Goal: Contribute content: Add original content to the website for others to see

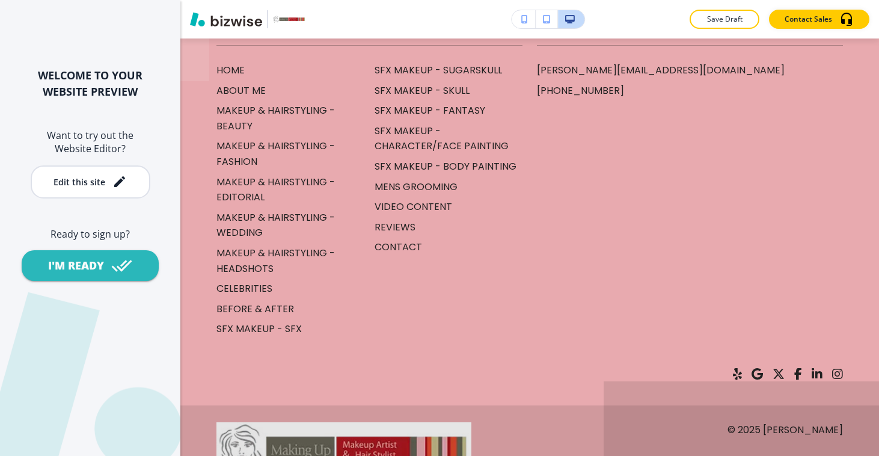
scroll to position [5218, 0]
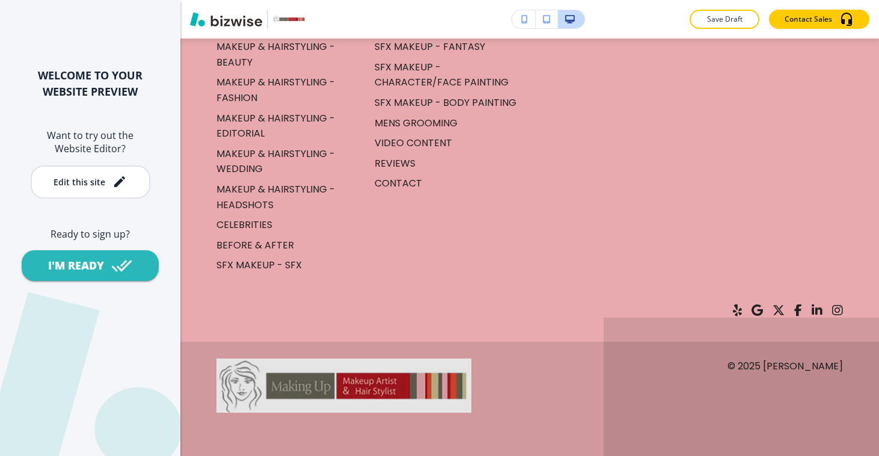
click at [301, 25] on button "button" at bounding box center [247, 19] width 115 height 18
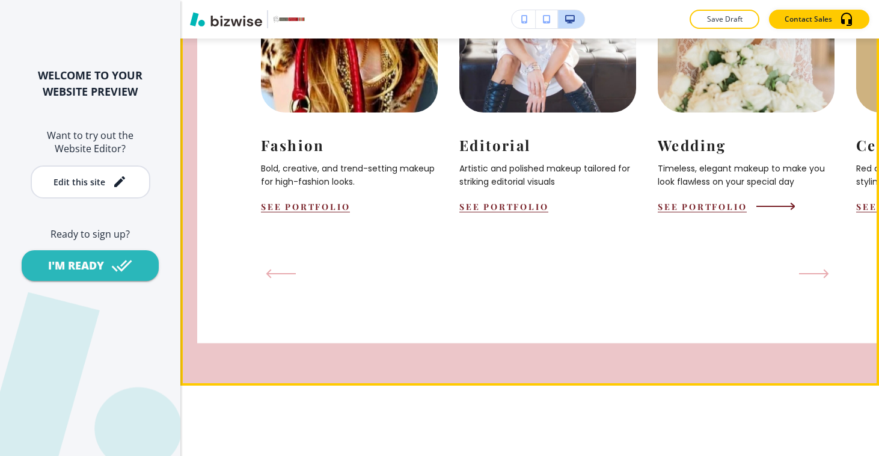
scroll to position [1367, 0]
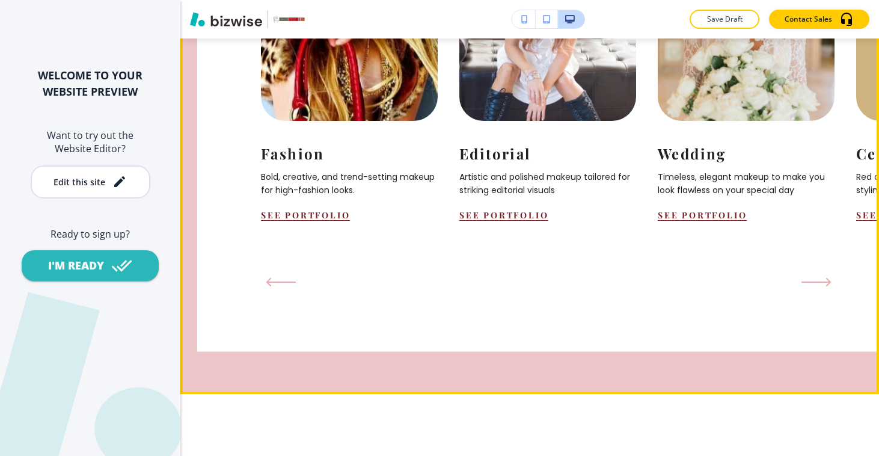
click at [815, 287] on icon "Next Slide" at bounding box center [817, 282] width 30 height 10
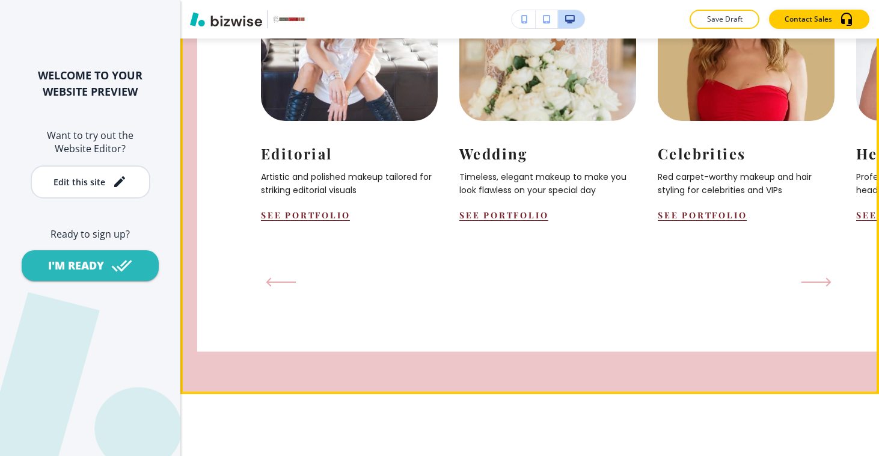
click at [815, 287] on icon "Next Slide" at bounding box center [817, 282] width 30 height 10
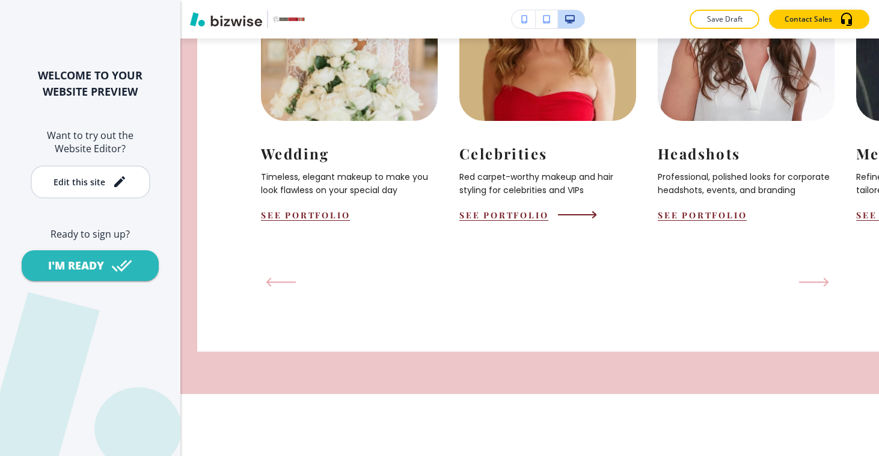
click at [535, 130] on img at bounding box center [547, 23] width 194 height 213
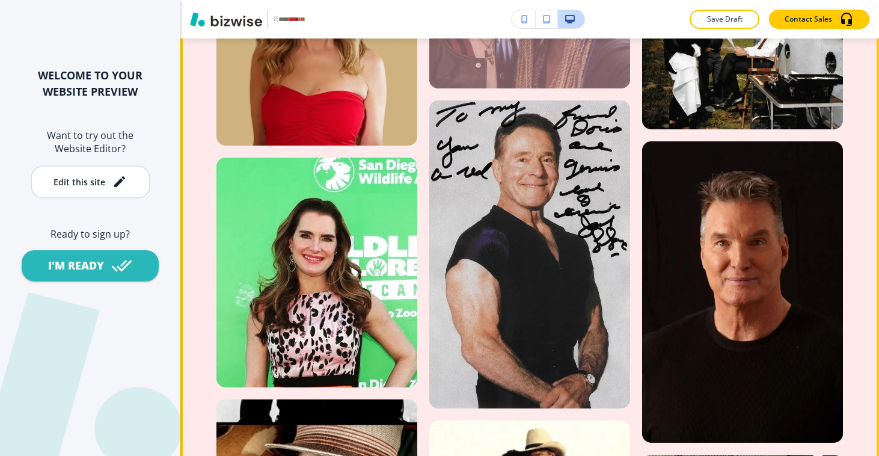
scroll to position [1790, 0]
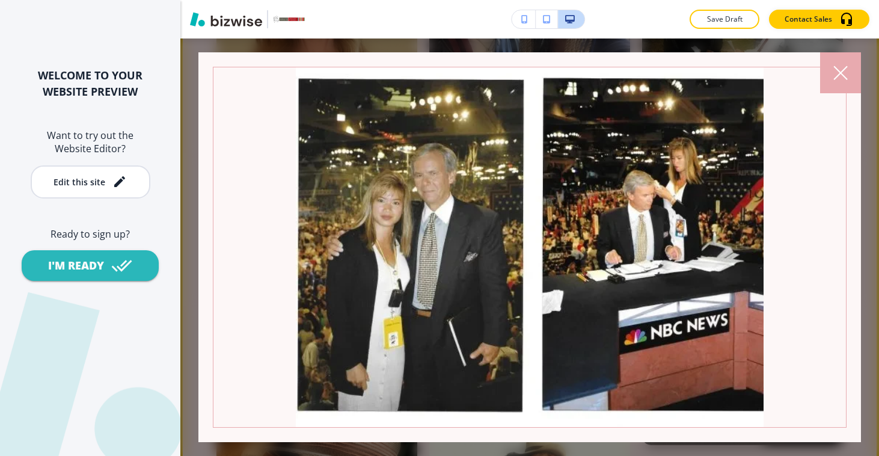
click at [845, 70] on icon at bounding box center [840, 73] width 14 height 14
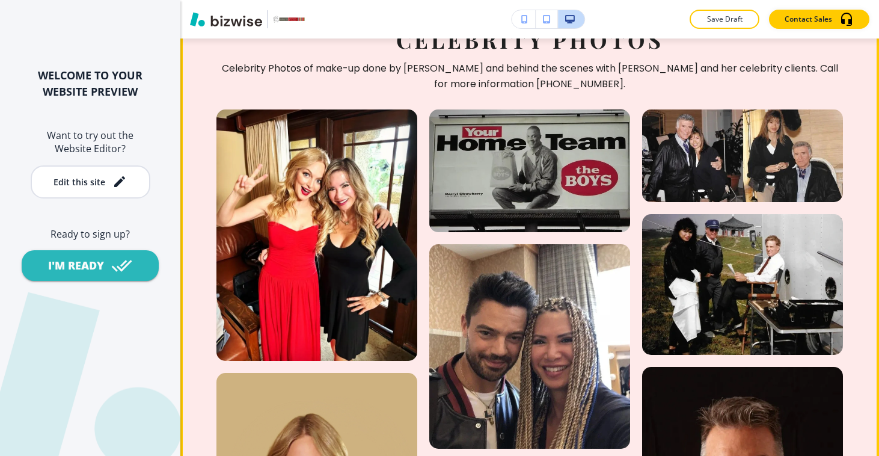
scroll to position [1537, 0]
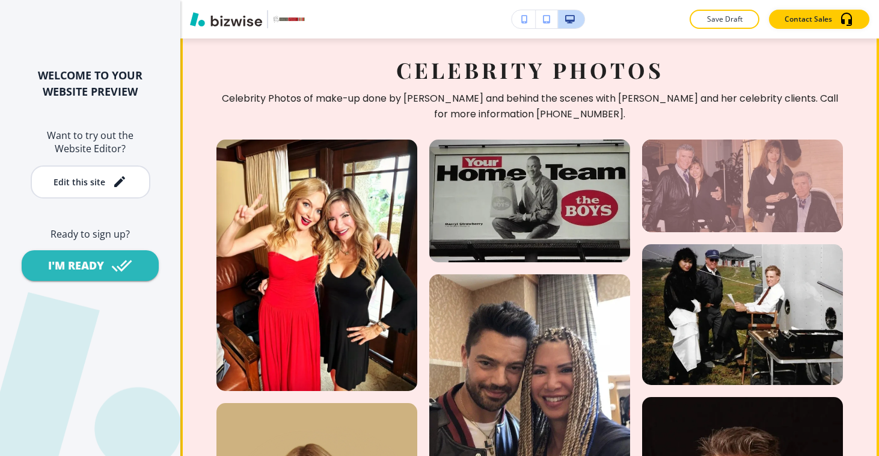
click at [732, 140] on div at bounding box center [742, 186] width 201 height 92
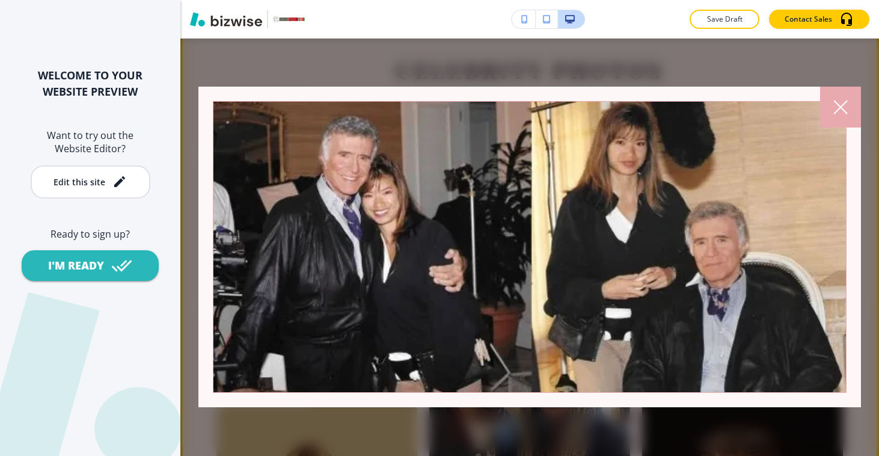
click at [275, 60] on div at bounding box center [529, 246] width 699 height 417
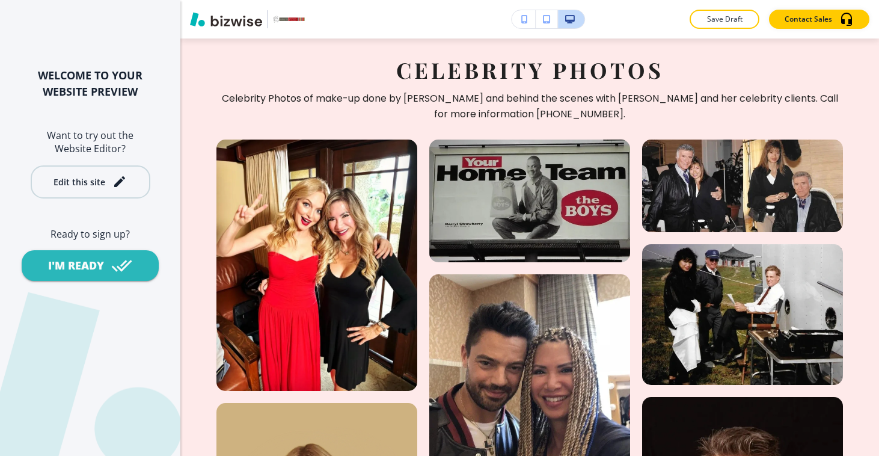
click at [102, 177] on div "Edit this site" at bounding box center [80, 181] width 52 height 9
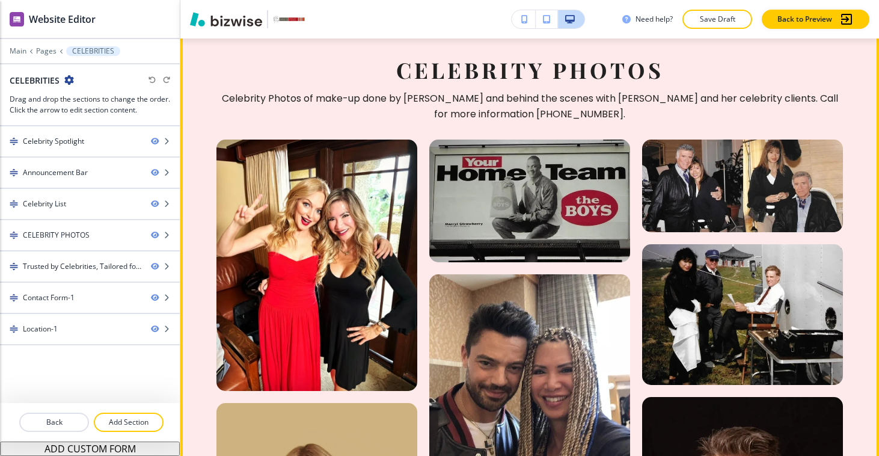
scroll to position [1432, 0]
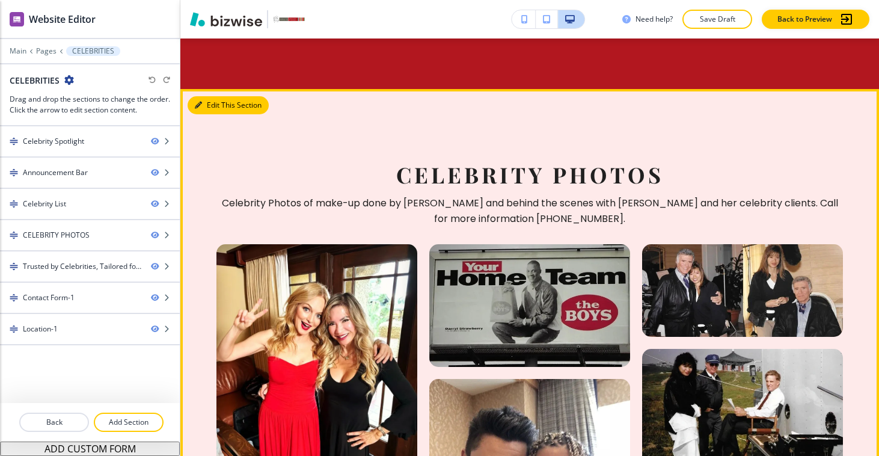
click at [210, 96] on button "Edit This Section" at bounding box center [228, 105] width 81 height 18
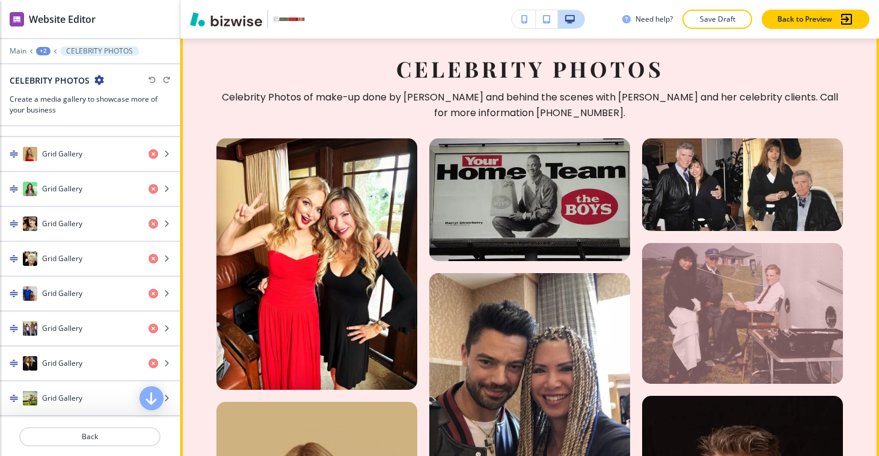
scroll to position [1530, 0]
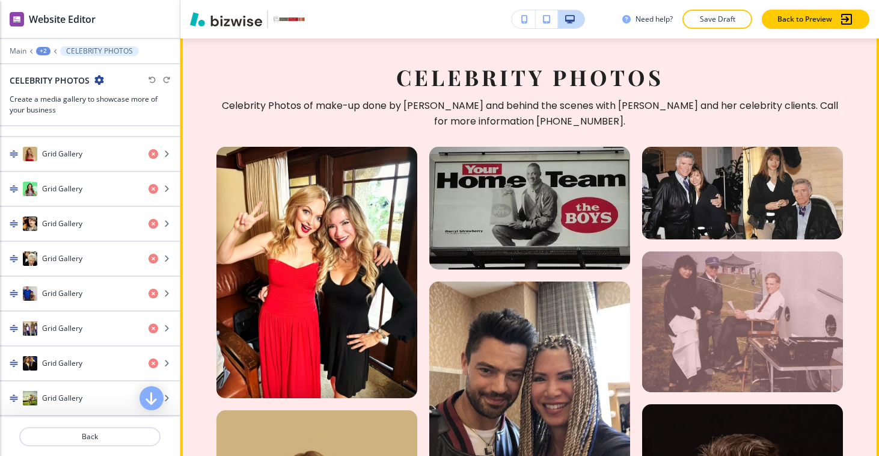
click at [720, 253] on div at bounding box center [742, 321] width 201 height 141
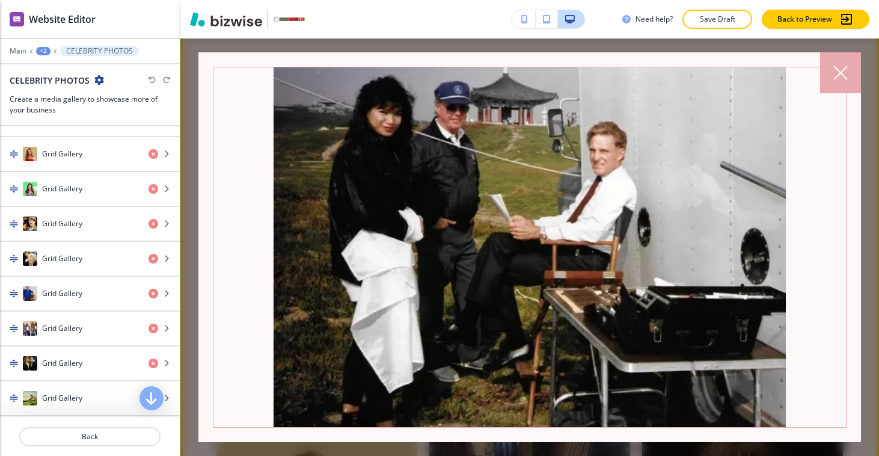
click at [838, 79] on icon at bounding box center [840, 73] width 14 height 14
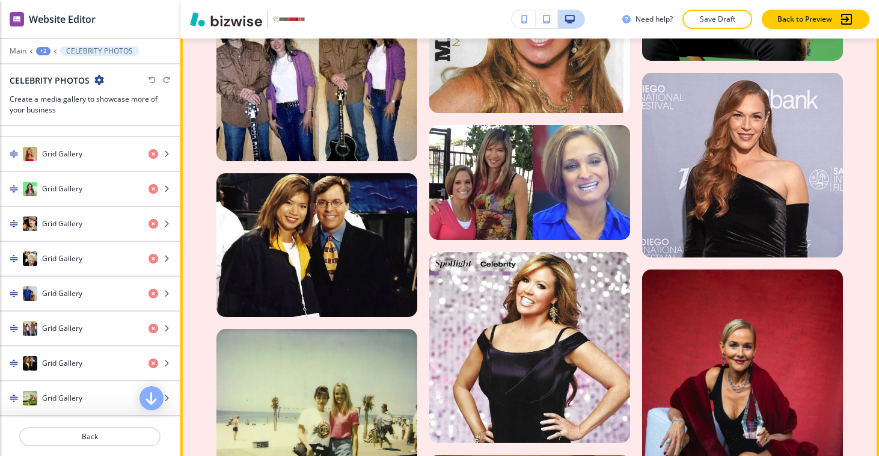
scroll to position [3177, 0]
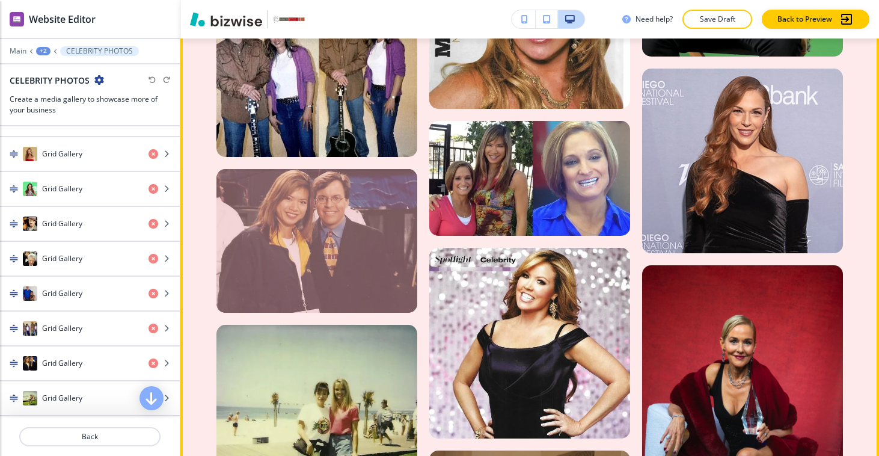
click at [321, 169] on div at bounding box center [316, 240] width 201 height 143
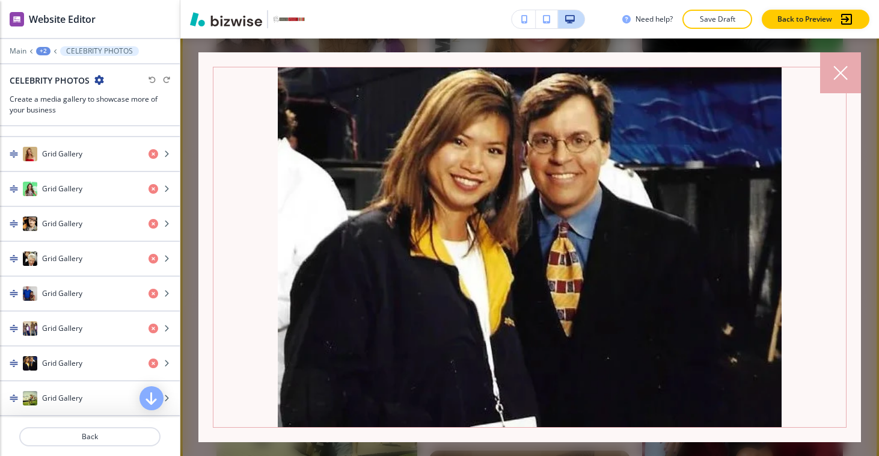
click at [832, 78] on div at bounding box center [840, 72] width 41 height 41
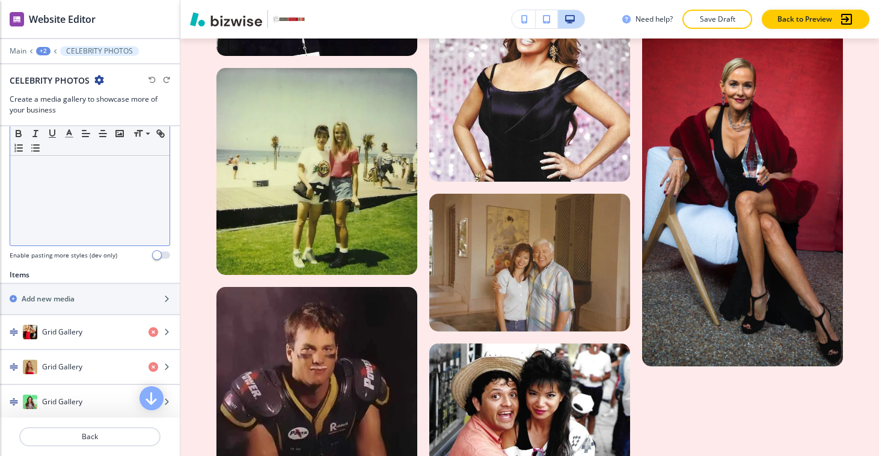
scroll to position [266, 0]
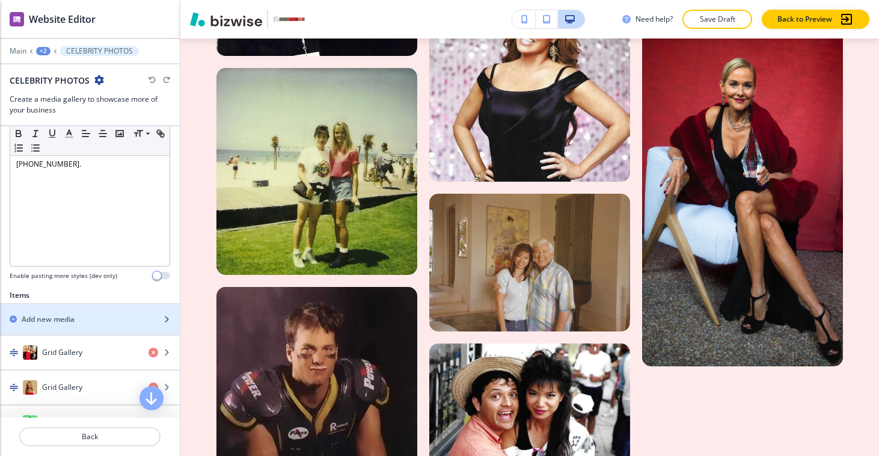
click at [39, 321] on h2 "Add new media" at bounding box center [48, 319] width 53 height 11
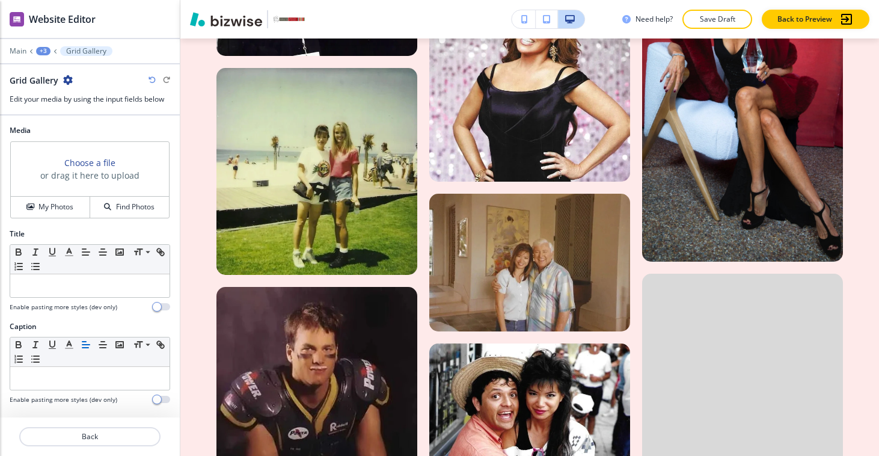
click at [82, 164] on h3 "Choose a file" at bounding box center [89, 162] width 51 height 13
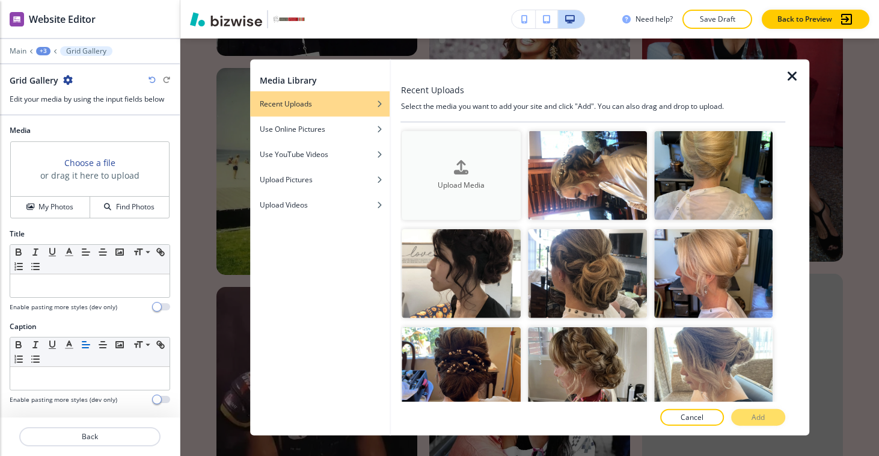
click at [488, 171] on div "Upload Media" at bounding box center [461, 175] width 119 height 31
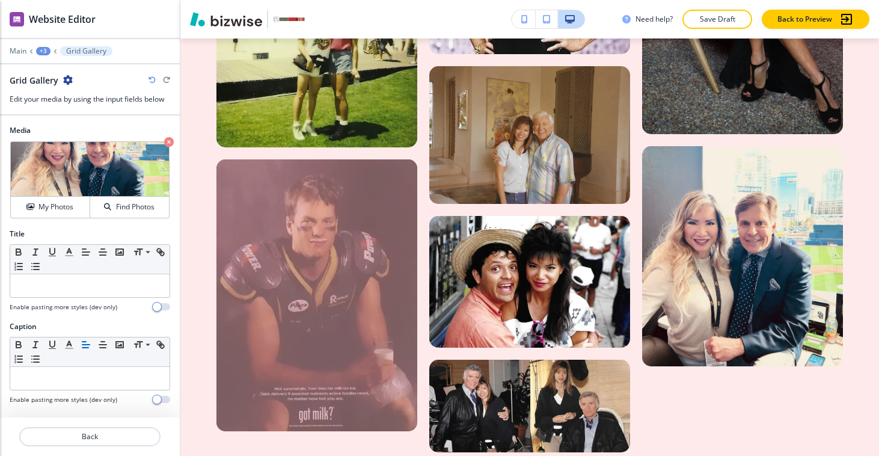
scroll to position [3564, 0]
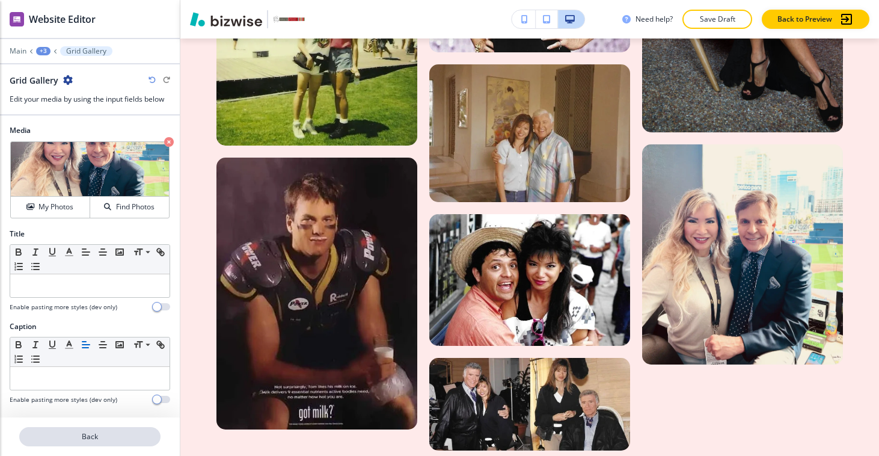
click at [106, 441] on p "Back" at bounding box center [89, 436] width 139 height 11
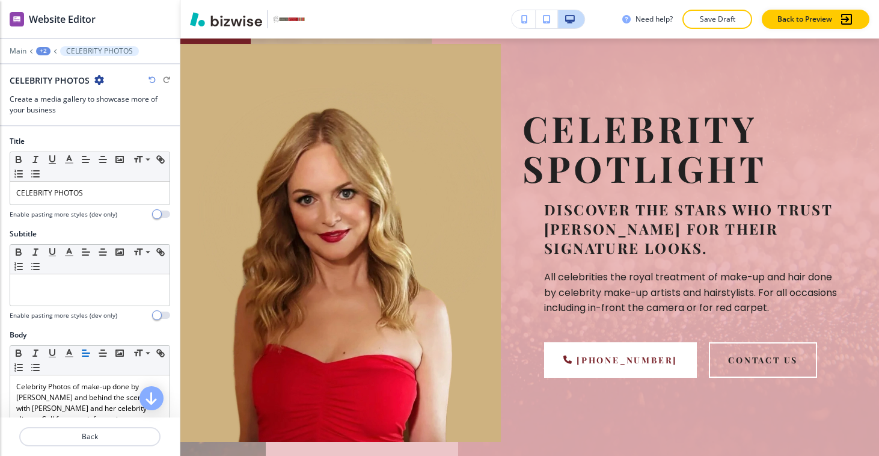
scroll to position [0, 0]
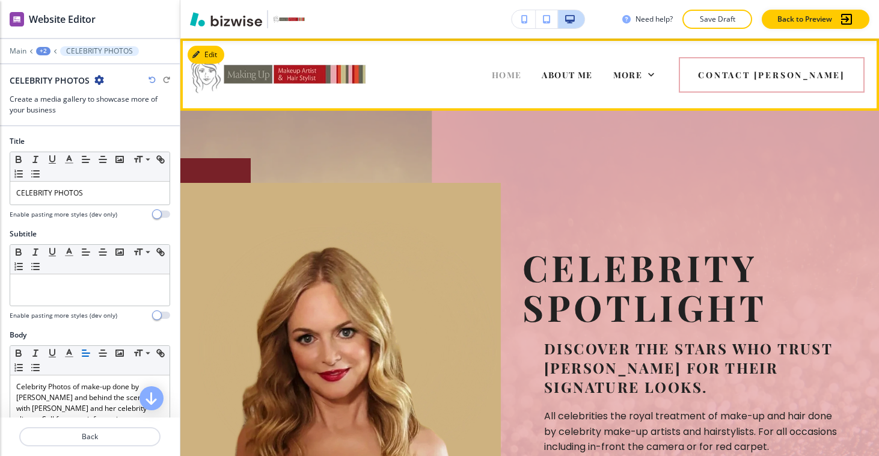
click at [522, 71] on span "HOME" at bounding box center [507, 74] width 30 height 11
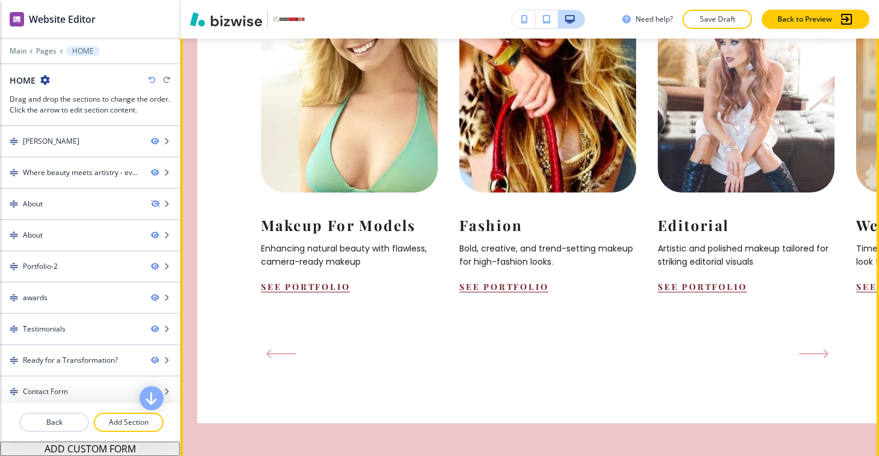
scroll to position [1297, 0]
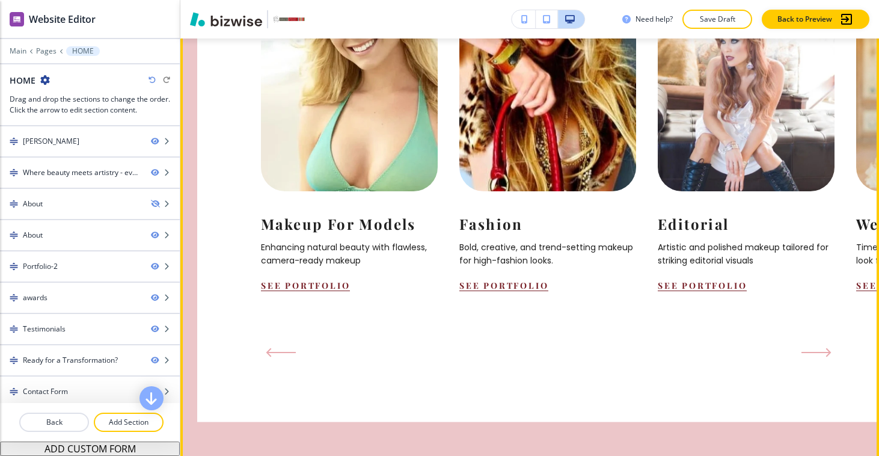
click at [818, 357] on icon "Next Slide" at bounding box center [817, 353] width 30 height 10
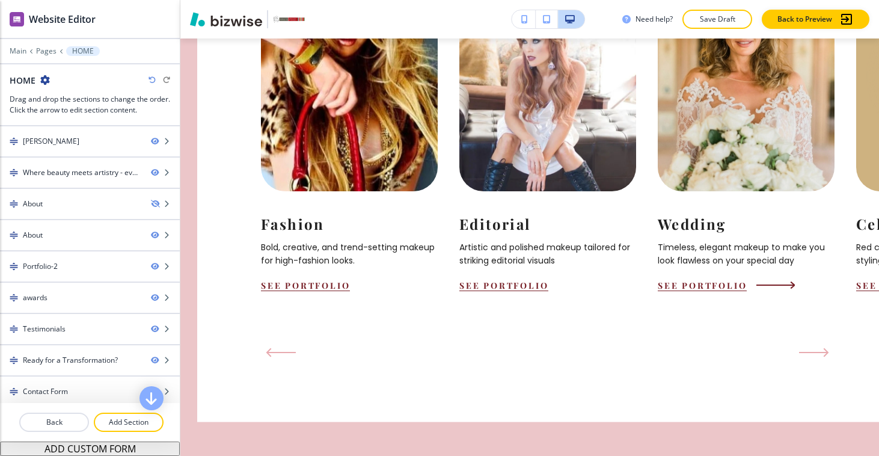
click at [715, 201] on img at bounding box center [746, 93] width 194 height 213
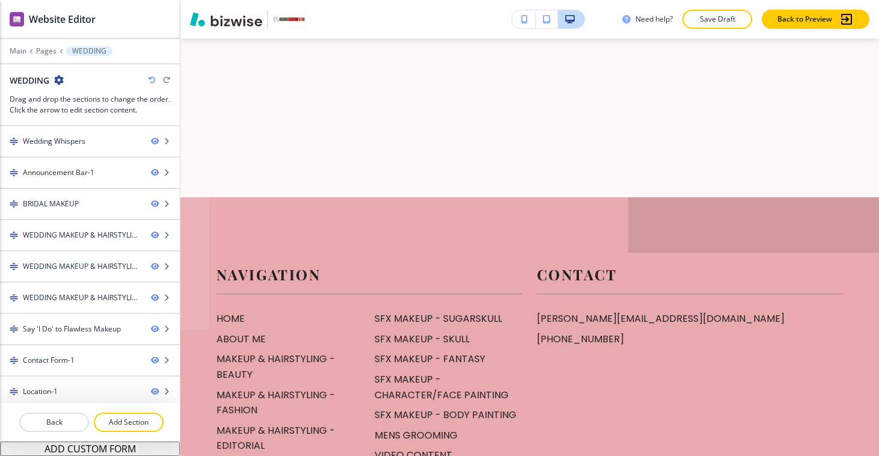
scroll to position [3170, 0]
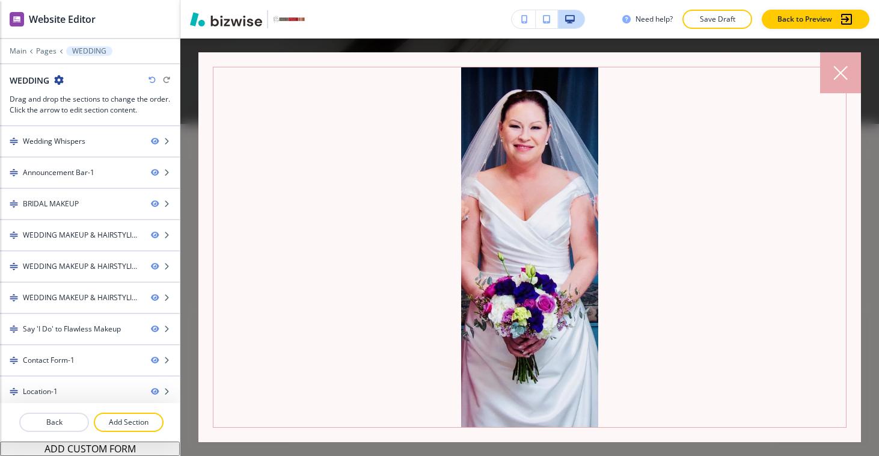
click at [836, 59] on div at bounding box center [840, 72] width 41 height 41
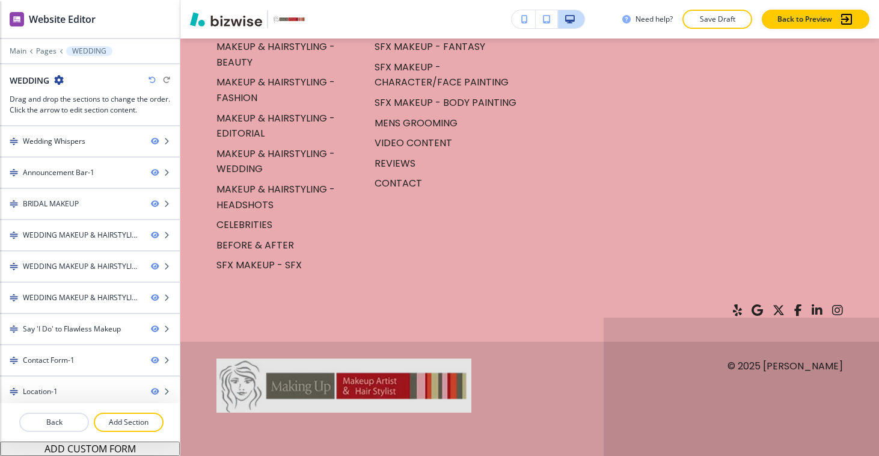
scroll to position [3897, 0]
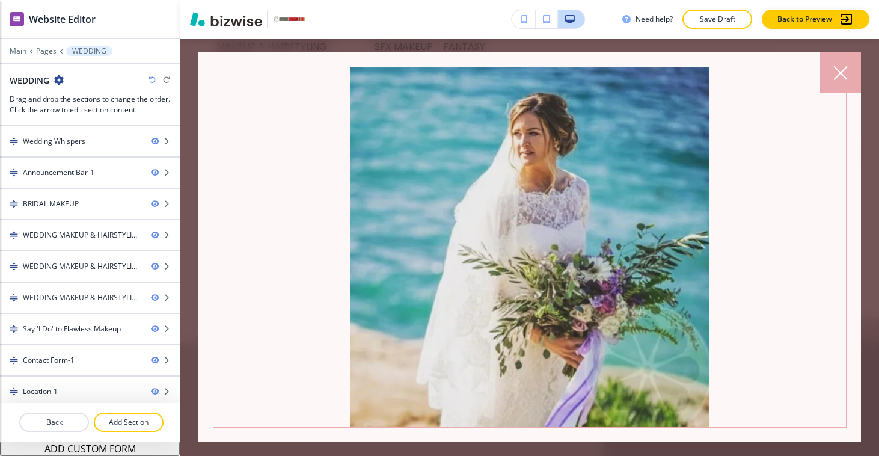
click at [826, 78] on div at bounding box center [840, 72] width 41 height 41
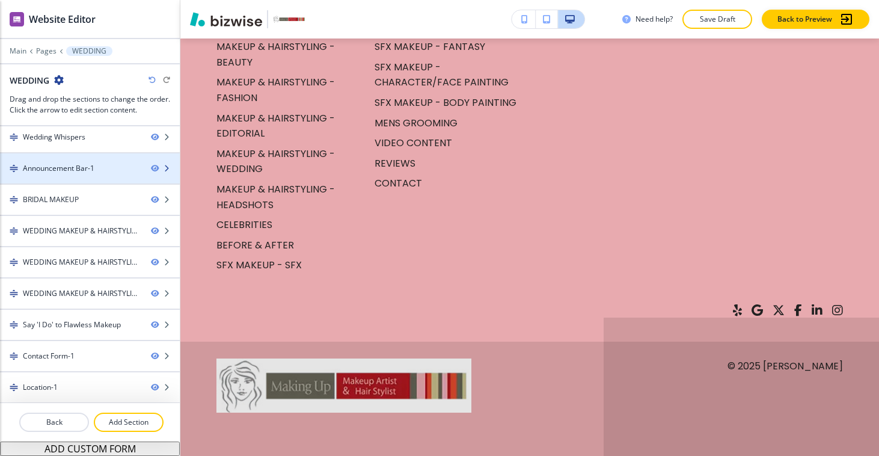
scroll to position [5, 0]
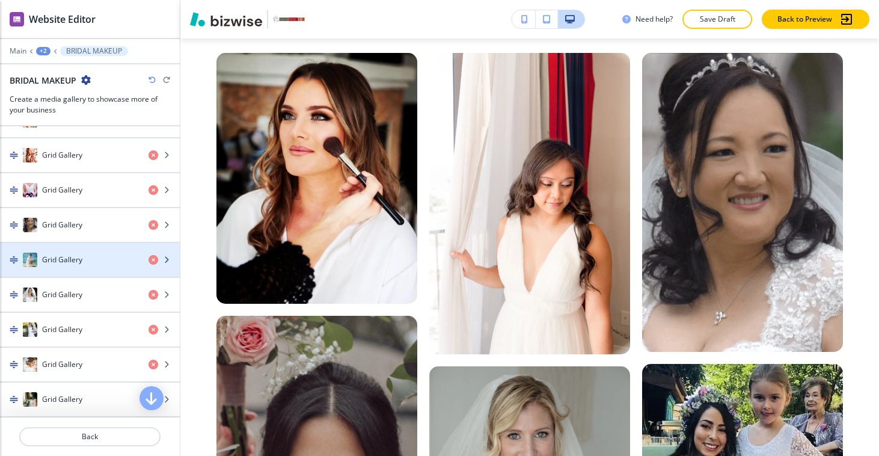
scroll to position [705, 0]
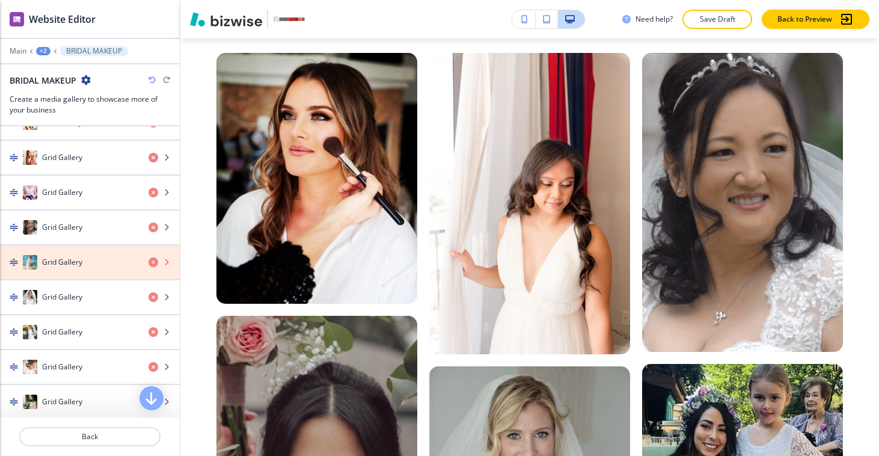
click at [149, 263] on icon "button" at bounding box center [154, 262] width 10 height 10
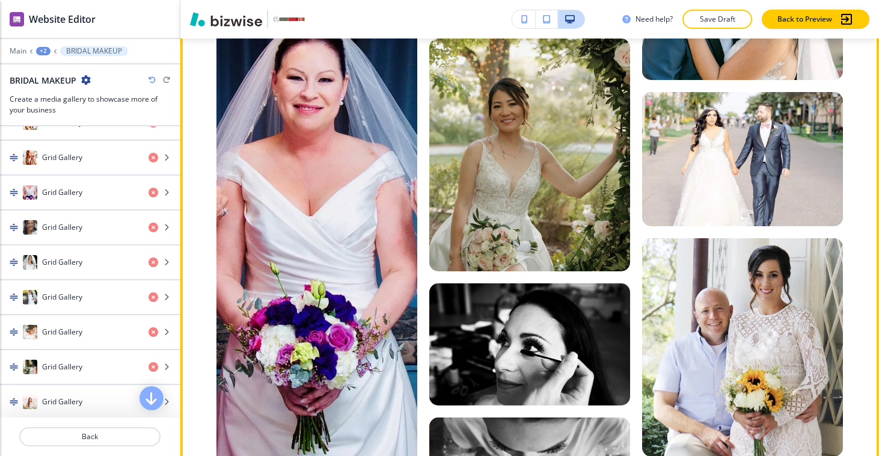
scroll to position [2521, 0]
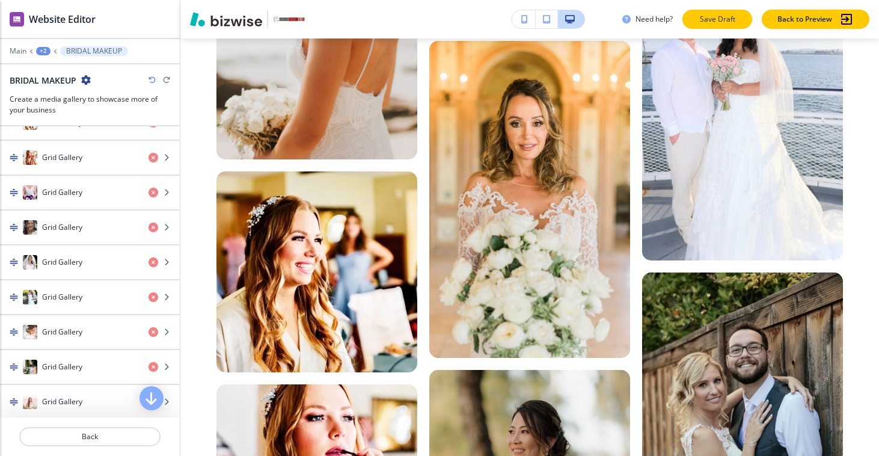
click at [740, 16] on button "Save Draft" at bounding box center [718, 19] width 70 height 19
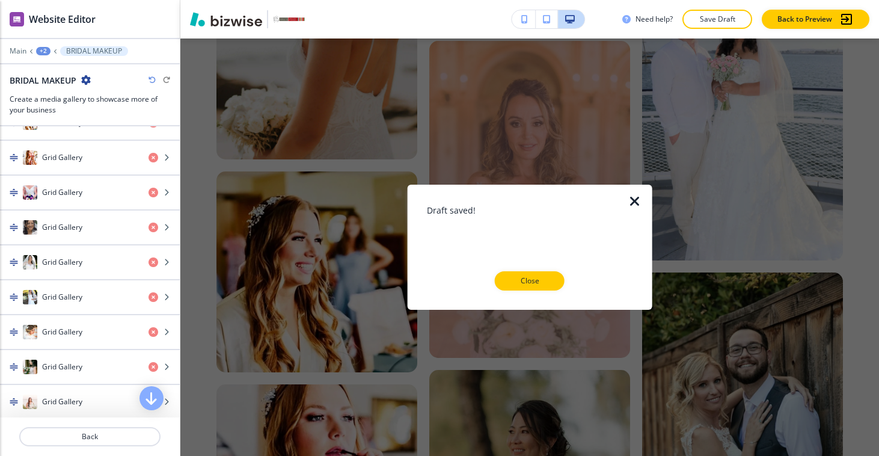
click at [525, 287] on button "Close" at bounding box center [530, 280] width 70 height 19
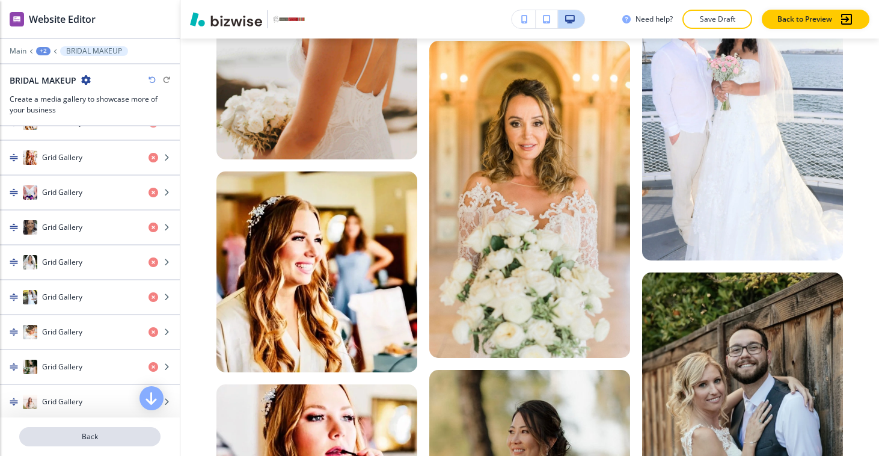
click at [130, 437] on p "Back" at bounding box center [89, 436] width 139 height 11
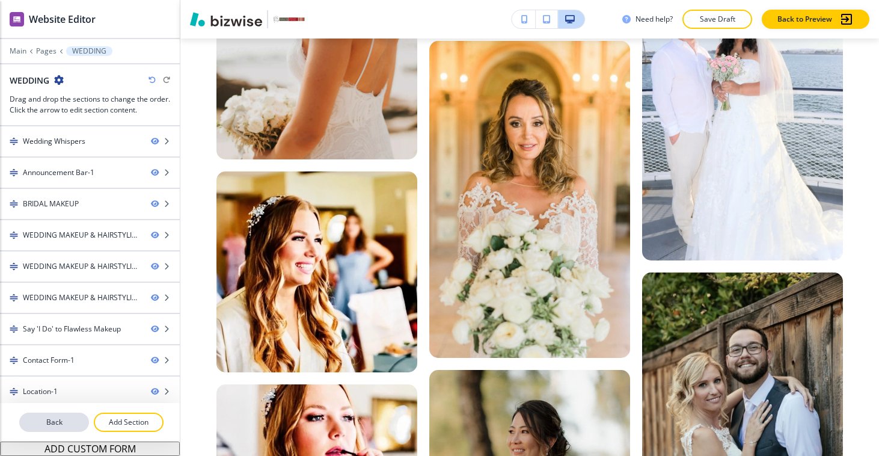
click at [65, 426] on p "Back" at bounding box center [53, 422] width 67 height 11
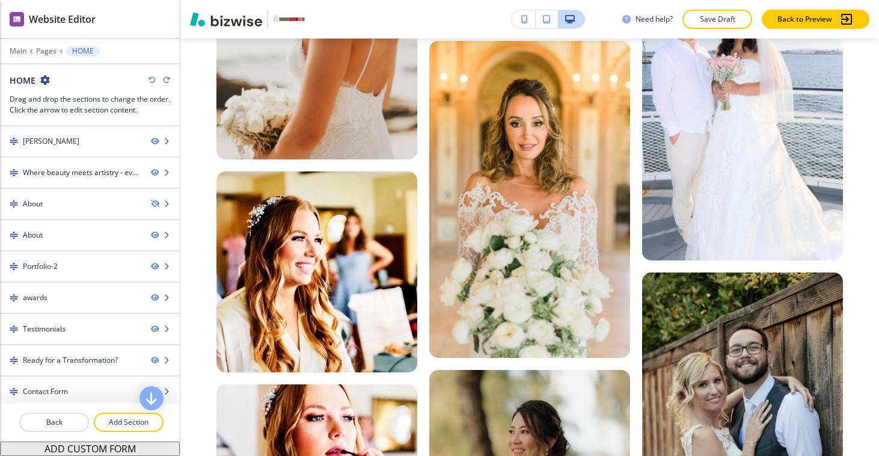
click at [65, 426] on p "Back" at bounding box center [53, 422] width 67 height 11
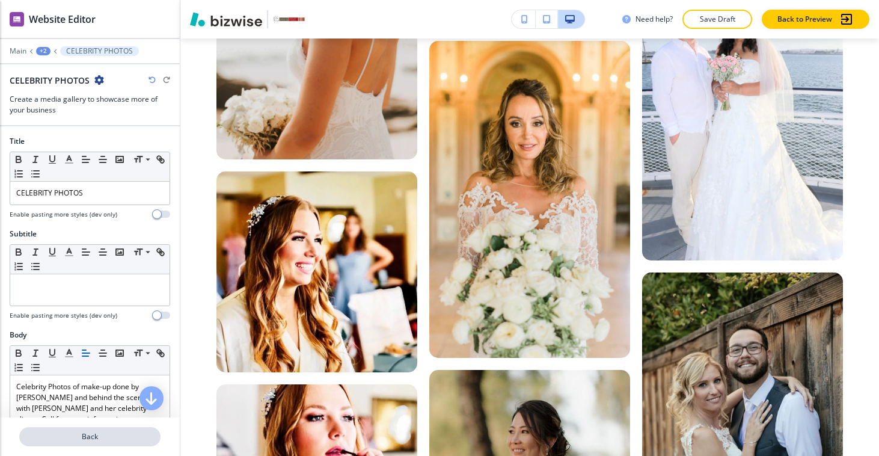
click at [66, 431] on button "Back" at bounding box center [89, 436] width 141 height 19
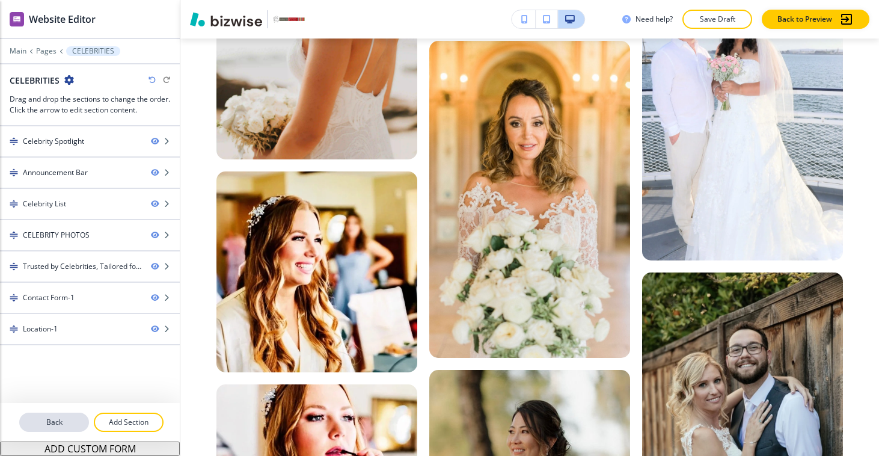
click at [64, 428] on button "Back" at bounding box center [54, 422] width 70 height 19
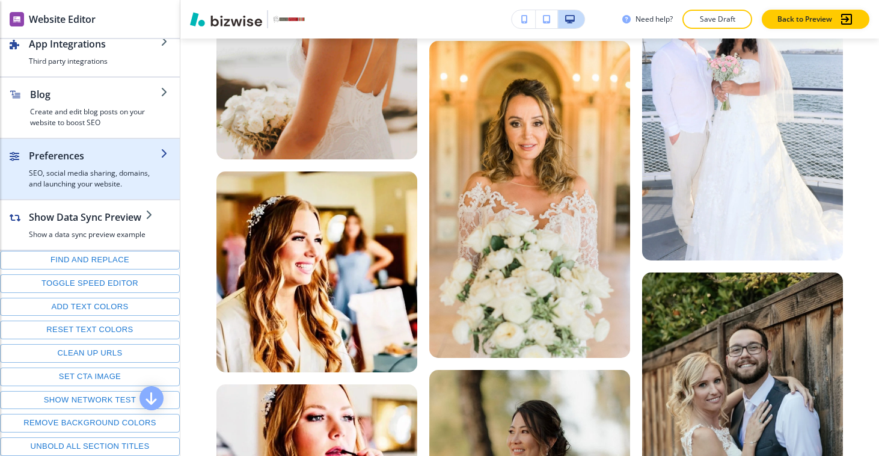
scroll to position [0, 0]
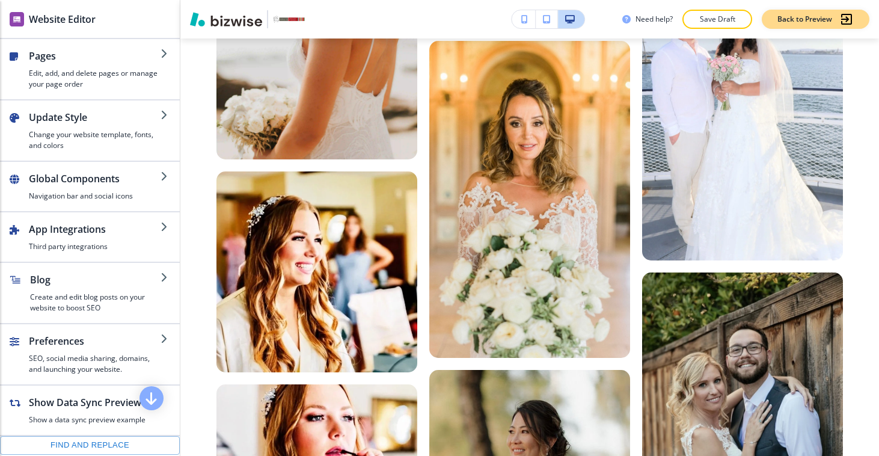
click at [826, 22] on p "Back to Preview" at bounding box center [805, 19] width 55 height 11
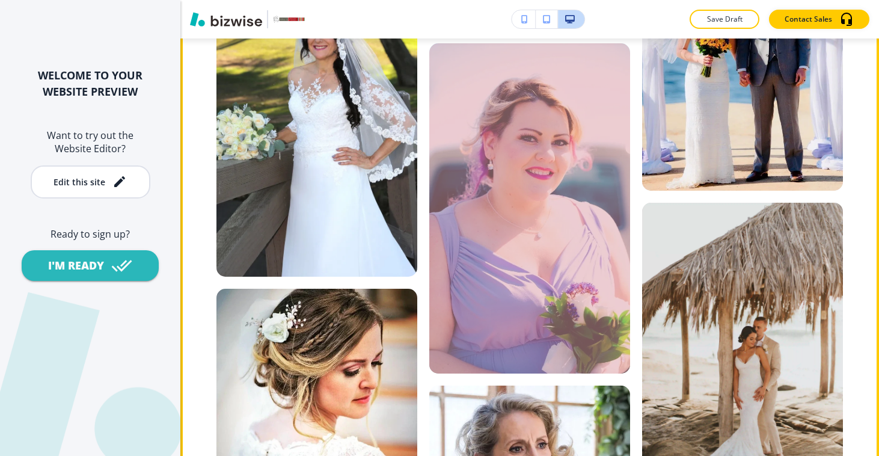
scroll to position [4536, 0]
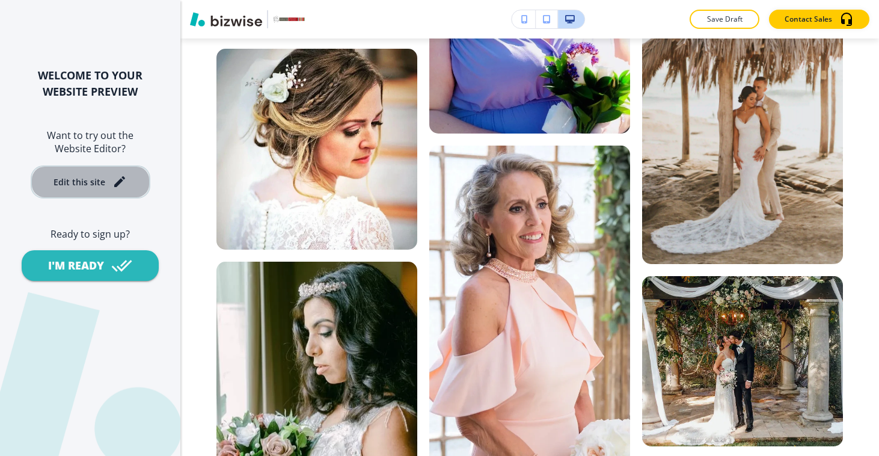
click at [98, 175] on div "Edit this site" at bounding box center [90, 181] width 73 height 14
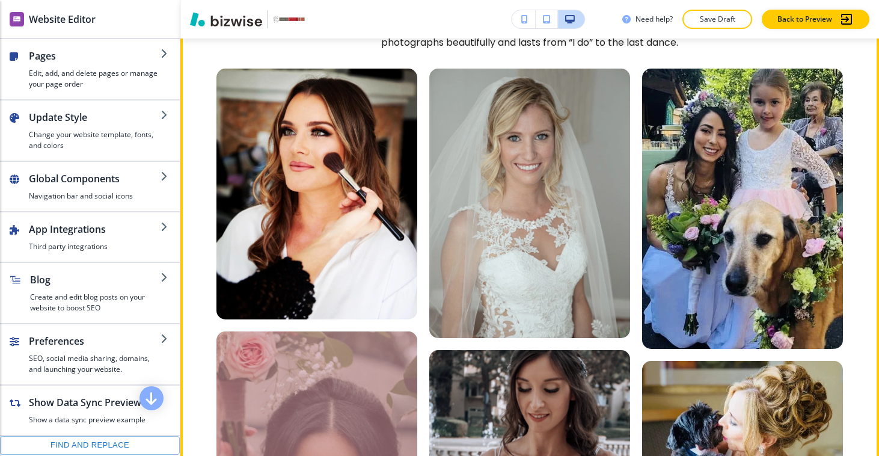
scroll to position [468, 0]
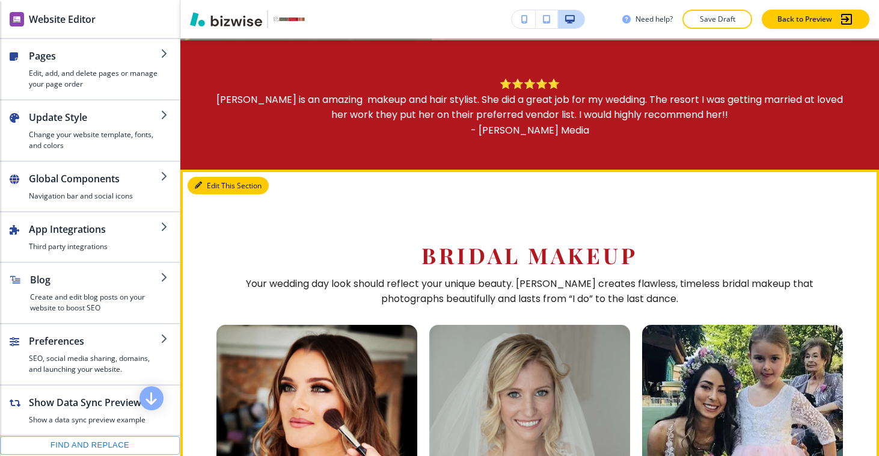
click at [209, 195] on button "Edit This Section" at bounding box center [228, 186] width 81 height 18
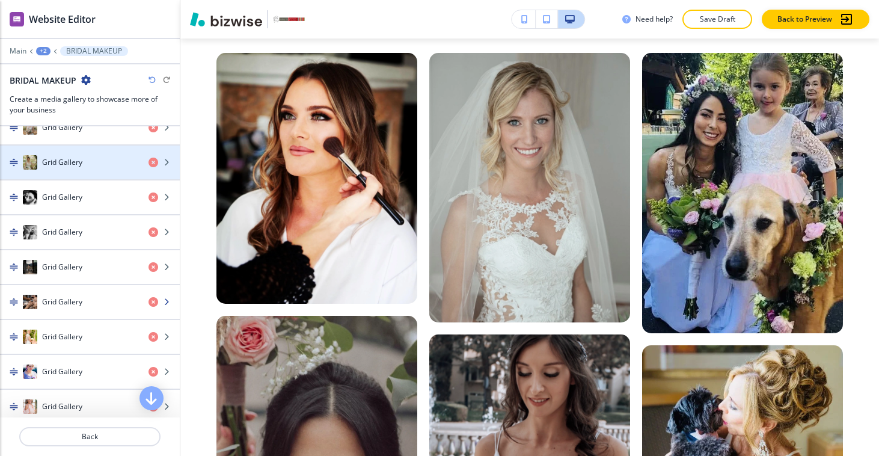
scroll to position [1294, 0]
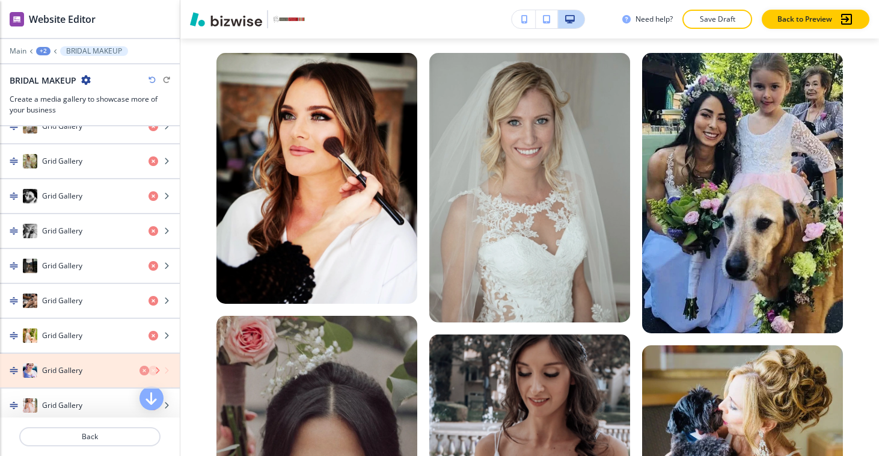
click at [149, 372] on icon "button" at bounding box center [154, 371] width 10 height 10
click at [149, 369] on icon "button" at bounding box center [154, 371] width 10 height 10
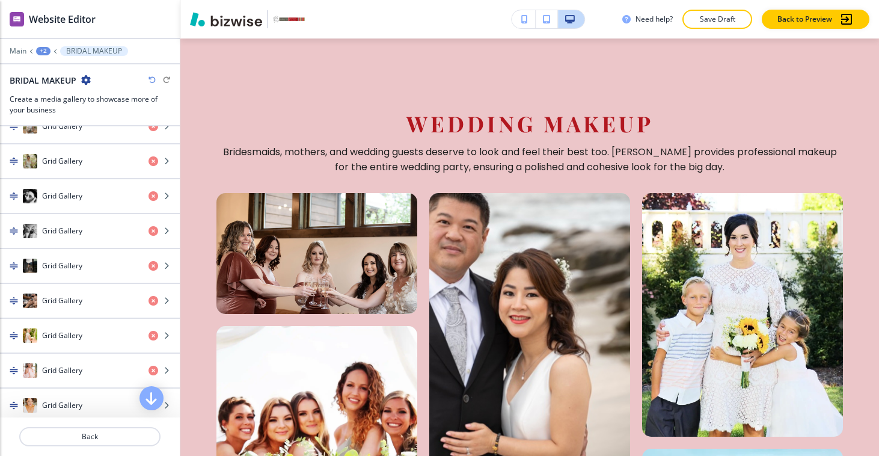
scroll to position [5611, 0]
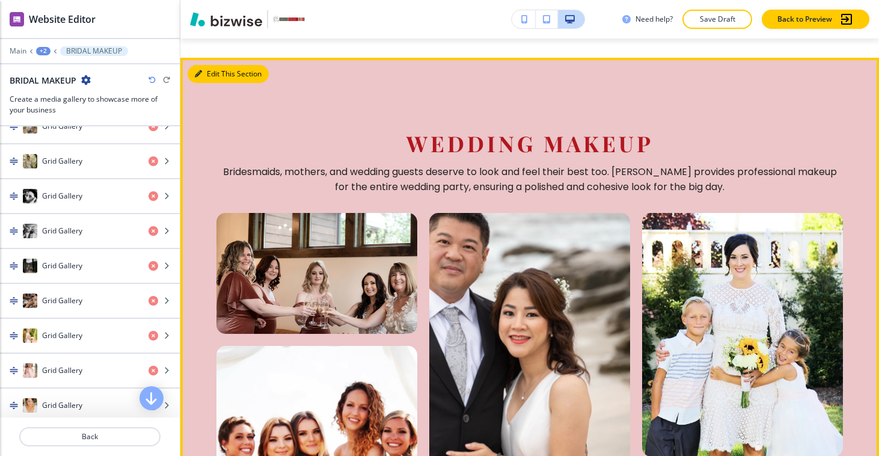
click at [210, 83] on button "Edit This Section" at bounding box center [228, 74] width 81 height 18
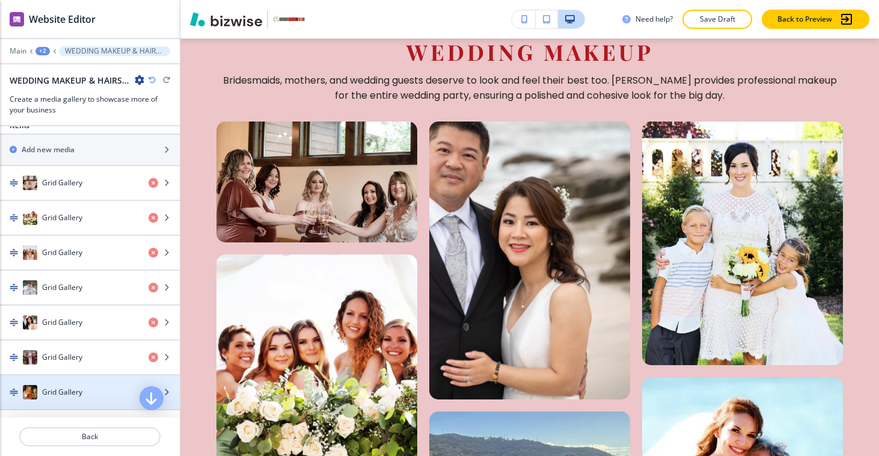
scroll to position [296, 0]
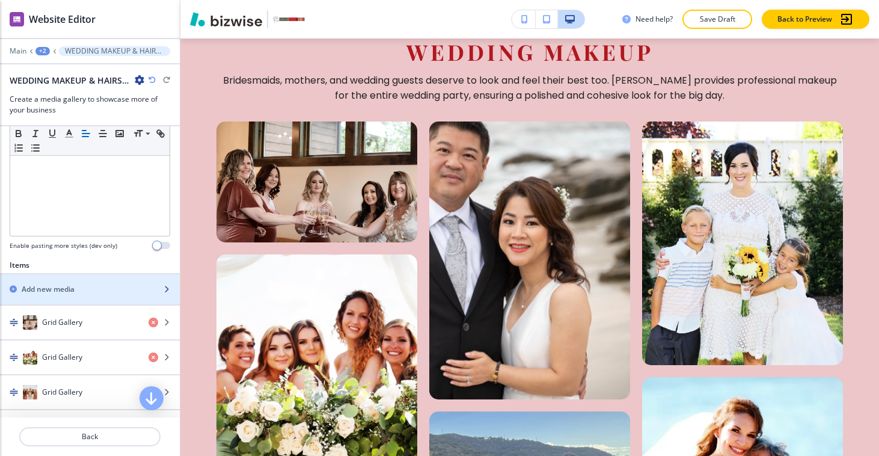
click at [83, 286] on div "Add new media" at bounding box center [76, 289] width 153 height 11
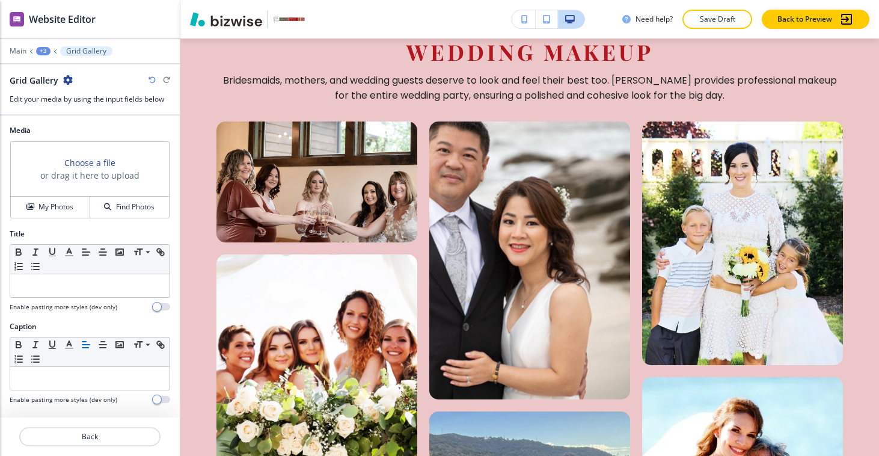
click at [85, 163] on h3 "Choose a file" at bounding box center [89, 162] width 51 height 13
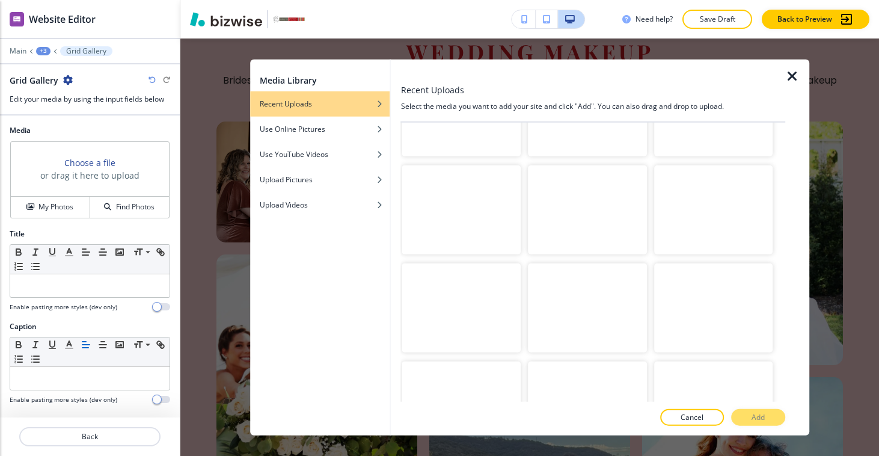
scroll to position [5661, 0]
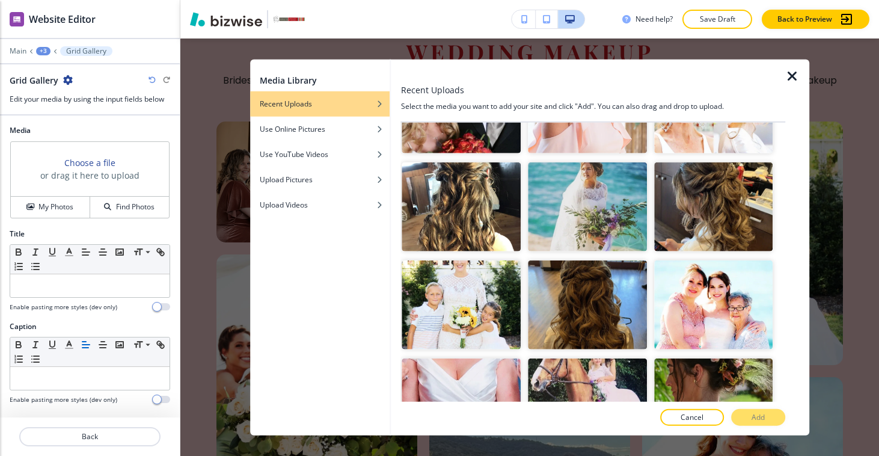
click at [743, 413] on button "Add" at bounding box center [758, 416] width 54 height 17
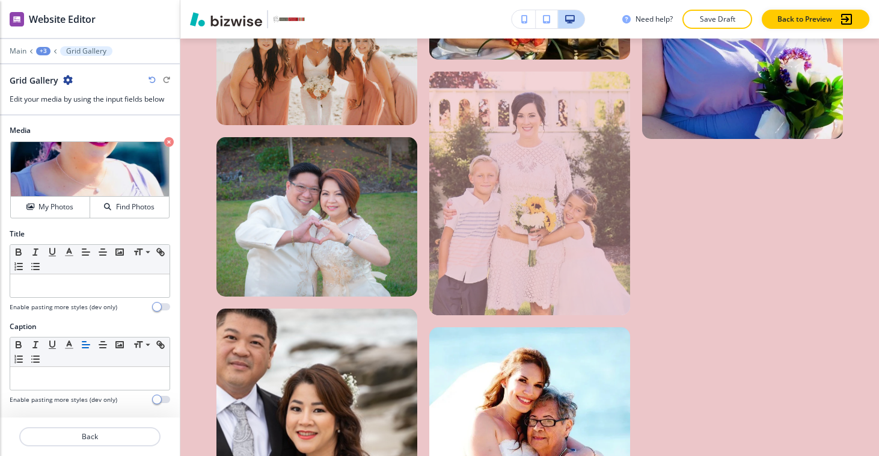
scroll to position [5789, 0]
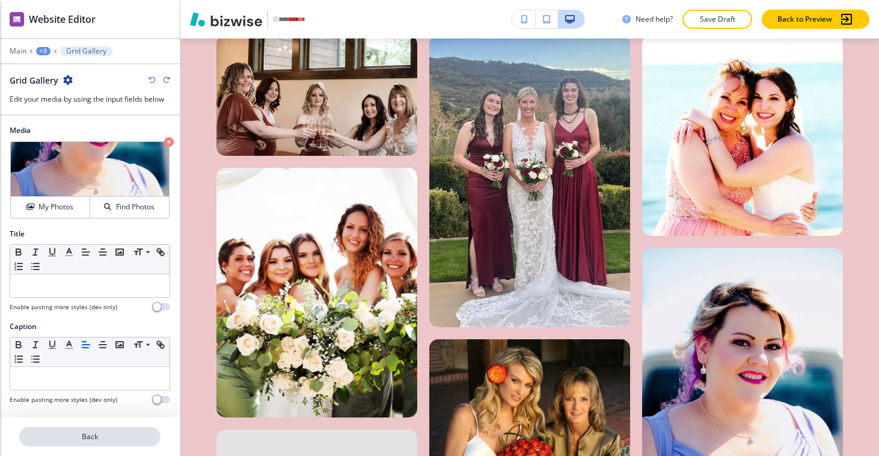
click at [148, 439] on p "Back" at bounding box center [89, 436] width 139 height 11
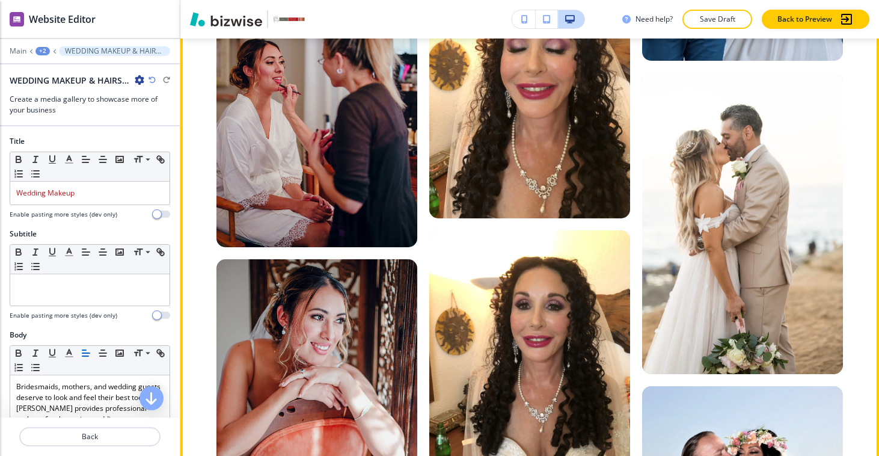
scroll to position [1918, 0]
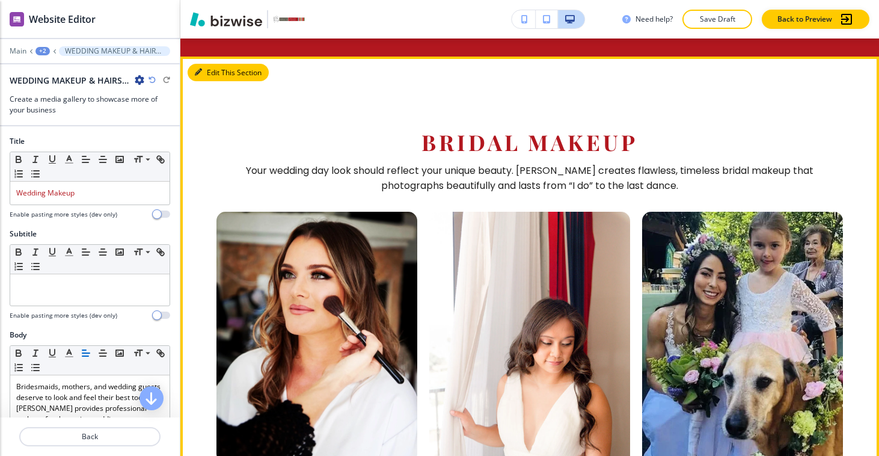
click at [201, 82] on button "Edit This Section" at bounding box center [228, 73] width 81 height 18
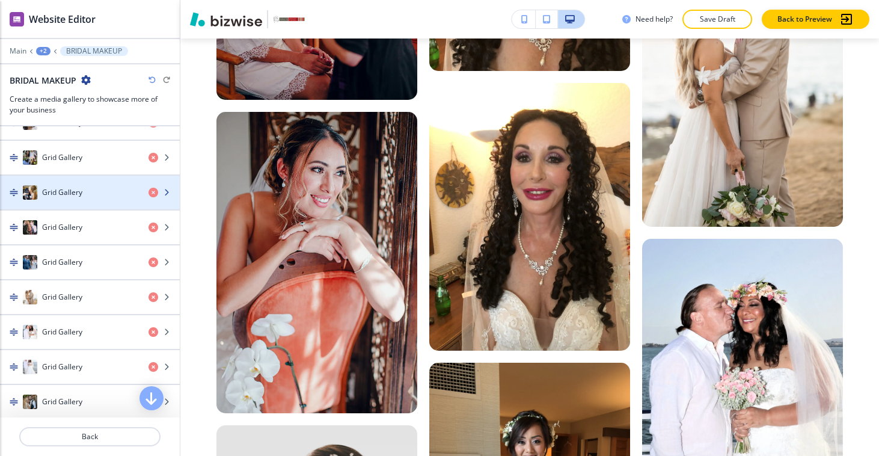
scroll to position [1612, 0]
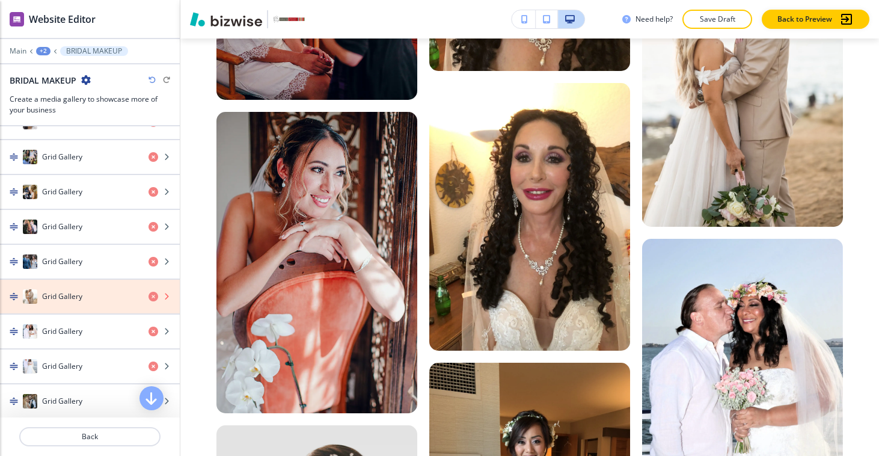
click at [149, 299] on icon "button" at bounding box center [154, 297] width 10 height 10
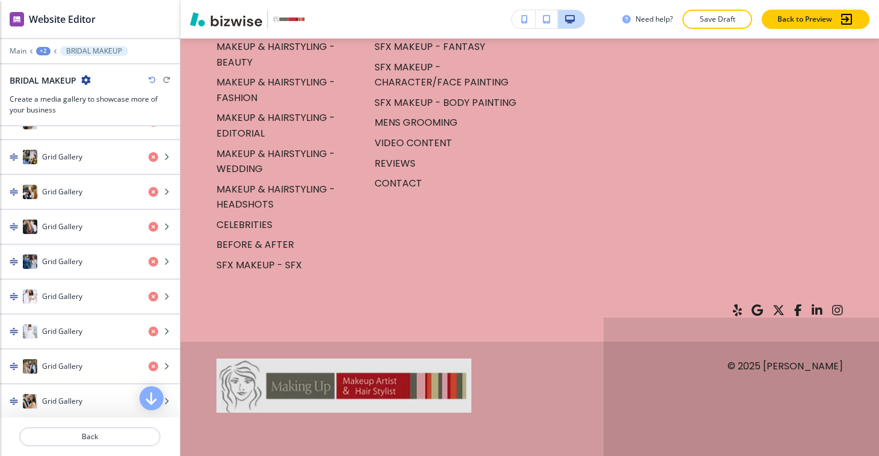
scroll to position [11417, 0]
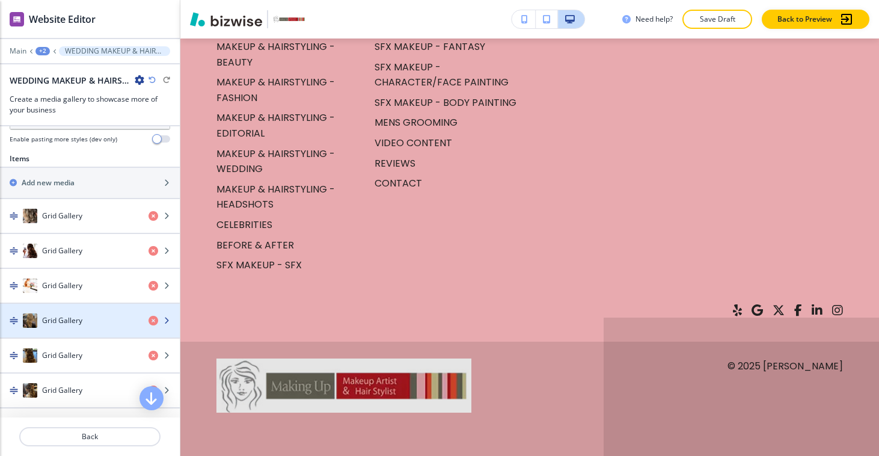
scroll to position [402, 0]
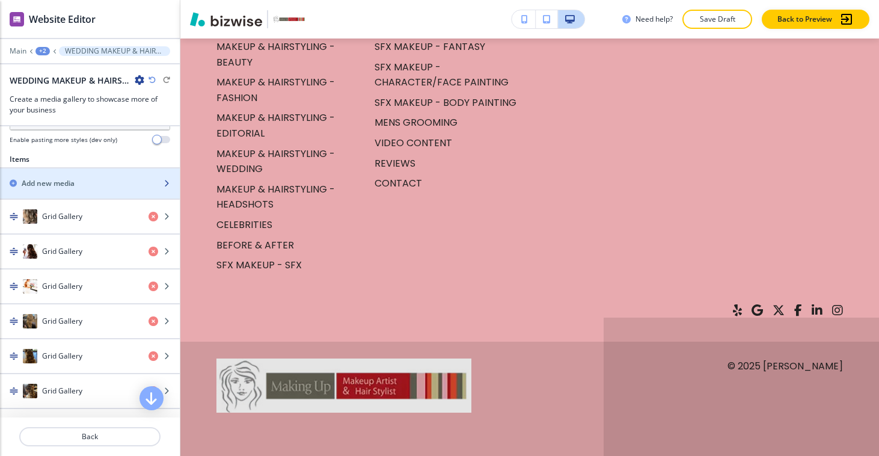
click at [102, 194] on div "button" at bounding box center [90, 194] width 180 height 10
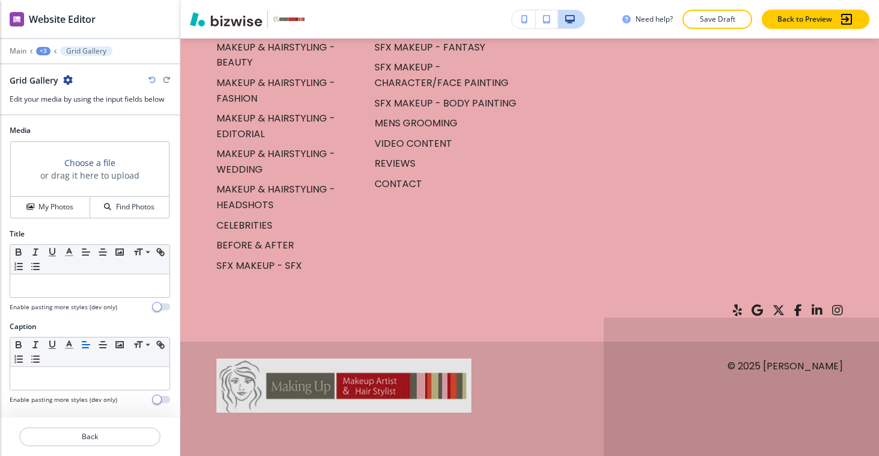
click at [95, 164] on h3 "Choose a file" at bounding box center [89, 162] width 51 height 13
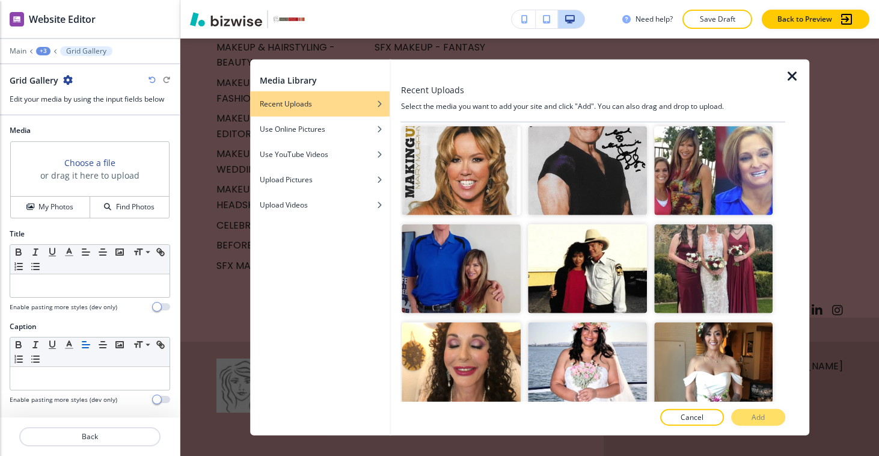
scroll to position [4143, 0]
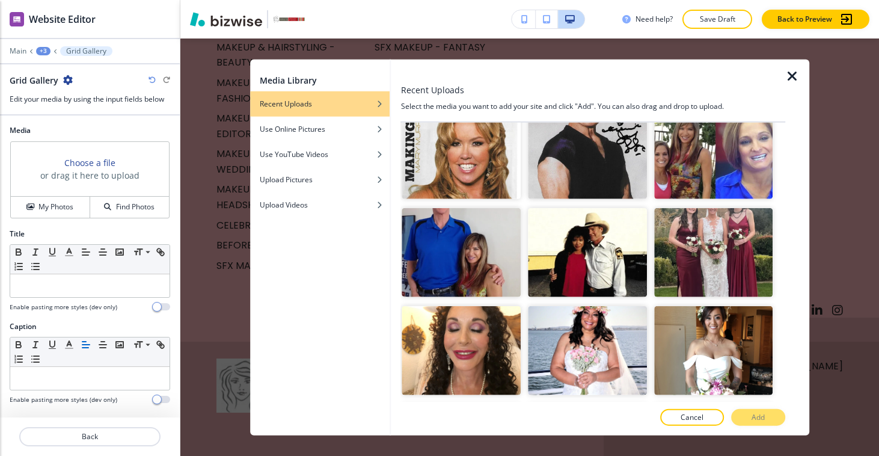
click at [728, 404] on img "button" at bounding box center [713, 448] width 119 height 89
click at [769, 421] on button "Add" at bounding box center [758, 416] width 54 height 17
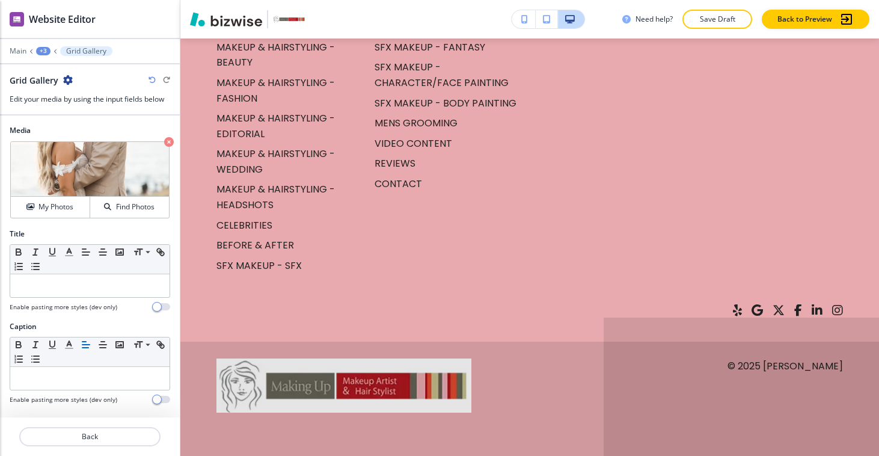
scroll to position [12567, 0]
click at [100, 434] on p "Back" at bounding box center [89, 436] width 139 height 11
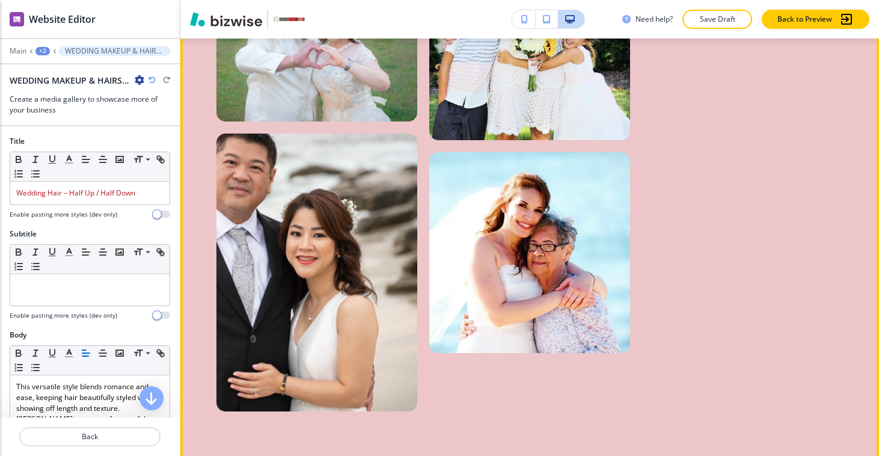
scroll to position [5509, 0]
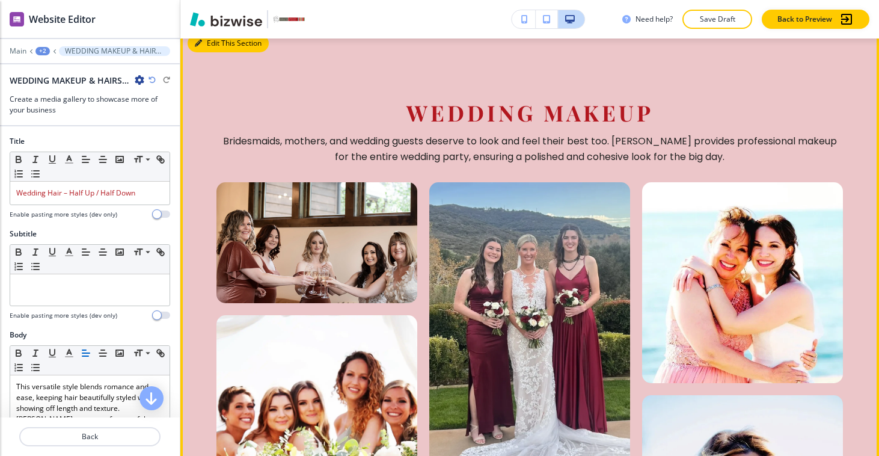
click at [213, 52] on button "Edit This Section" at bounding box center [228, 43] width 81 height 18
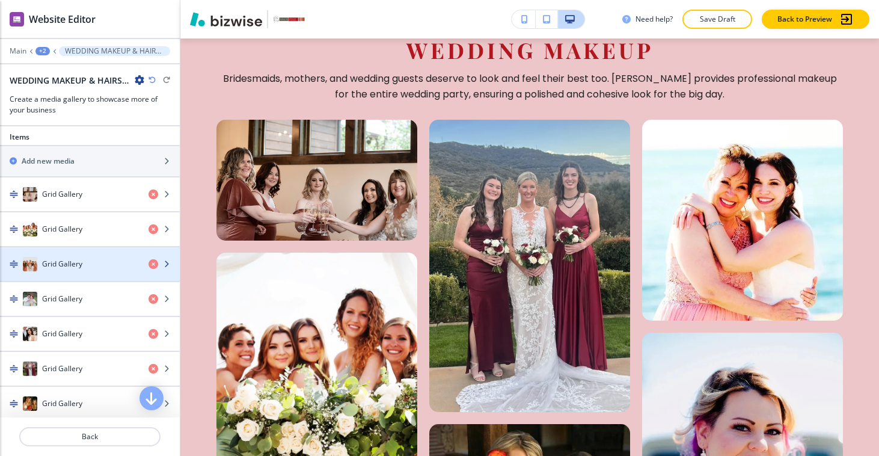
scroll to position [426, 0]
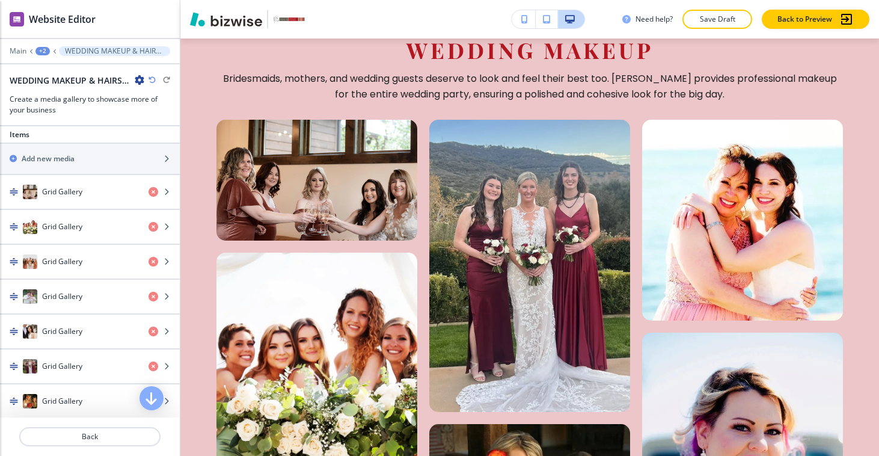
click at [69, 141] on div at bounding box center [90, 141] width 180 height 2
click at [70, 153] on h2 "Add new media" at bounding box center [48, 158] width 53 height 11
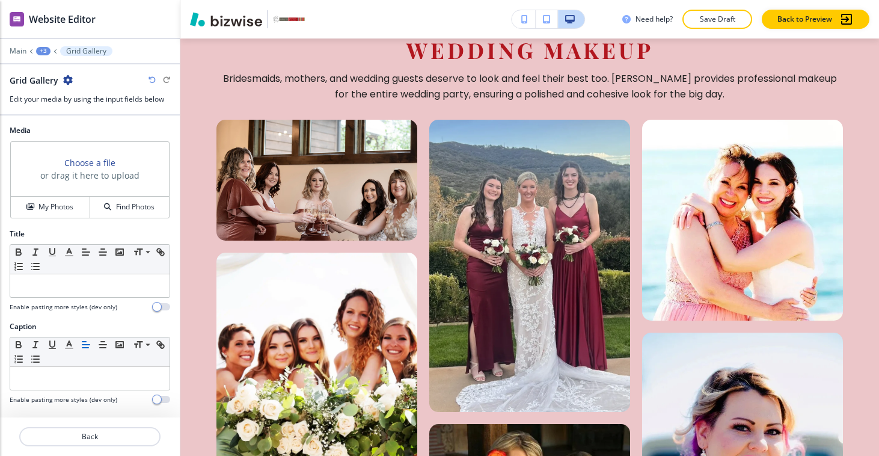
click at [104, 162] on h3 "Choose a file" at bounding box center [89, 162] width 51 height 13
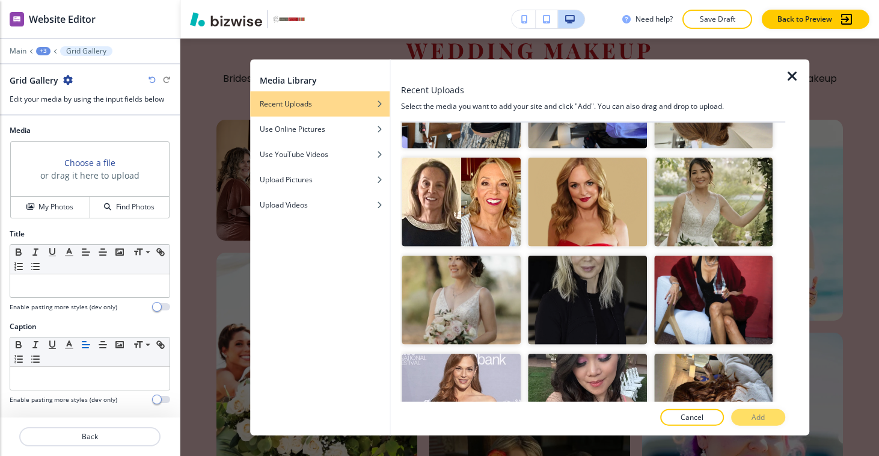
scroll to position [1369, 0]
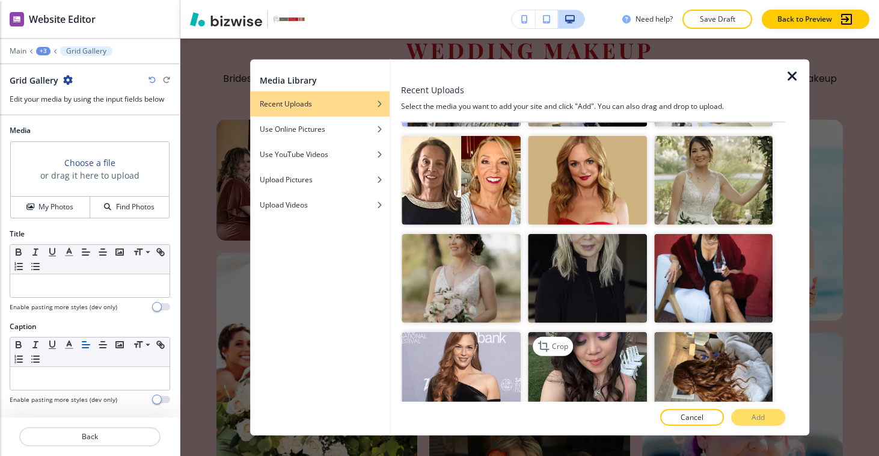
click at [597, 332] on img "button" at bounding box center [587, 376] width 119 height 89
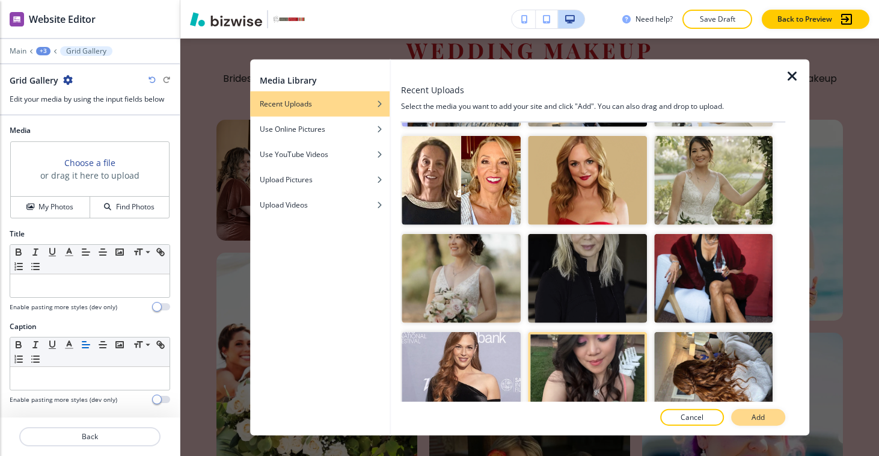
click at [752, 419] on p "Add" at bounding box center [758, 416] width 13 height 11
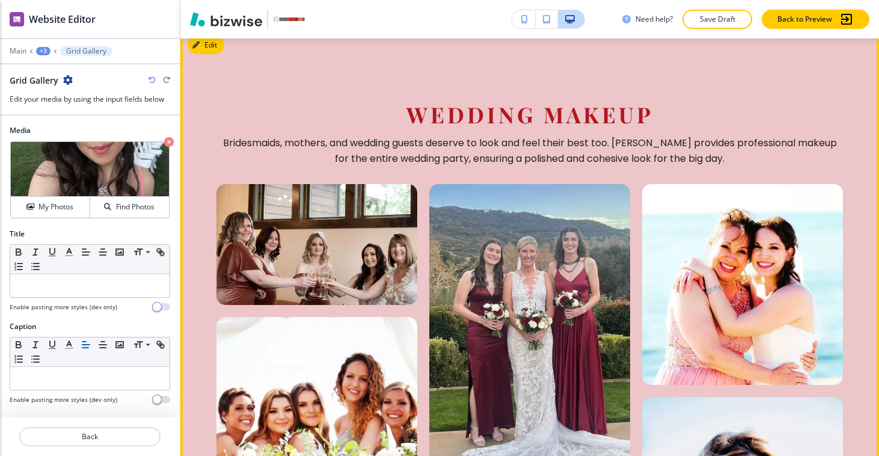
scroll to position [5216, 0]
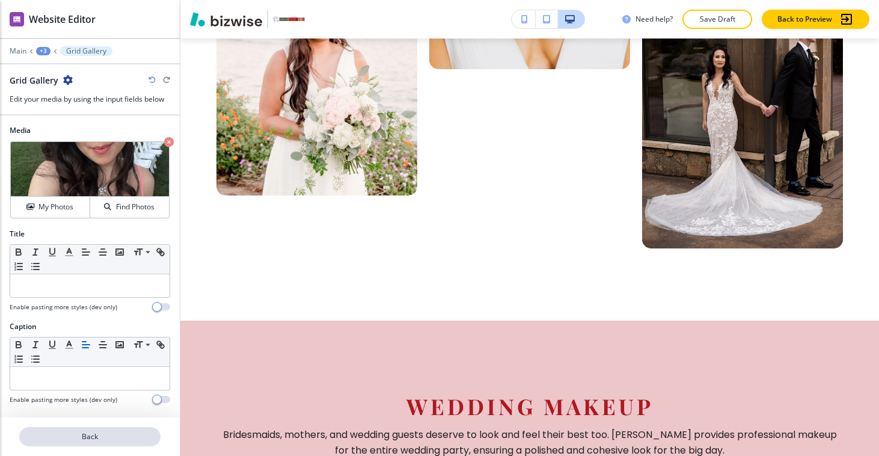
click at [99, 441] on p "Back" at bounding box center [89, 436] width 139 height 11
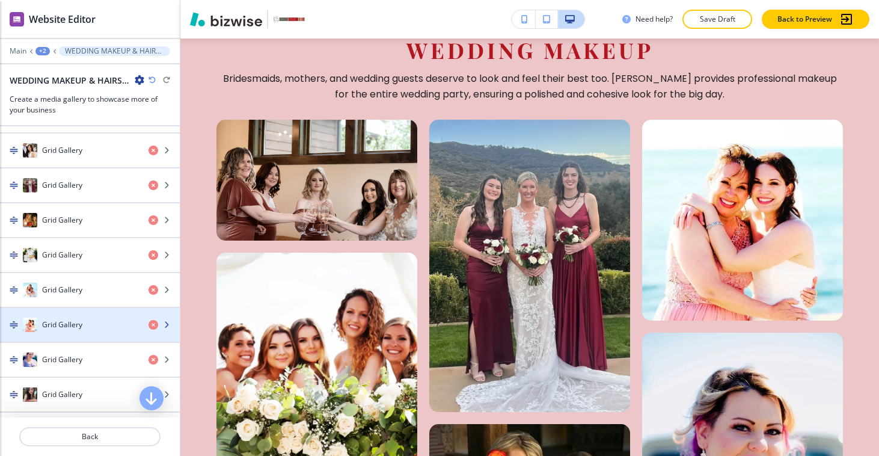
scroll to position [556, 0]
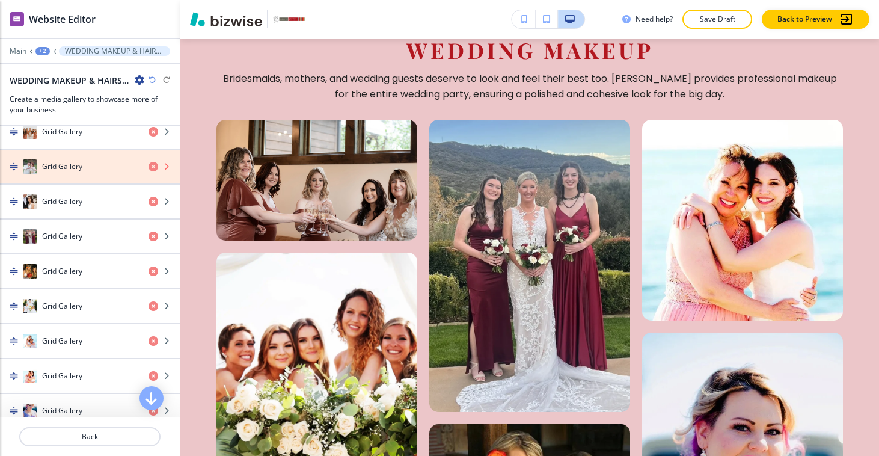
click at [149, 168] on icon "button" at bounding box center [154, 167] width 10 height 10
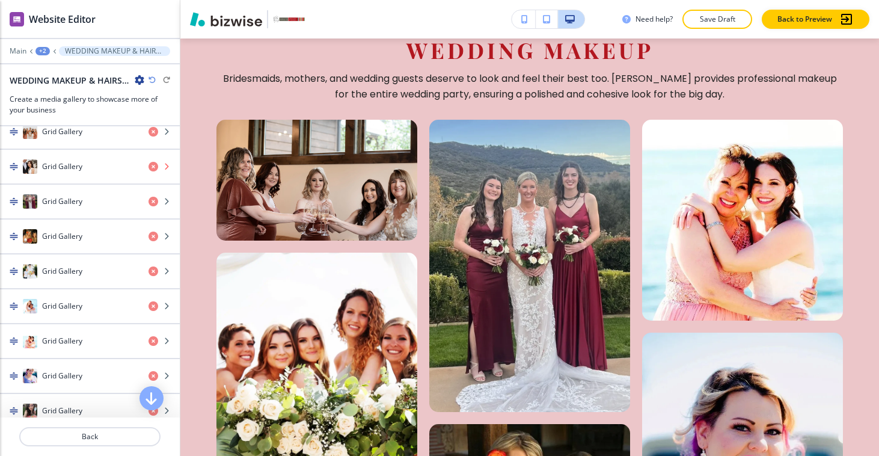
click at [149, 167] on icon "button" at bounding box center [154, 167] width 10 height 10
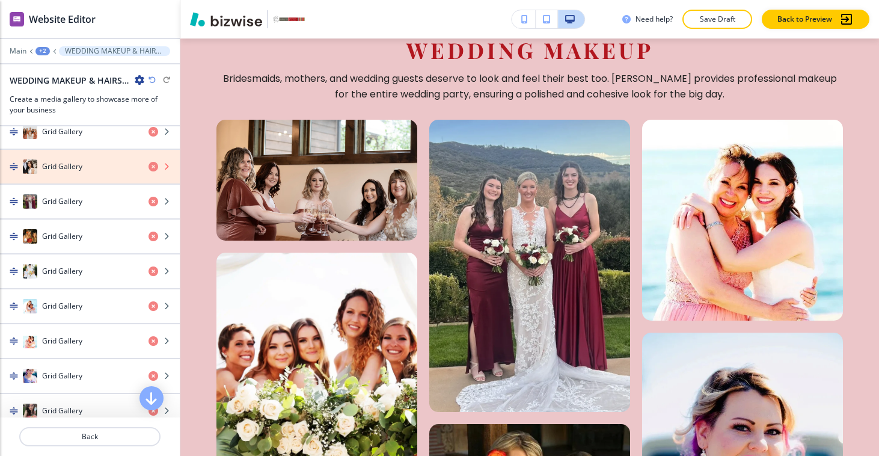
click at [149, 166] on icon "button" at bounding box center [154, 167] width 10 height 10
click at [149, 165] on icon "button" at bounding box center [154, 167] width 10 height 10
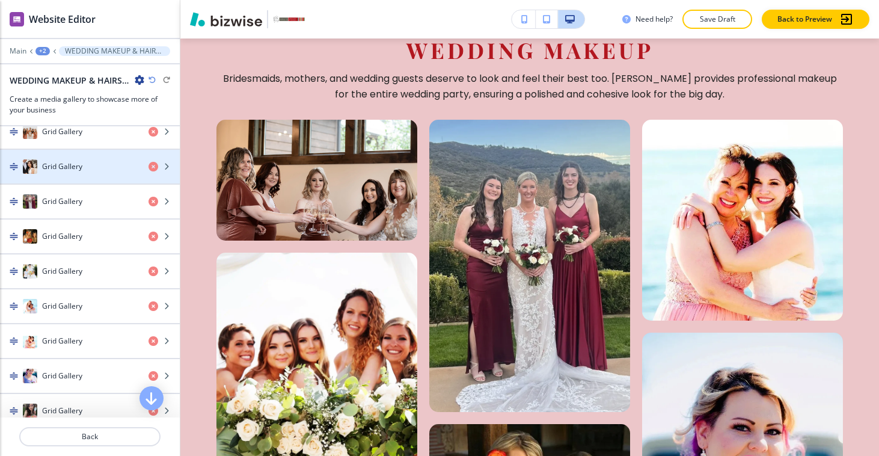
click at [85, 161] on div "Grid Gallery" at bounding box center [69, 166] width 139 height 14
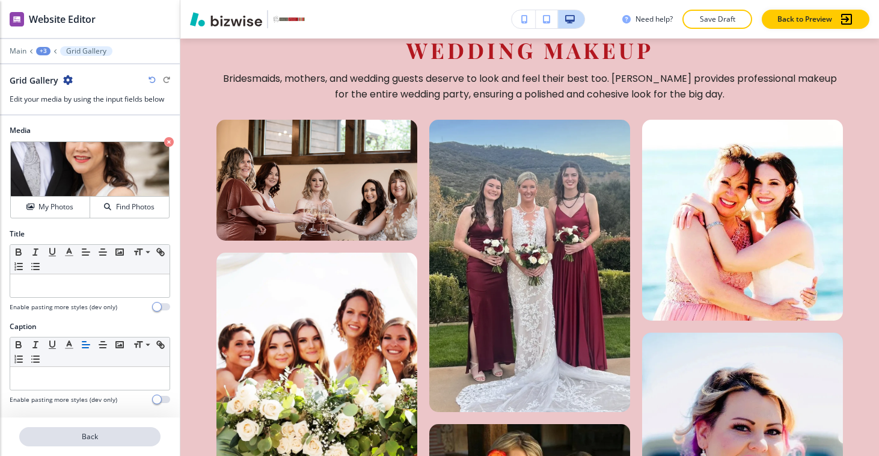
click at [68, 432] on p "Back" at bounding box center [89, 436] width 139 height 11
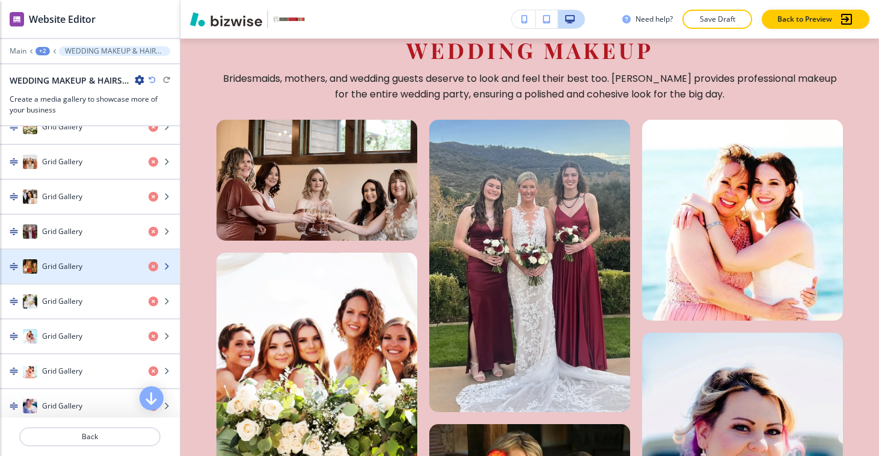
scroll to position [524, 0]
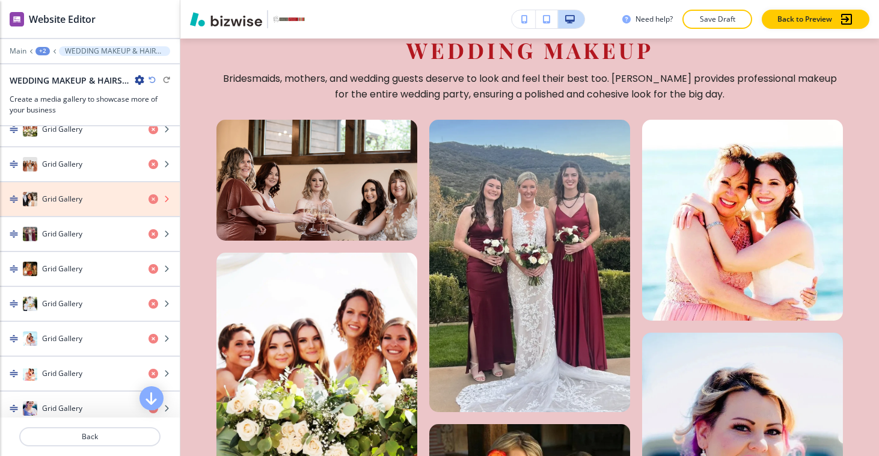
click at [149, 198] on icon "button" at bounding box center [154, 199] width 10 height 10
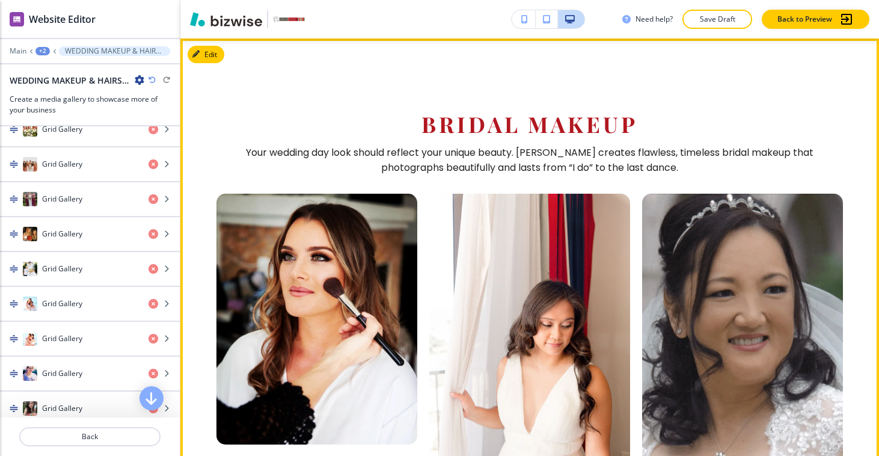
scroll to position [539, 0]
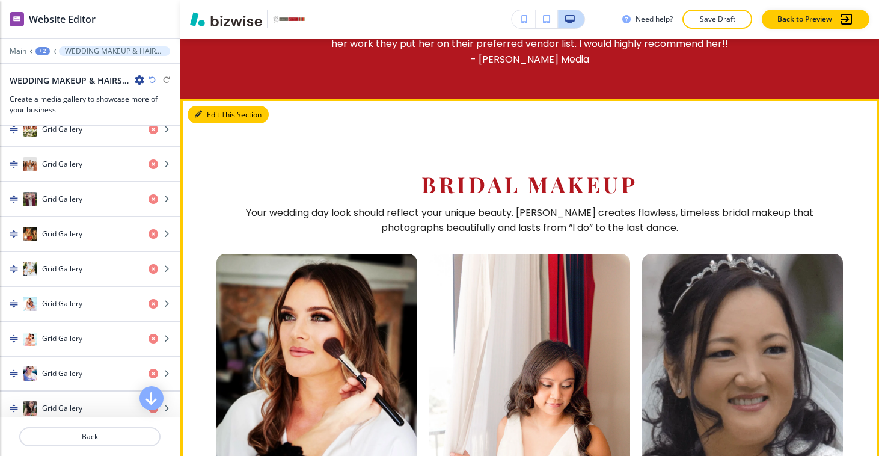
click at [222, 124] on button "Edit This Section" at bounding box center [228, 115] width 81 height 18
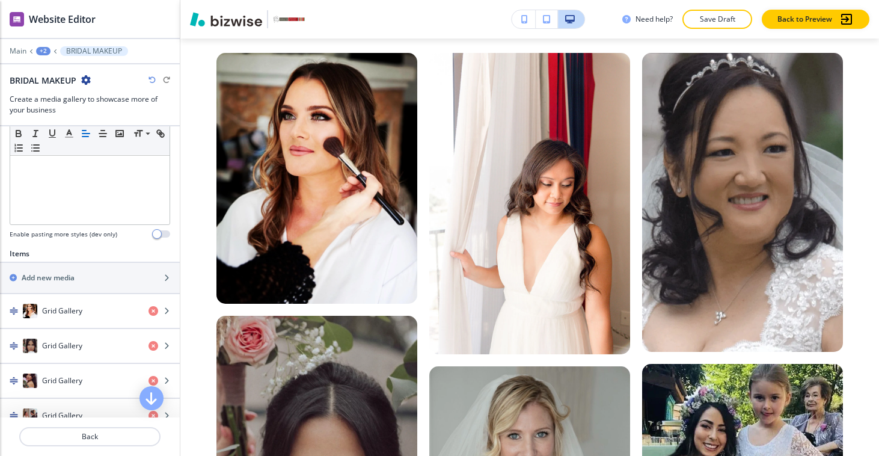
scroll to position [310, 0]
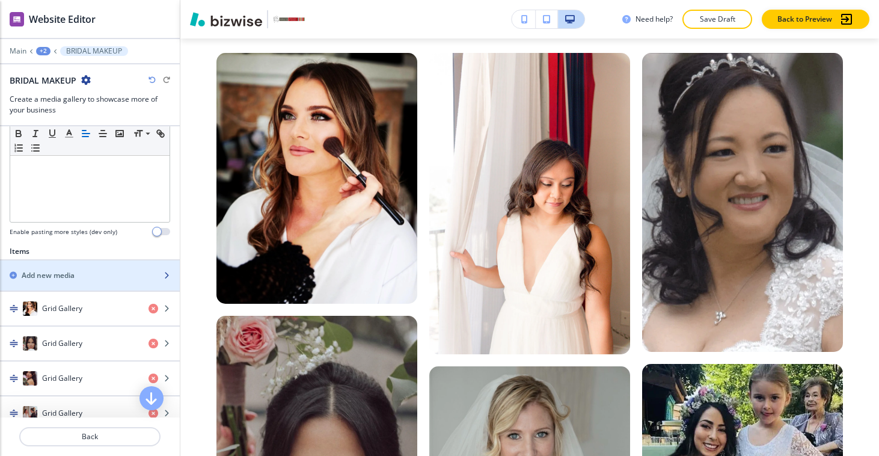
click at [76, 283] on div "button" at bounding box center [90, 286] width 180 height 10
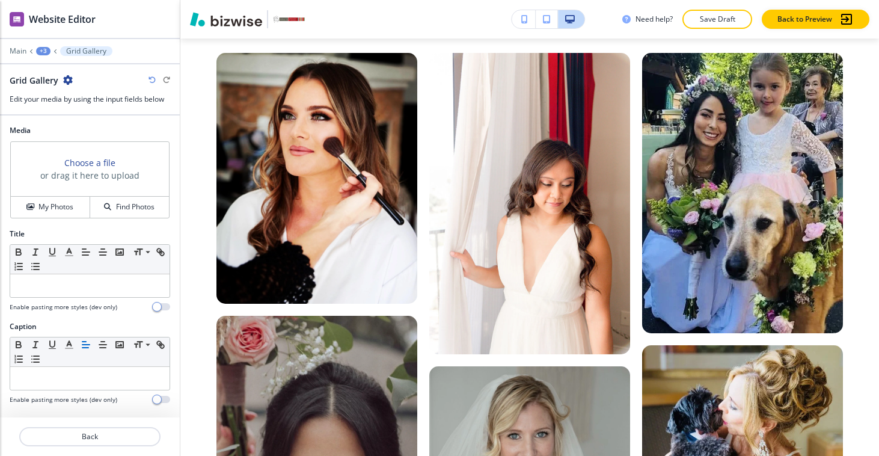
click at [99, 158] on h3 "Choose a file" at bounding box center [89, 162] width 51 height 13
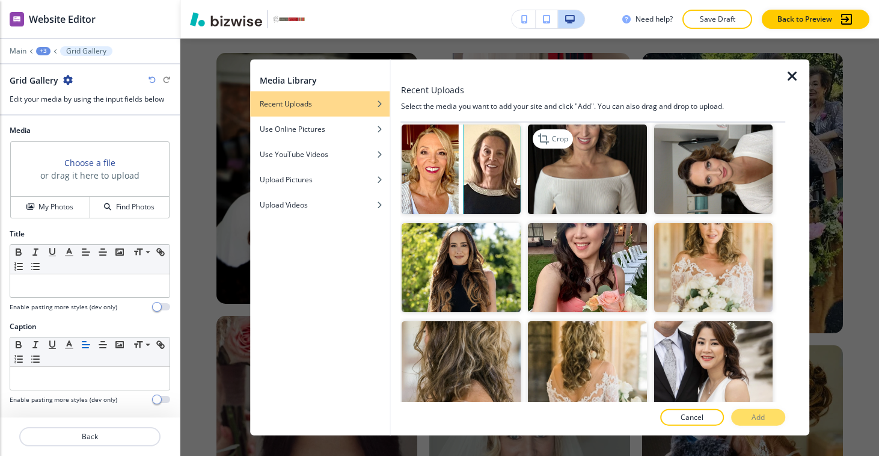
scroll to position [1756, 0]
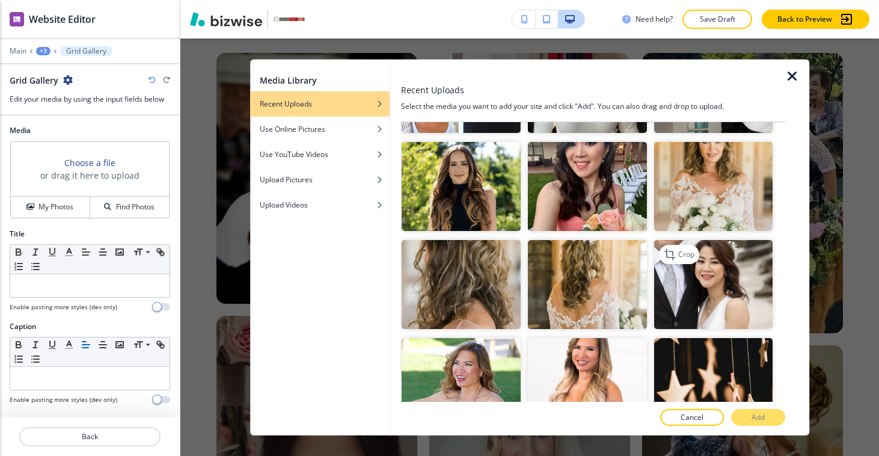
click at [707, 247] on img "button" at bounding box center [713, 284] width 119 height 89
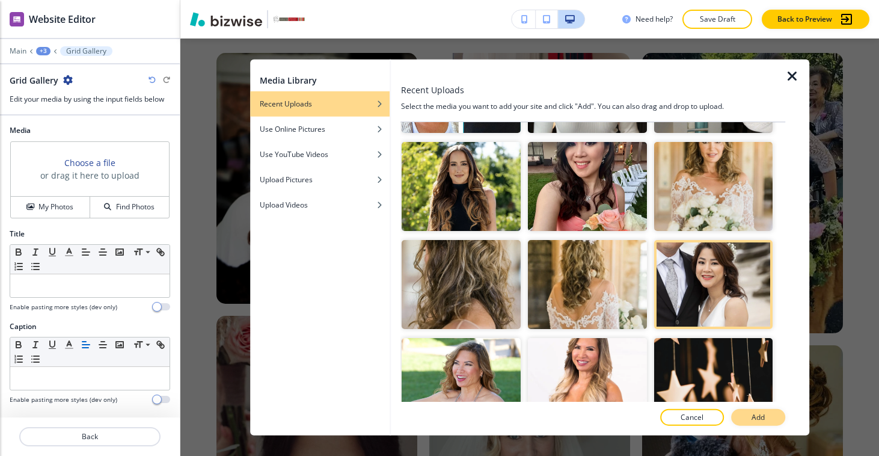
click at [749, 411] on button "Add" at bounding box center [758, 416] width 54 height 17
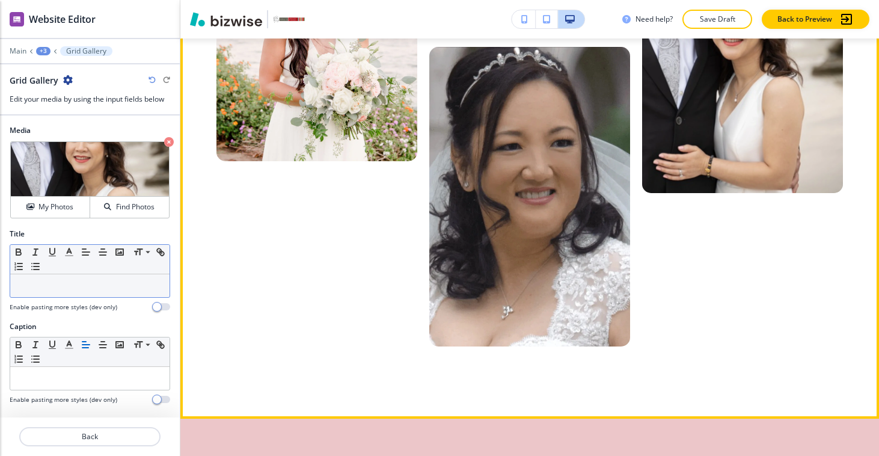
scroll to position [5227, 0]
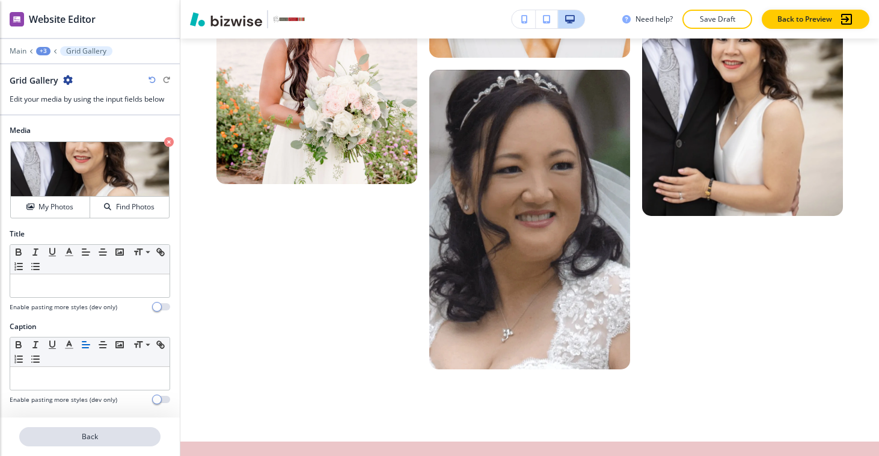
click at [112, 431] on p "Back" at bounding box center [89, 436] width 139 height 11
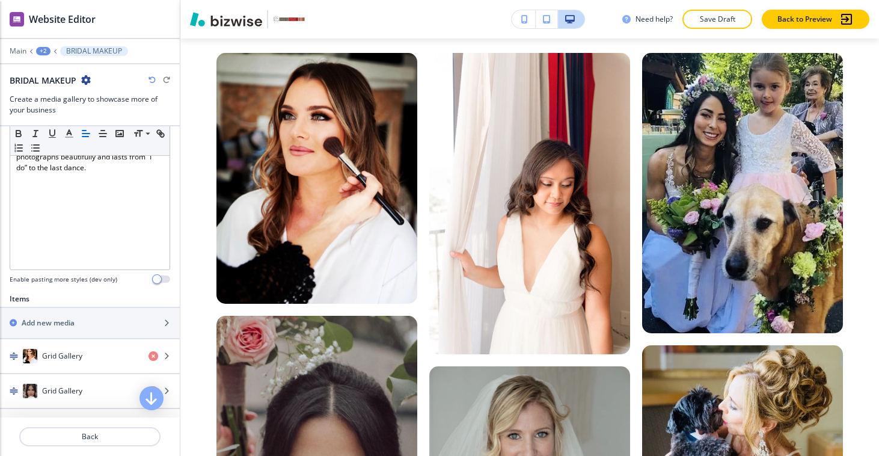
scroll to position [281, 0]
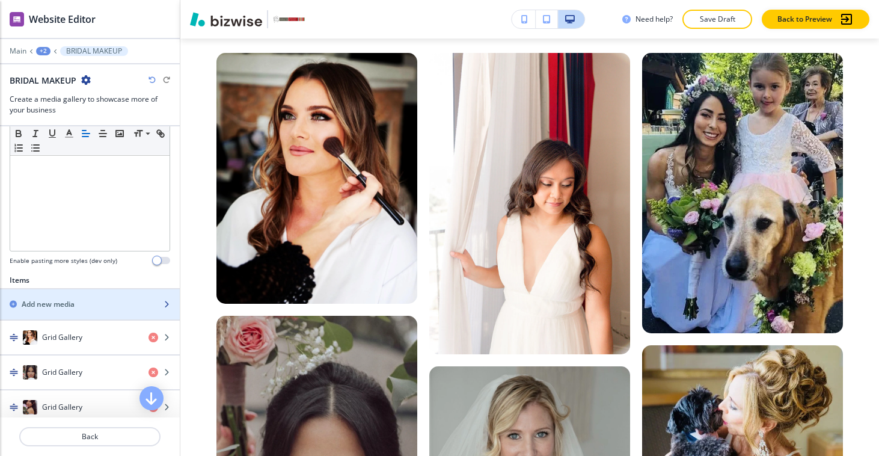
click at [79, 304] on div "Add new media" at bounding box center [76, 304] width 153 height 11
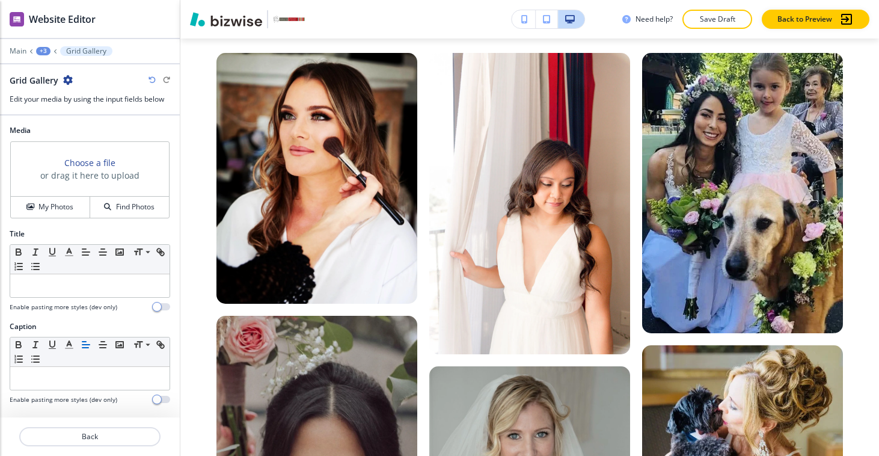
click at [97, 166] on h3 "Choose a file" at bounding box center [89, 162] width 51 height 13
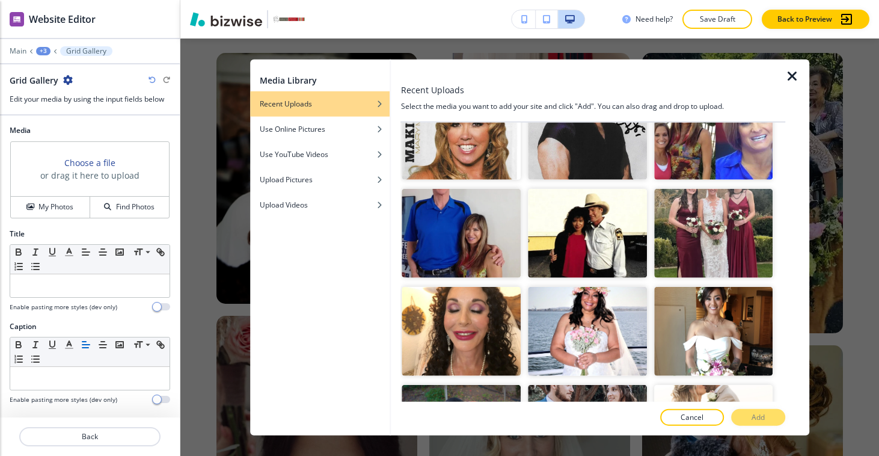
scroll to position [4164, 0]
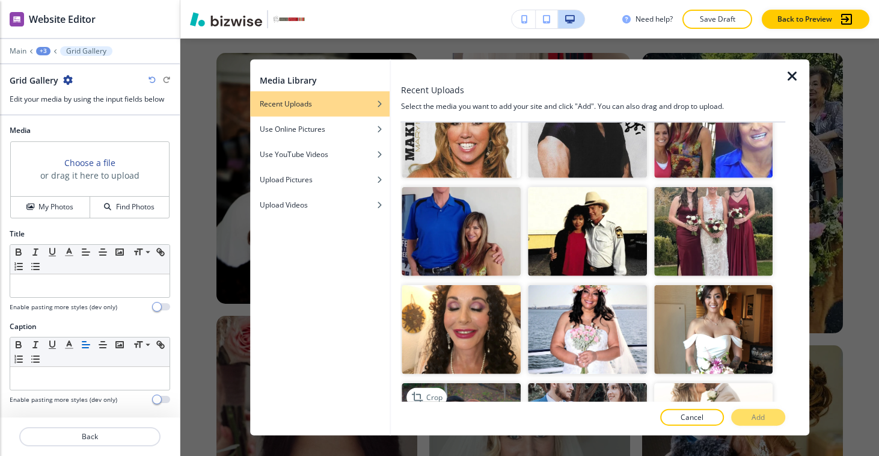
click at [473, 383] on img "button" at bounding box center [461, 427] width 119 height 89
click at [762, 418] on p "Add" at bounding box center [758, 416] width 13 height 11
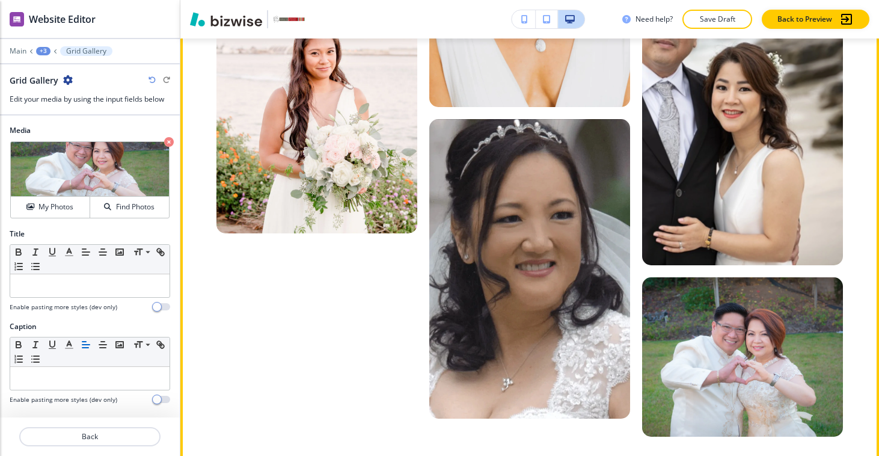
scroll to position [4858, 0]
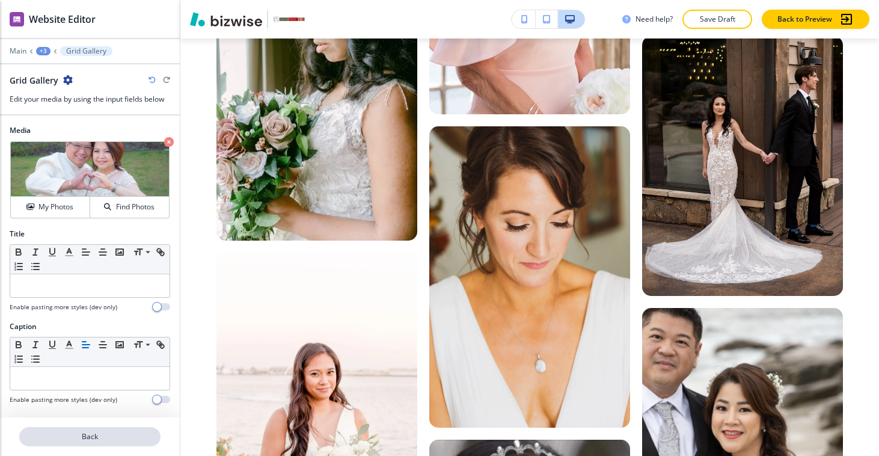
click at [99, 439] on p "Back" at bounding box center [89, 436] width 139 height 11
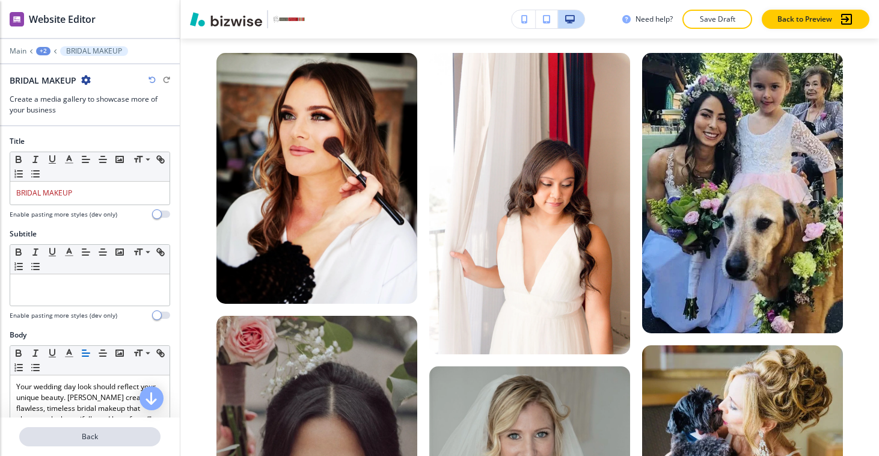
click at [100, 437] on p "Back" at bounding box center [89, 436] width 139 height 11
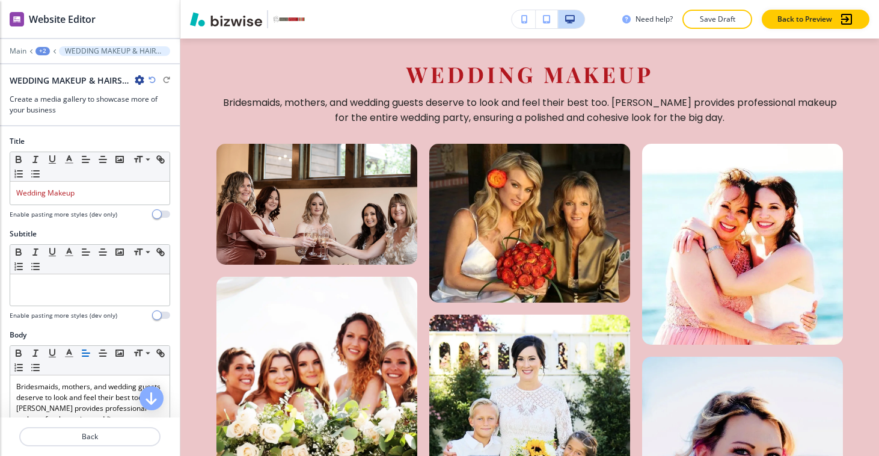
scroll to position [5720, 0]
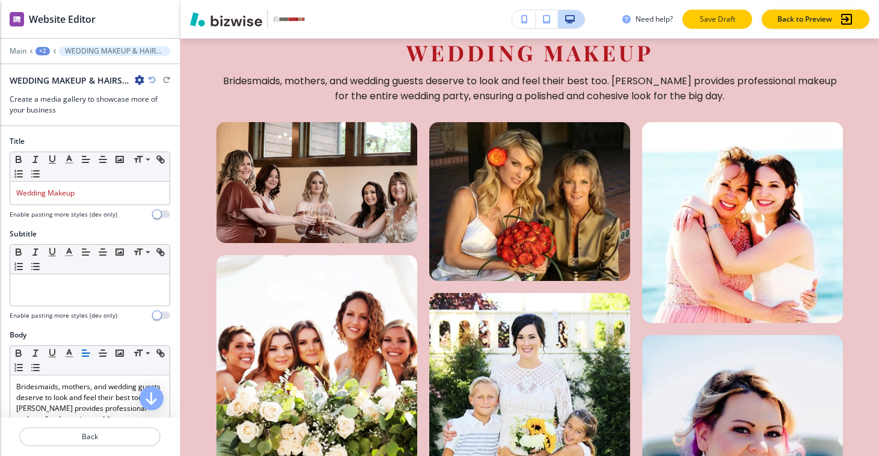
click at [717, 17] on p "Save Draft" at bounding box center [717, 19] width 38 height 11
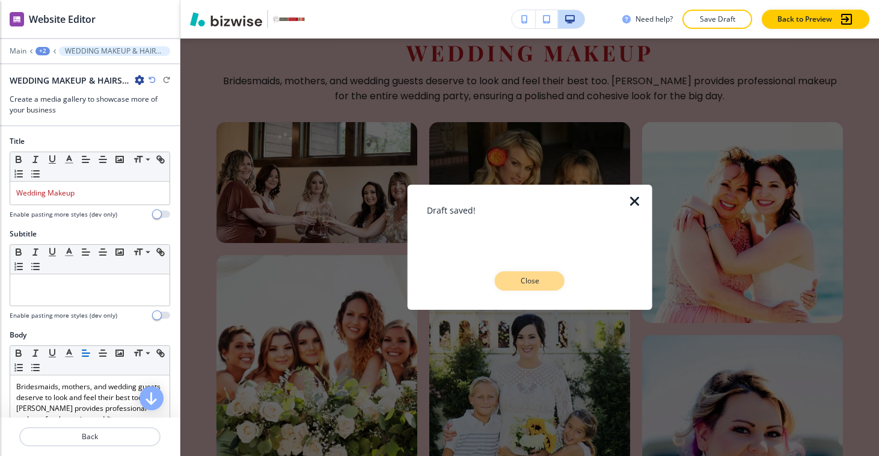
click at [535, 281] on p "Close" at bounding box center [530, 280] width 38 height 11
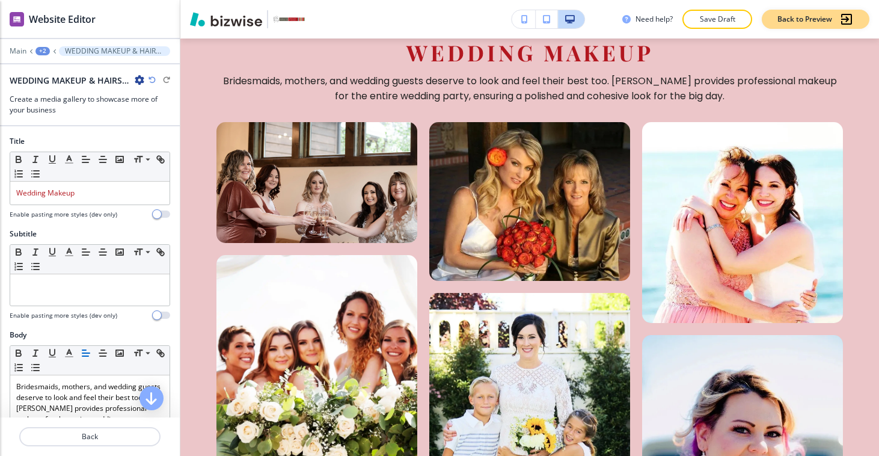
click at [793, 14] on p "Back to Preview" at bounding box center [805, 19] width 55 height 11
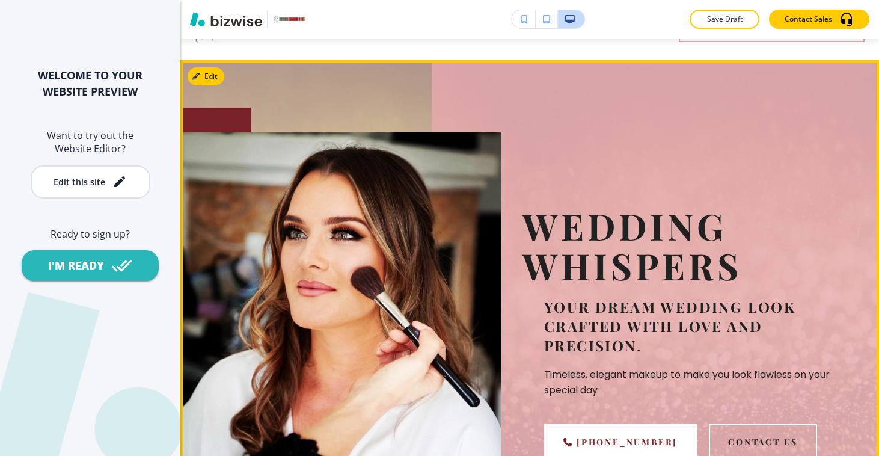
scroll to position [0, 0]
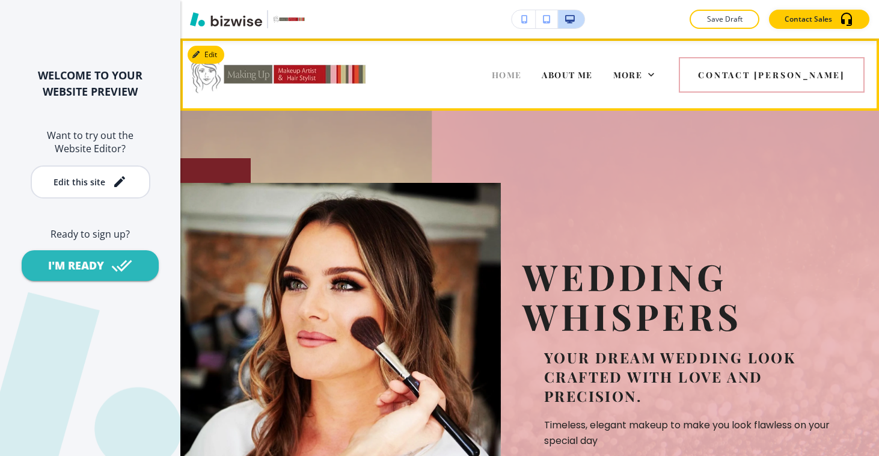
click at [522, 70] on span "HOME" at bounding box center [507, 74] width 30 height 11
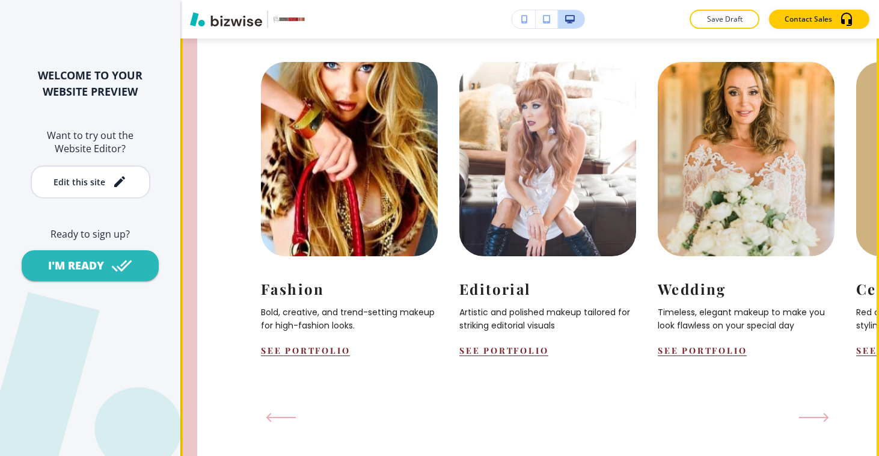
scroll to position [1373, 0]
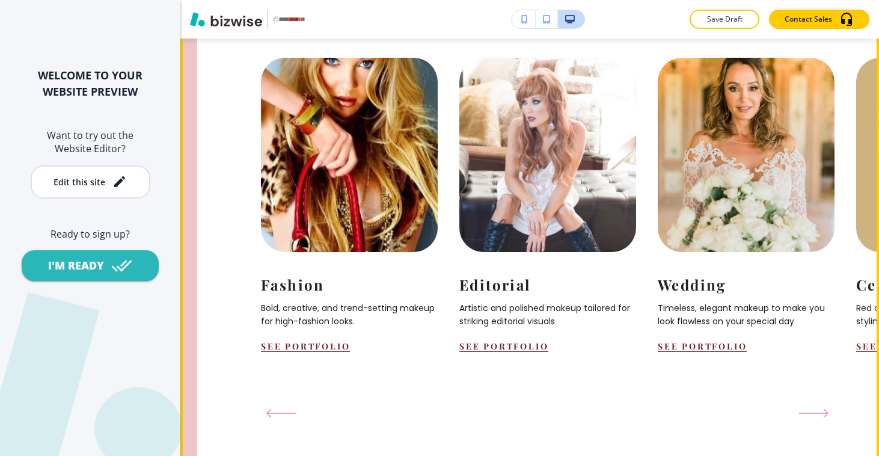
click at [520, 305] on div "Editorial Artistic and polished makeup tailored for striking editorial visuals …" at bounding box center [558, 214] width 198 height 313
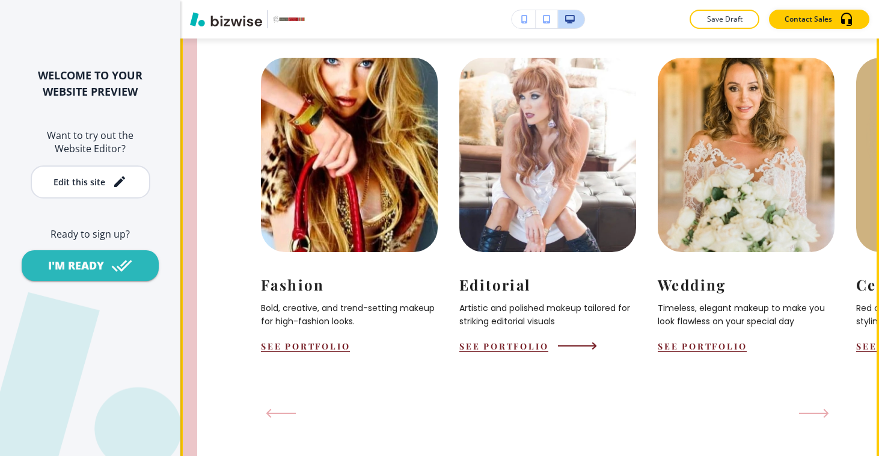
click at [519, 340] on button "See Portfolio" at bounding box center [503, 345] width 89 height 11
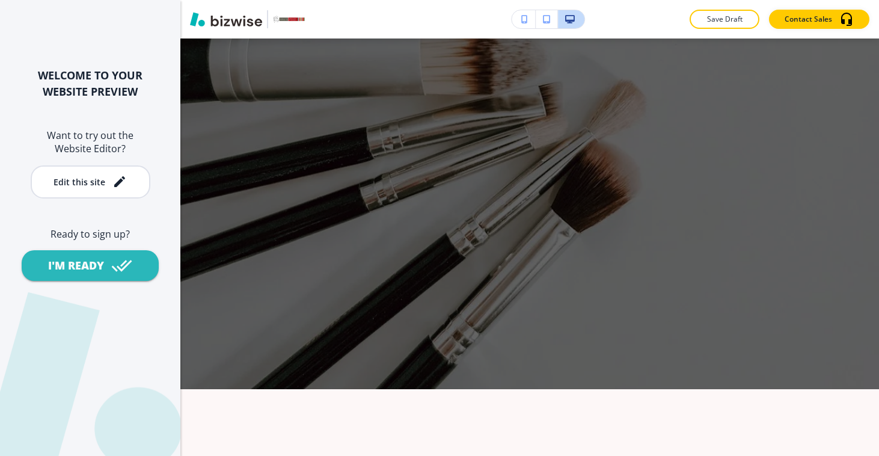
scroll to position [1570, 0]
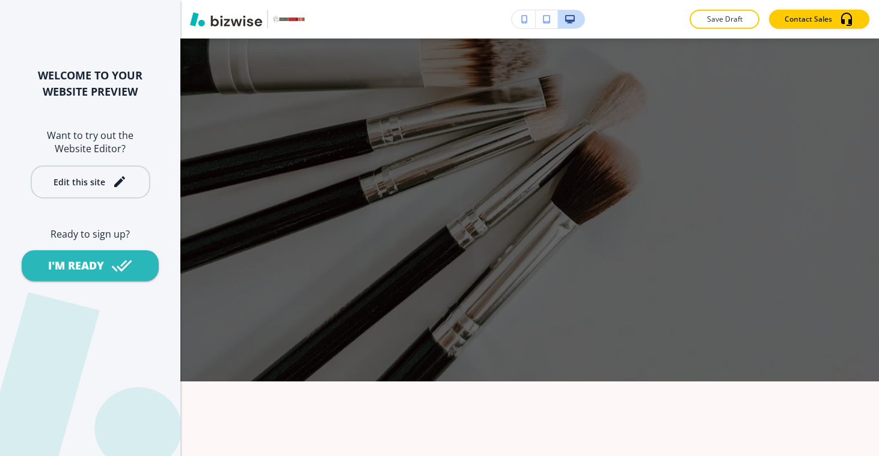
click at [144, 182] on button "Edit this site" at bounding box center [91, 181] width 120 height 33
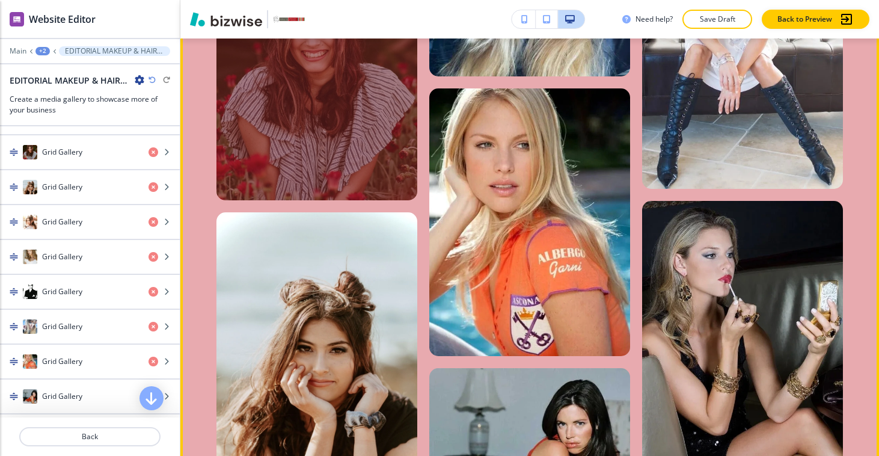
scroll to position [1809, 0]
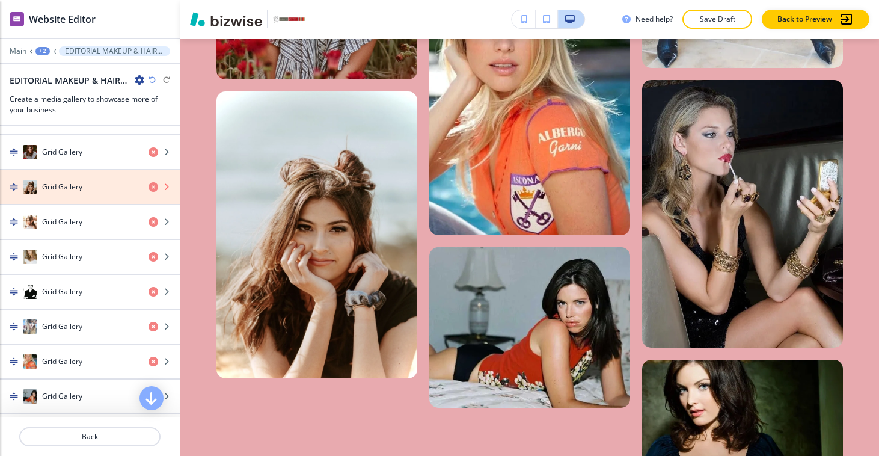
click at [149, 188] on icon "button" at bounding box center [154, 187] width 10 height 10
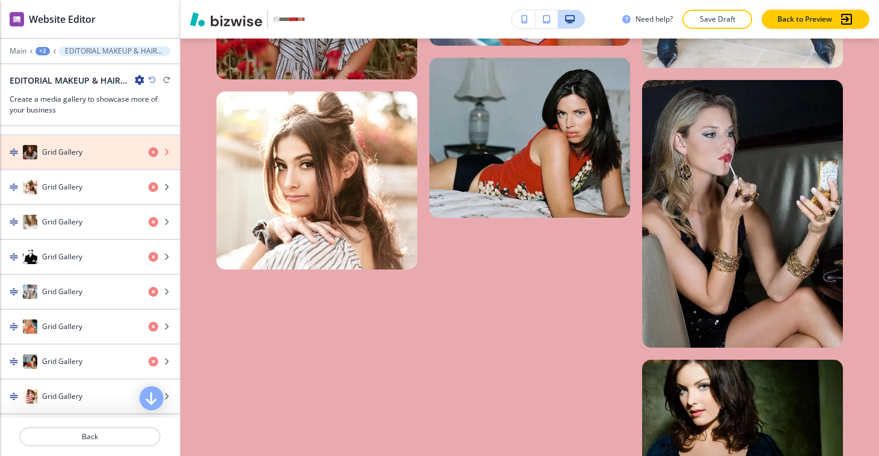
click at [149, 153] on icon "button" at bounding box center [154, 152] width 10 height 10
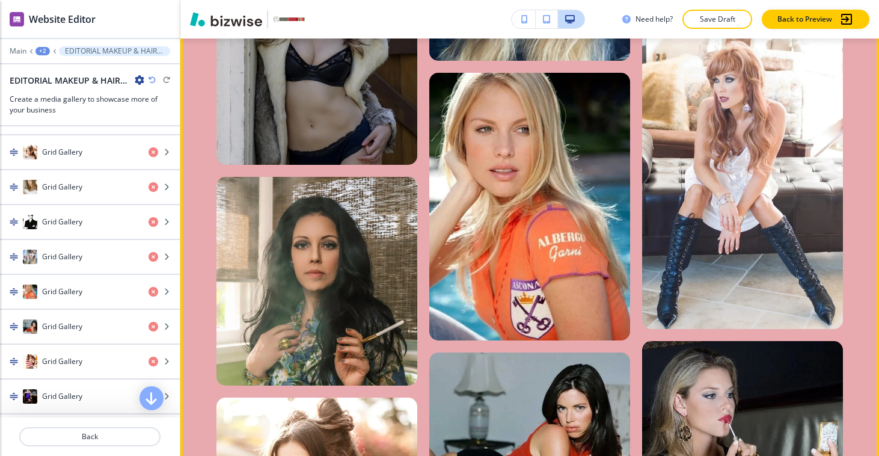
scroll to position [1217, 0]
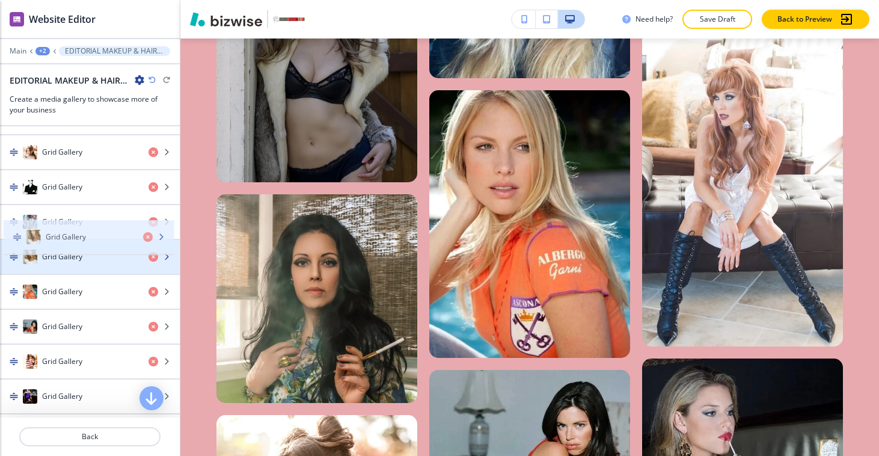
drag, startPoint x: 59, startPoint y: 209, endPoint x: 62, endPoint y: 244, distance: 35.0
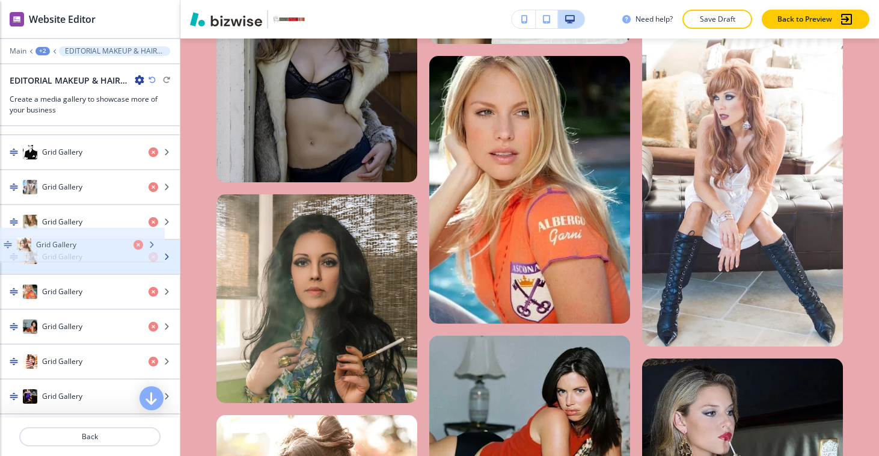
drag, startPoint x: 72, startPoint y: 157, endPoint x: 65, endPoint y: 251, distance: 94.0
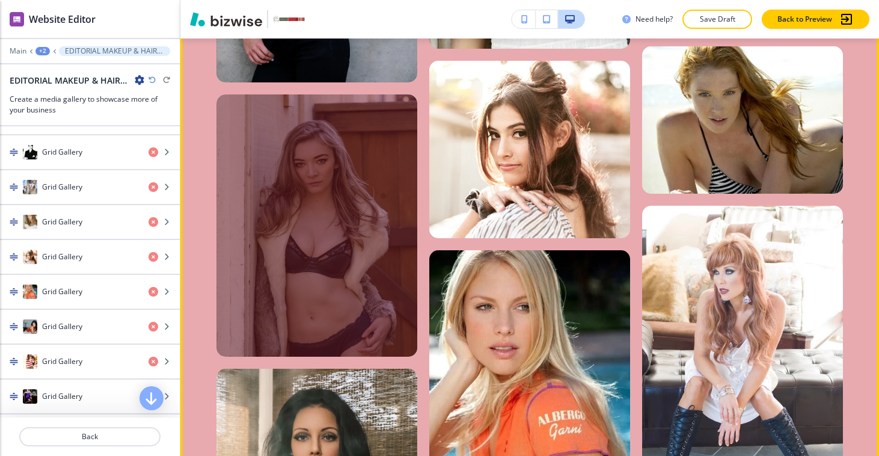
scroll to position [1042, 0]
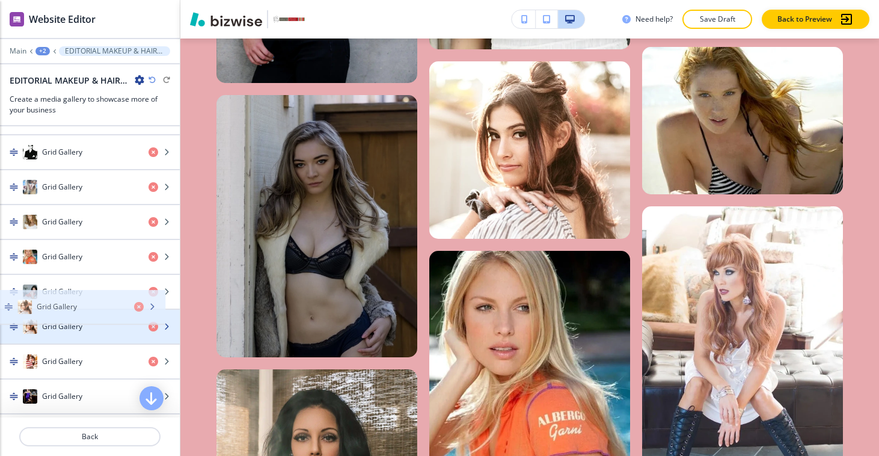
drag, startPoint x: 87, startPoint y: 266, endPoint x: 81, endPoint y: 317, distance: 50.8
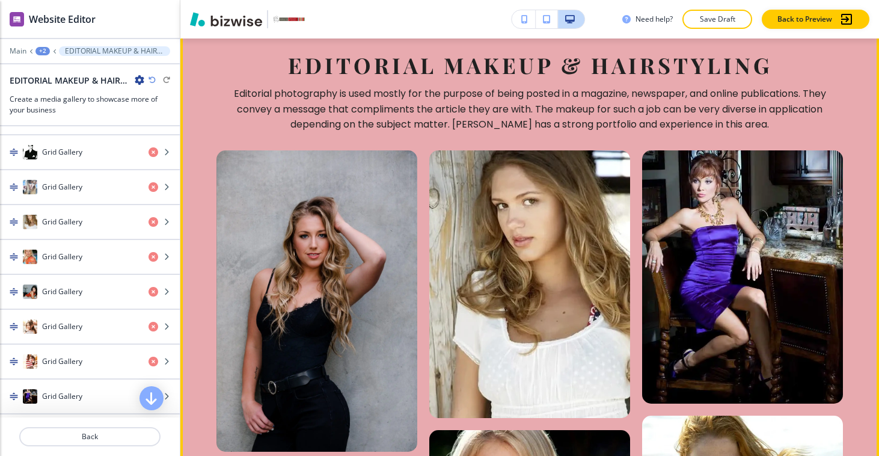
scroll to position [1071, 0]
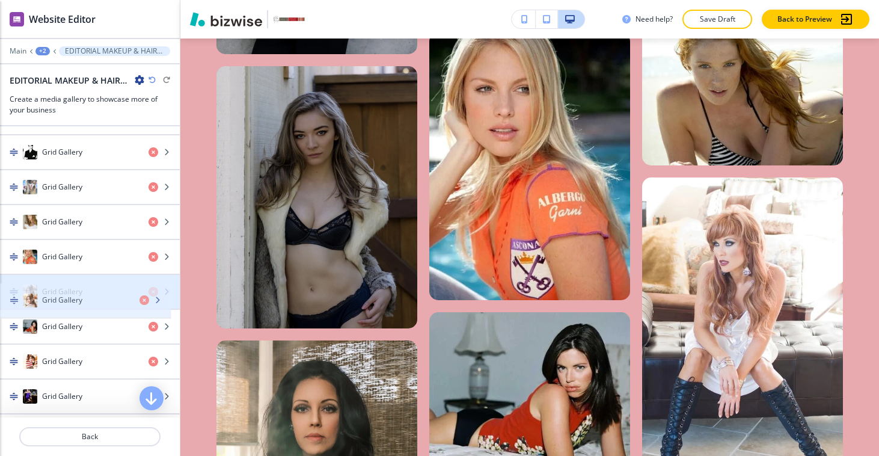
drag, startPoint x: 103, startPoint y: 326, endPoint x: 103, endPoint y: 301, distance: 25.3
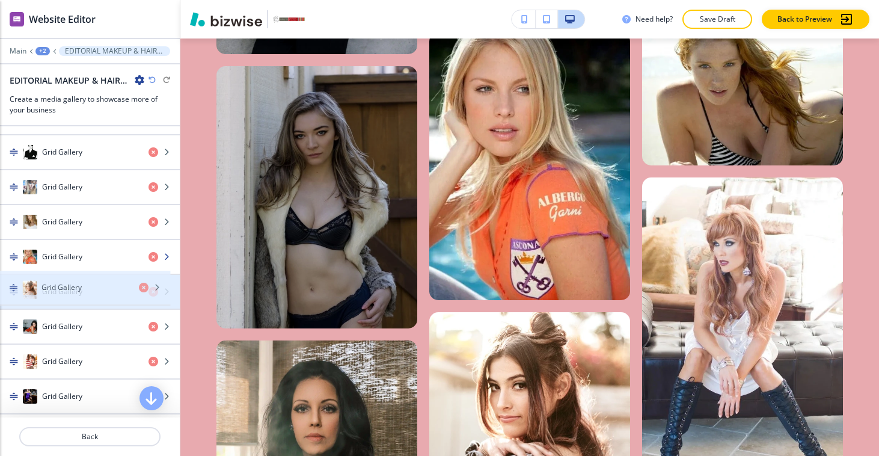
drag, startPoint x: 99, startPoint y: 298, endPoint x: 105, endPoint y: 269, distance: 29.4
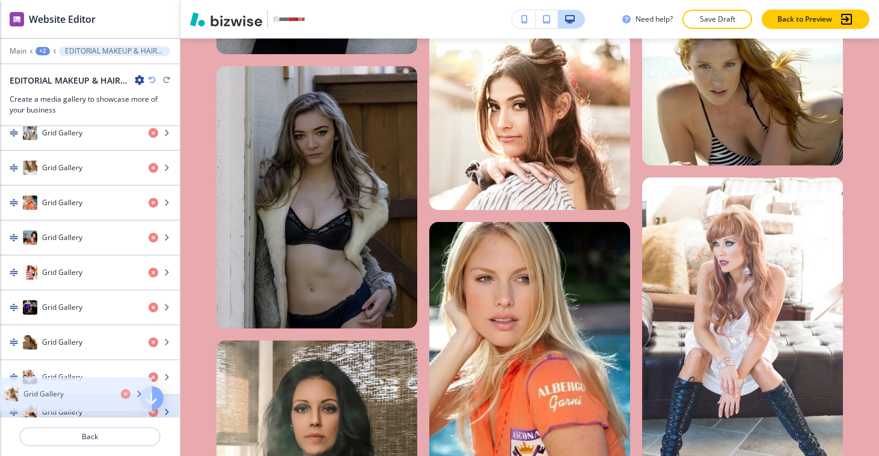
scroll to position [667, 0]
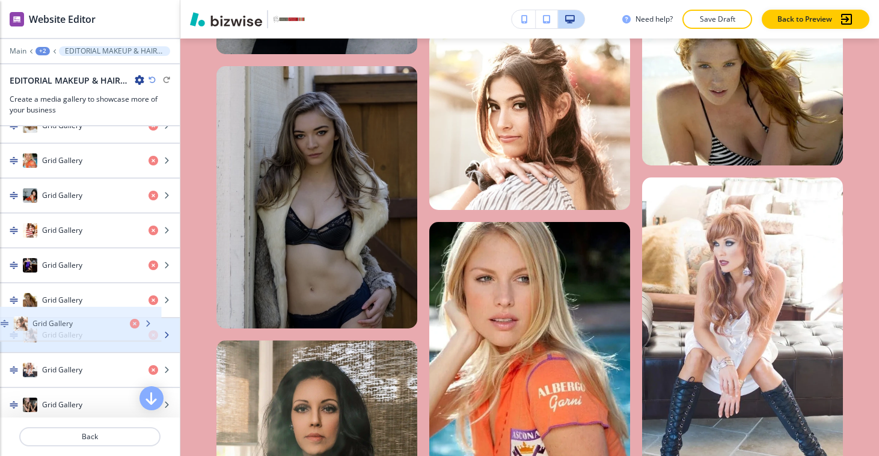
drag, startPoint x: 99, startPoint y: 271, endPoint x: 91, endPoint y: 329, distance: 58.9
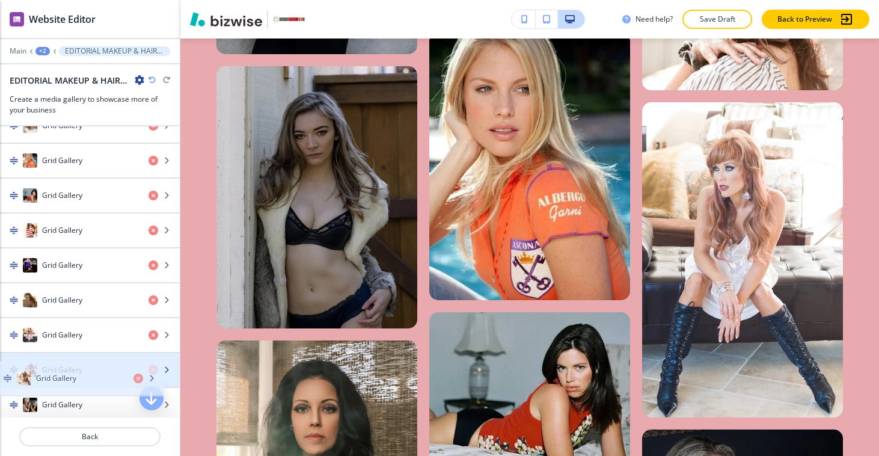
drag, startPoint x: 91, startPoint y: 330, endPoint x: 84, endPoint y: 375, distance: 45.0
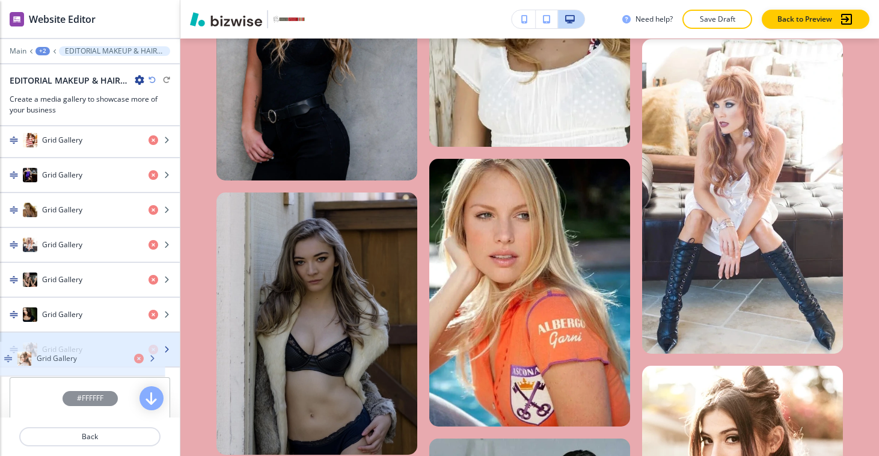
scroll to position [763, 0]
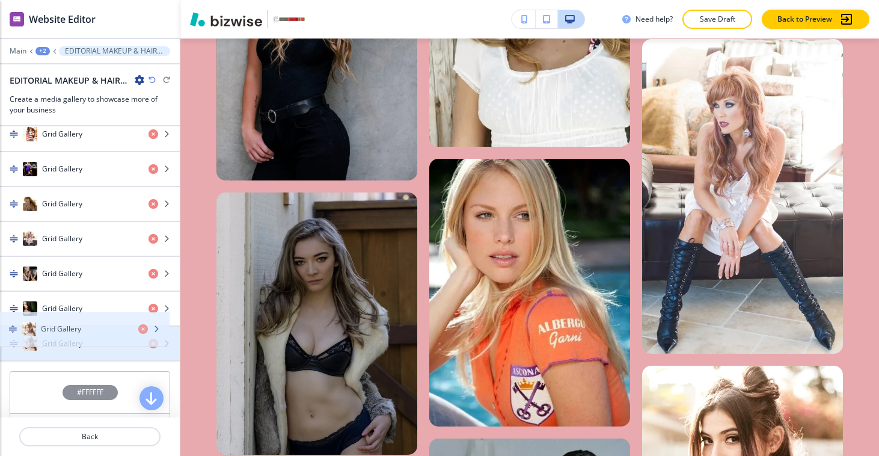
drag, startPoint x: 104, startPoint y: 372, endPoint x: 103, endPoint y: 330, distance: 42.7
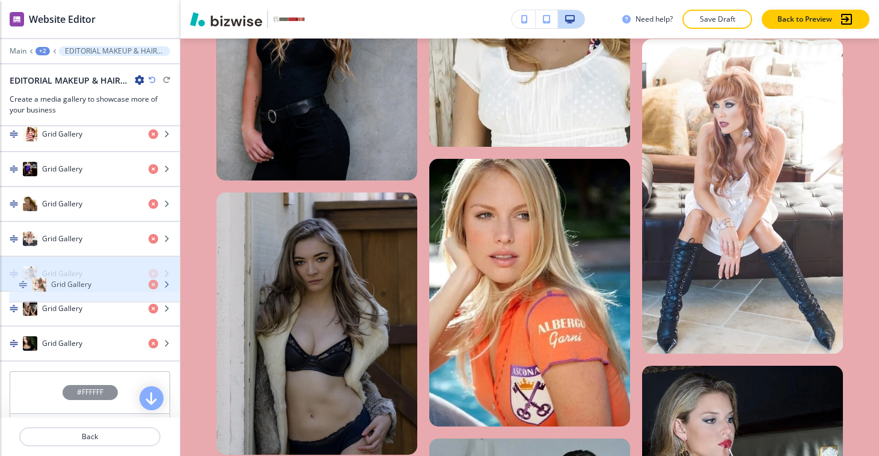
drag, startPoint x: 100, startPoint y: 342, endPoint x: 109, endPoint y: 284, distance: 59.0
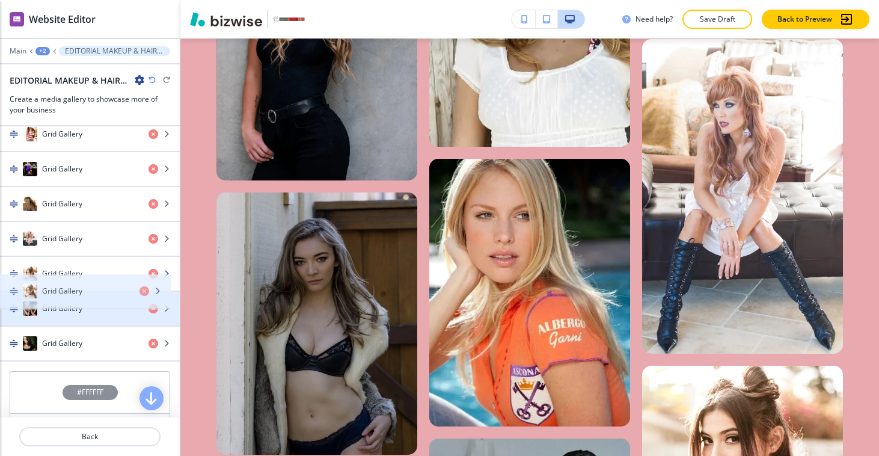
drag, startPoint x: 108, startPoint y: 292, endPoint x: 107, endPoint y: 316, distance: 23.5
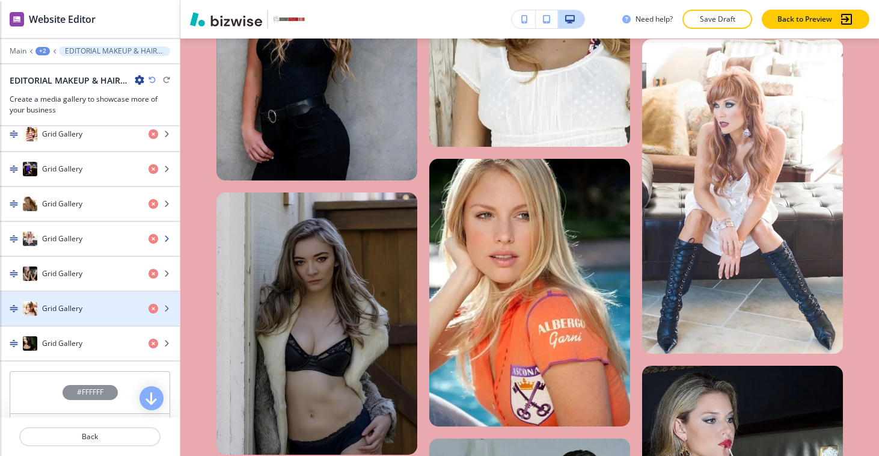
drag, startPoint x: 107, startPoint y: 311, endPoint x: 118, endPoint y: 229, distance: 83.2
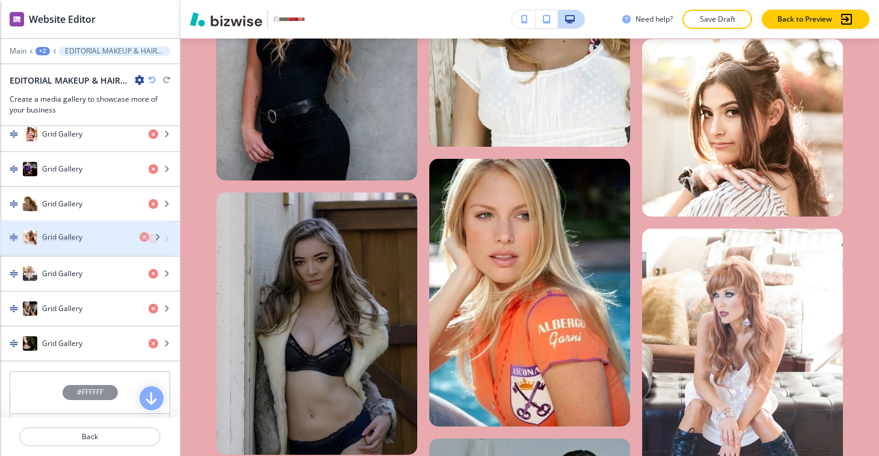
drag, startPoint x: 98, startPoint y: 242, endPoint x: 99, endPoint y: 225, distance: 16.8
click at [99, 226] on div "Grid Gallery" at bounding box center [90, 239] width 180 height 34
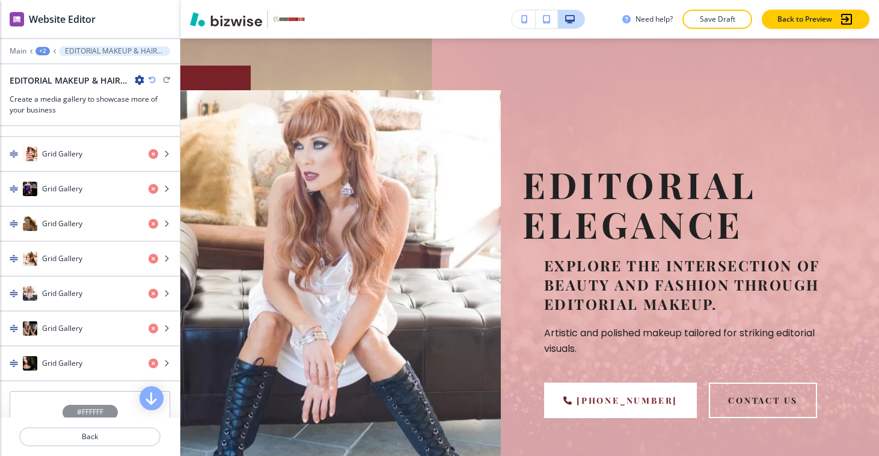
scroll to position [0, 0]
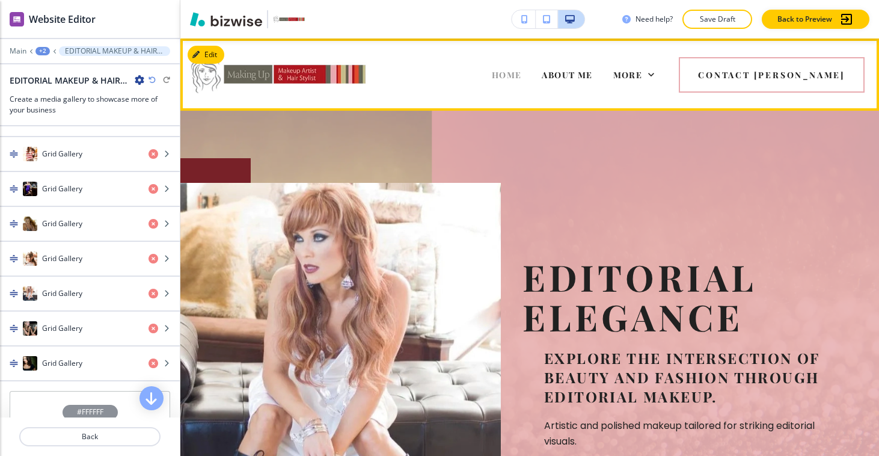
click at [522, 72] on span "HOME" at bounding box center [507, 74] width 30 height 11
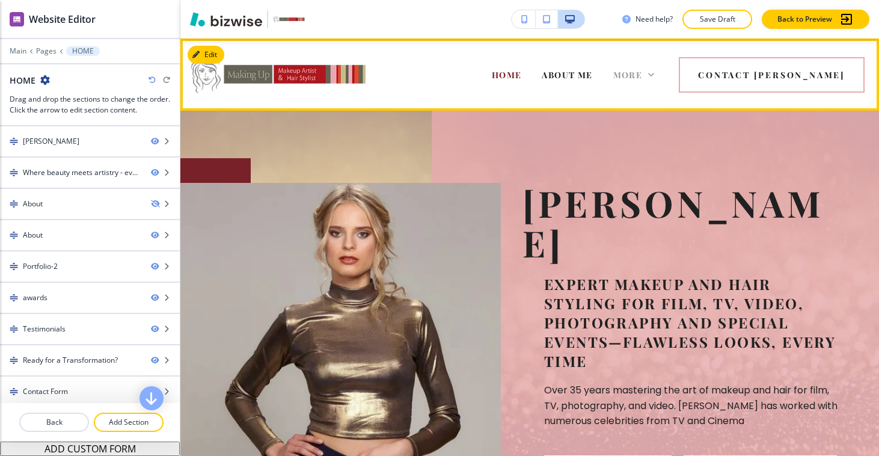
click at [643, 77] on span "More" at bounding box center [627, 74] width 29 height 11
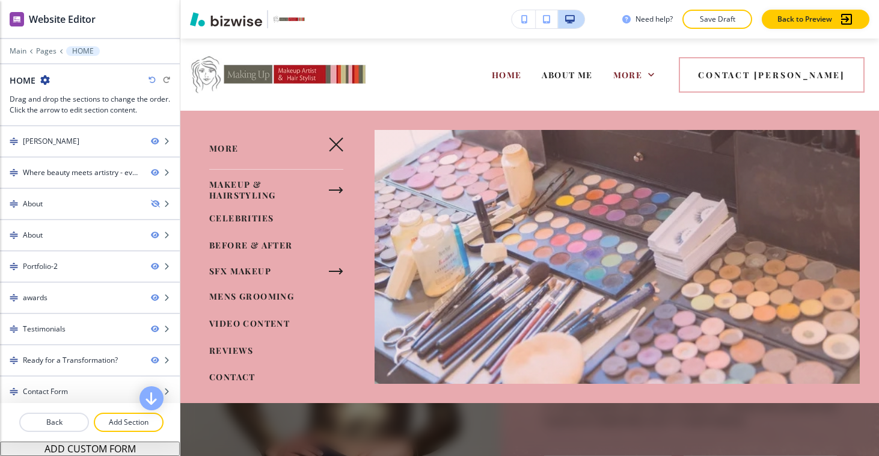
click at [341, 190] on div "MAKEUP & HAIRSTYLING" at bounding box center [267, 189] width 175 height 31
click at [329, 183] on icon "button" at bounding box center [336, 190] width 14 height 14
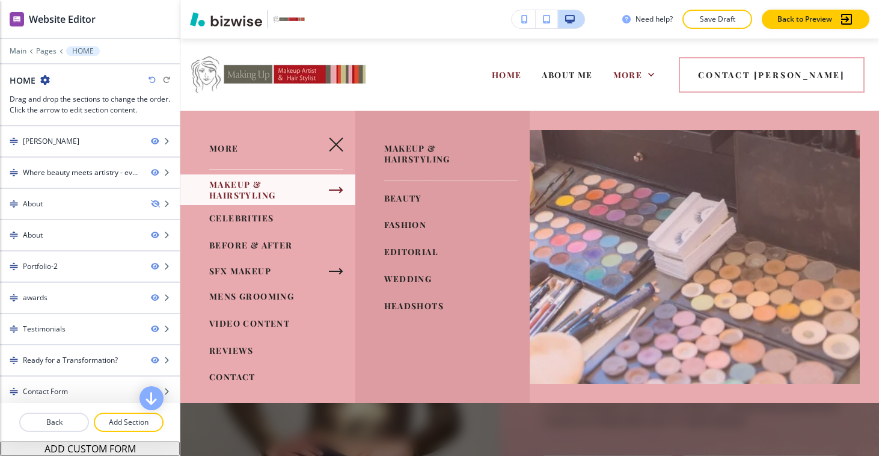
click at [277, 232] on div "BEFORE & AFTER" at bounding box center [267, 245] width 175 height 27
click at [273, 239] on span "BEFORE & AFTER" at bounding box center [251, 244] width 84 height 11
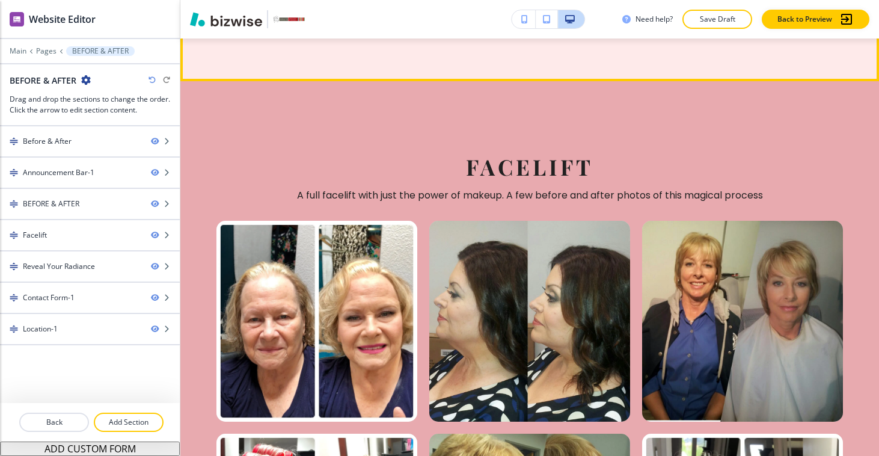
scroll to position [843, 0]
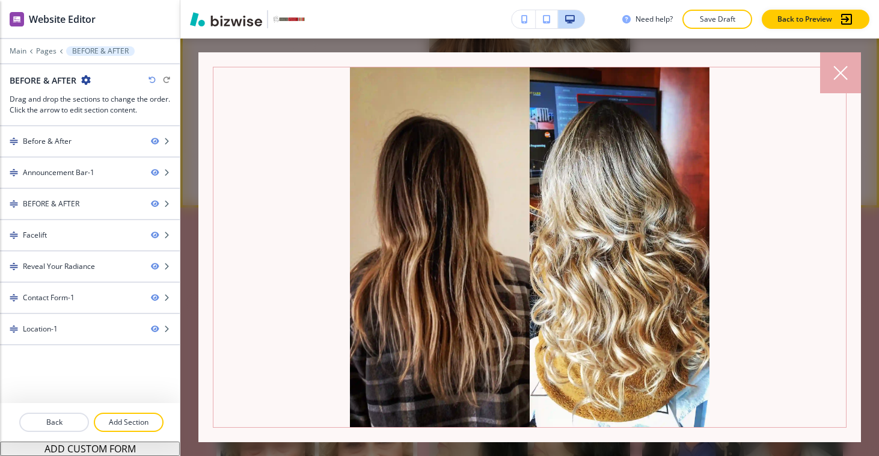
click at [806, 69] on img at bounding box center [529, 247] width 633 height 360
click at [827, 72] on div at bounding box center [840, 72] width 41 height 41
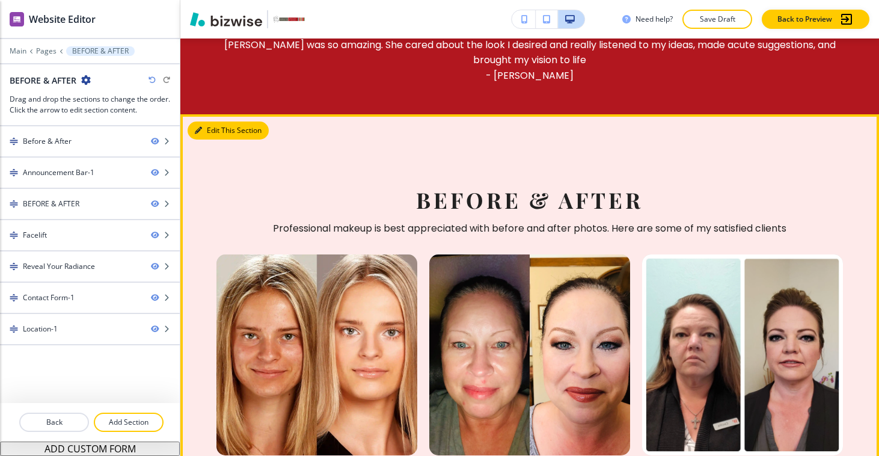
click at [215, 127] on button "Edit This Section" at bounding box center [228, 130] width 81 height 18
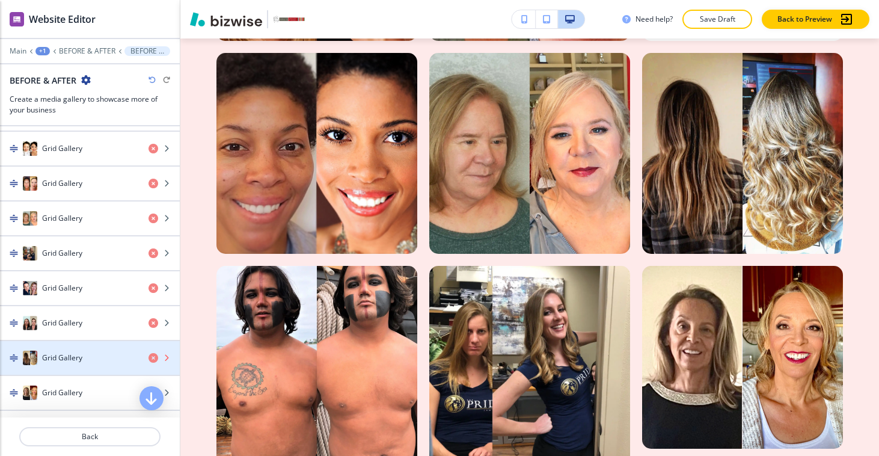
scroll to position [574, 0]
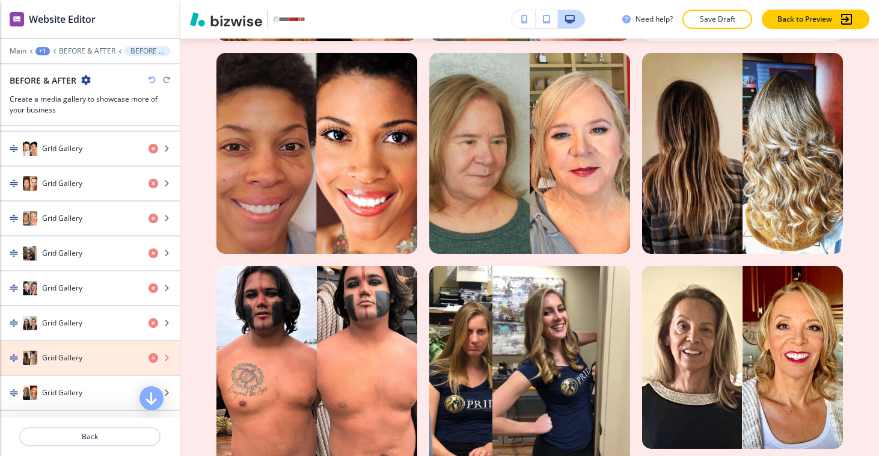
click at [149, 359] on icon "button" at bounding box center [154, 358] width 10 height 10
click at [149, 357] on icon "button" at bounding box center [154, 358] width 10 height 10
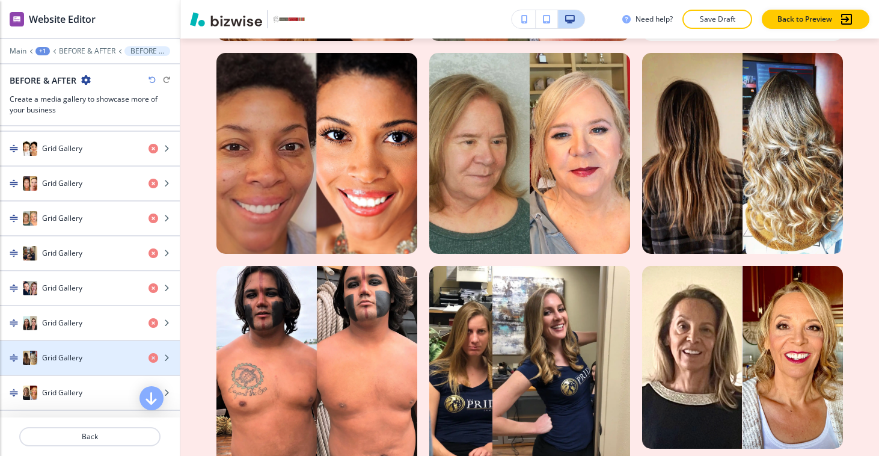
click at [122, 356] on div "Grid Gallery" at bounding box center [69, 358] width 139 height 14
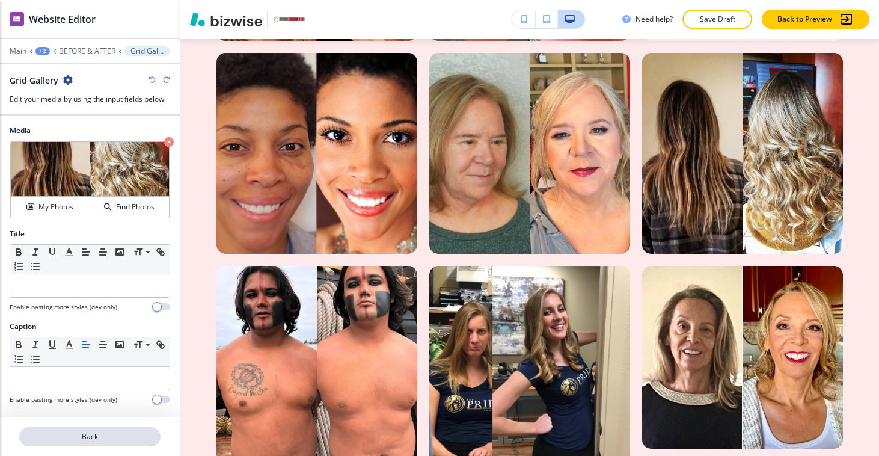
click at [93, 427] on button "Back" at bounding box center [89, 436] width 141 height 19
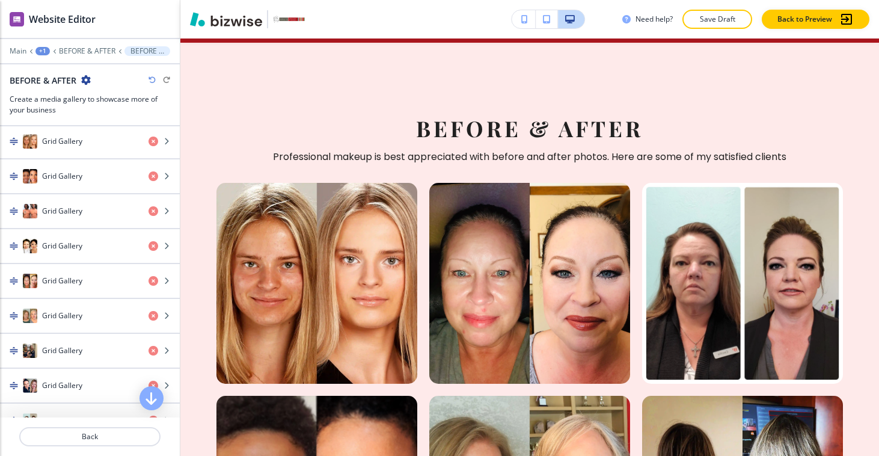
scroll to position [615, 0]
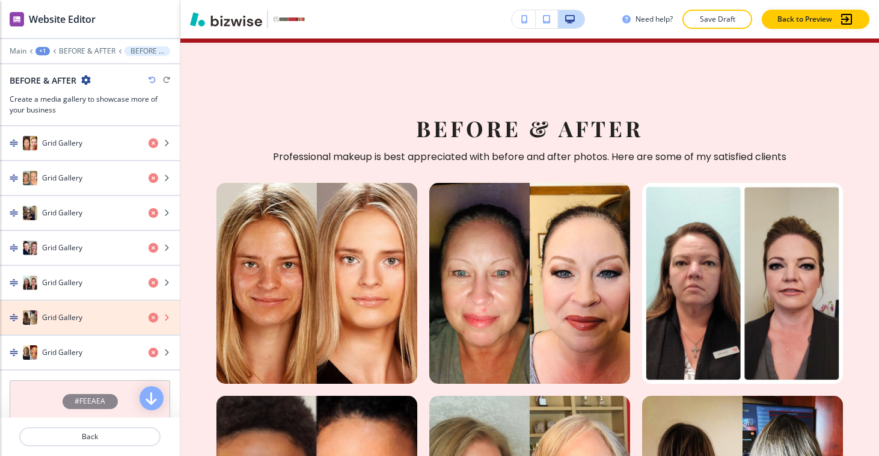
click at [149, 318] on icon "button" at bounding box center [154, 318] width 10 height 10
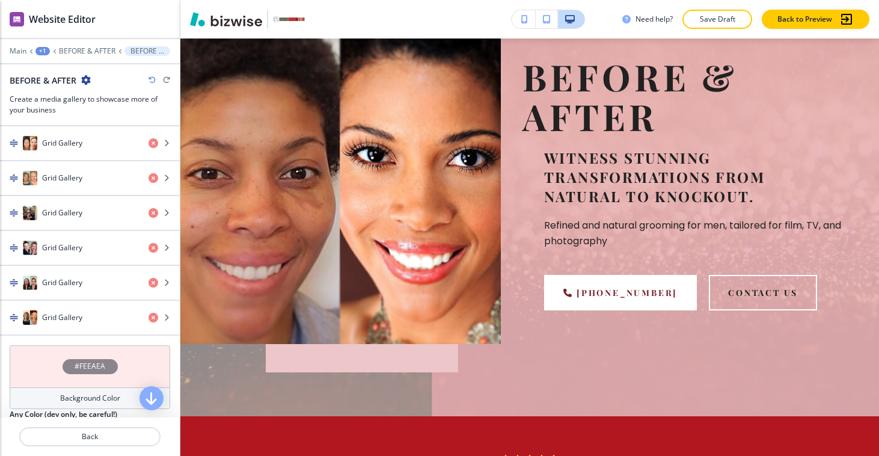
scroll to position [0, 0]
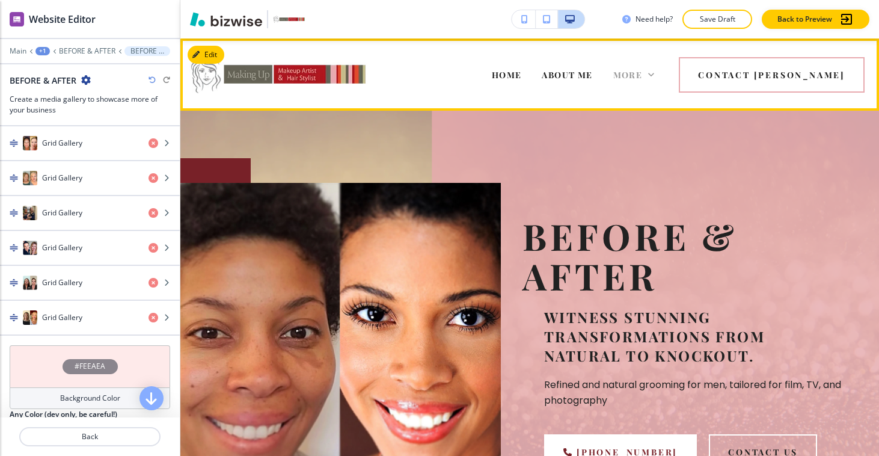
click at [643, 75] on span "More" at bounding box center [627, 74] width 29 height 11
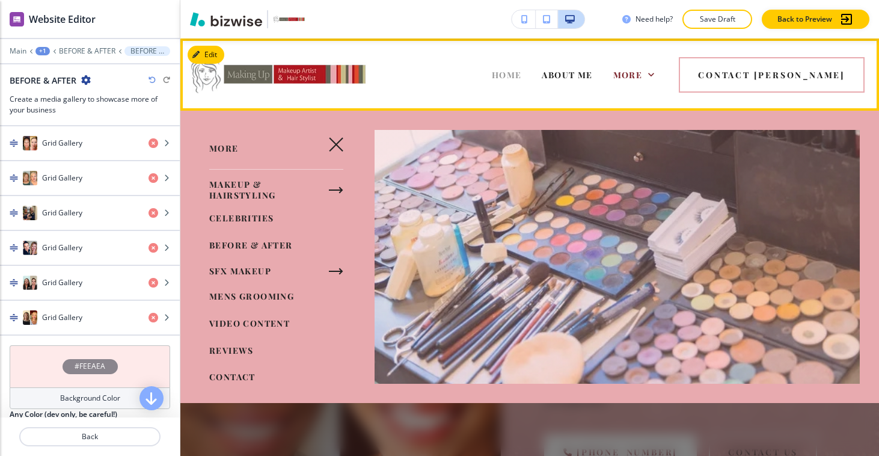
click at [532, 80] on div "HOME" at bounding box center [507, 75] width 51 height 48
click at [522, 80] on span "HOME" at bounding box center [507, 74] width 30 height 11
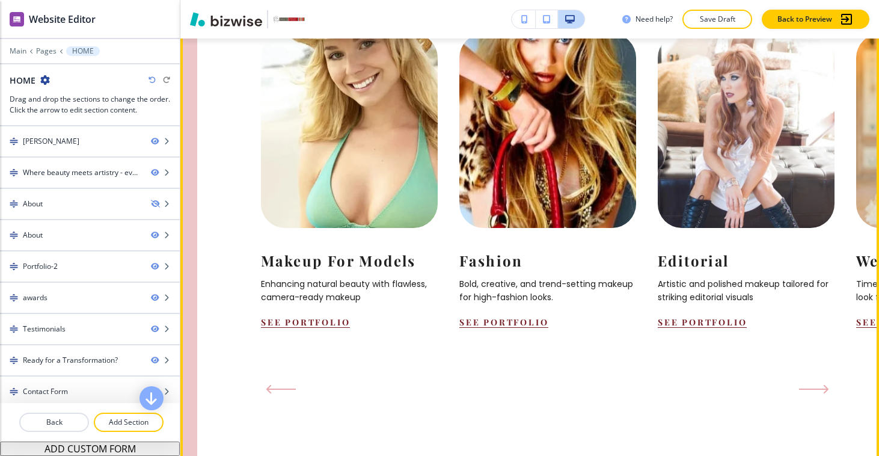
scroll to position [1445, 0]
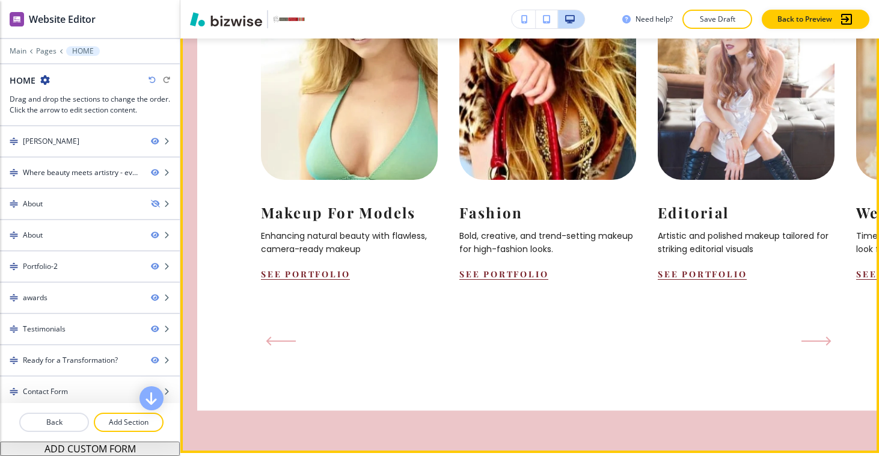
click at [802, 336] on icon "Next Slide" at bounding box center [817, 341] width 30 height 10
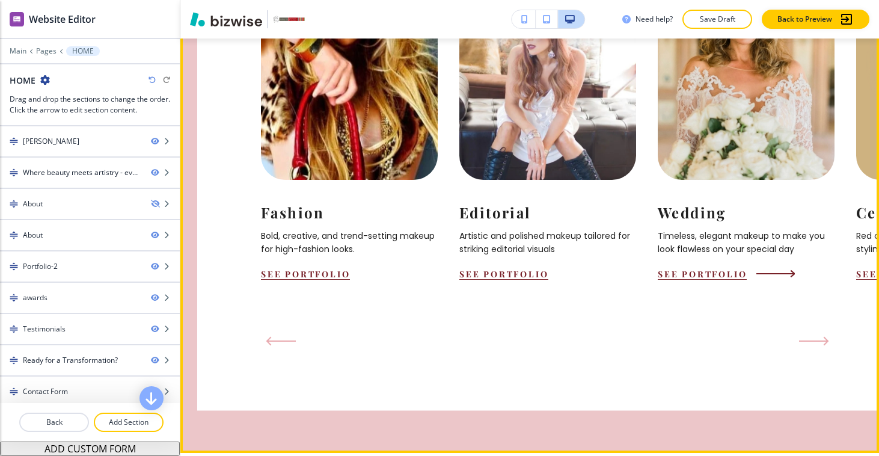
click at [696, 268] on button "See Portfolio" at bounding box center [702, 273] width 89 height 11
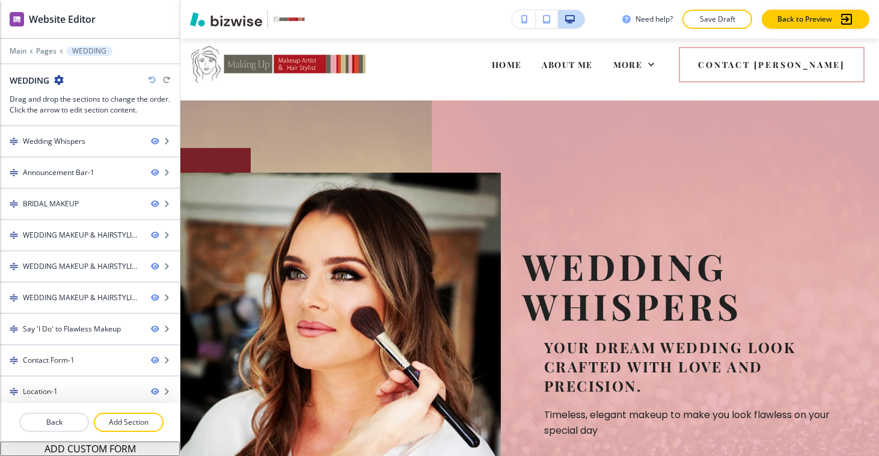
scroll to position [0, 0]
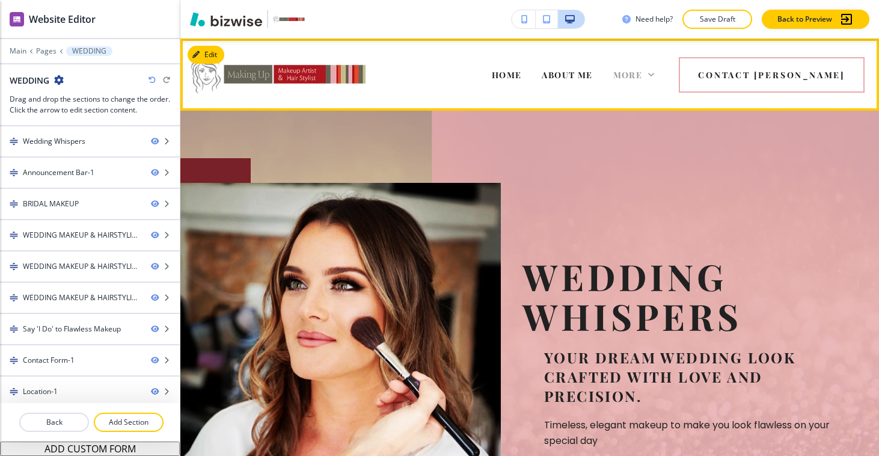
click at [643, 78] on span "More" at bounding box center [627, 74] width 29 height 11
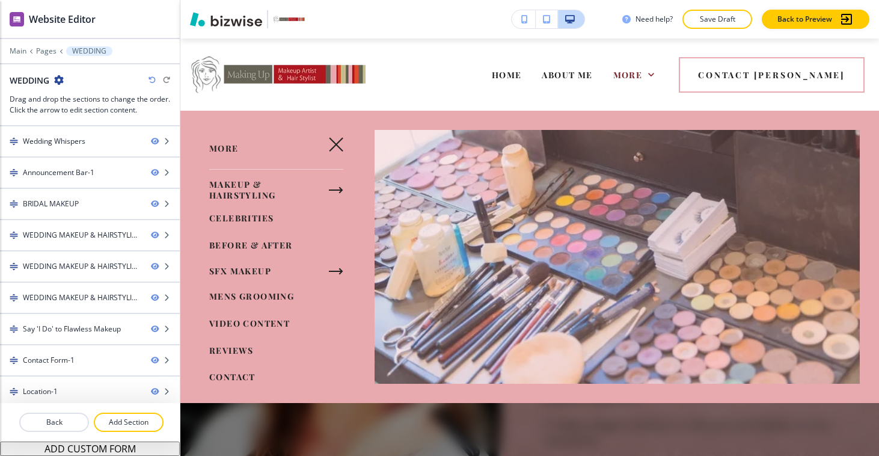
click at [330, 183] on icon "button" at bounding box center [336, 190] width 14 height 14
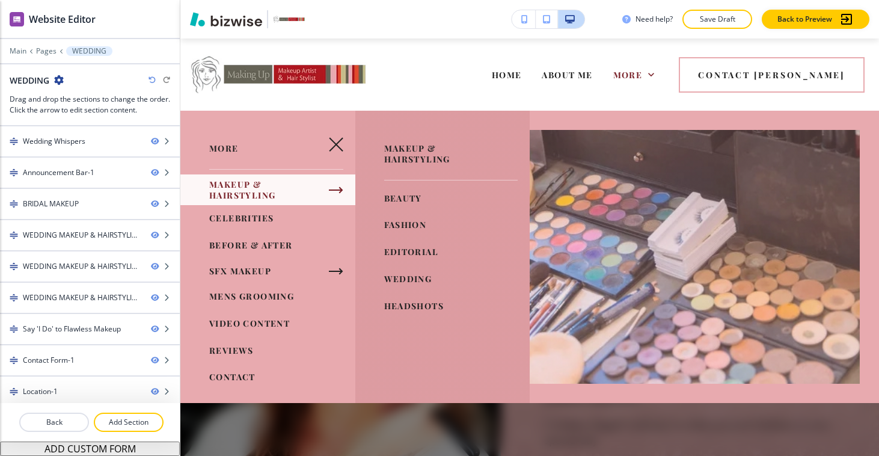
click at [250, 243] on span "BEFORE & AFTER" at bounding box center [251, 244] width 84 height 11
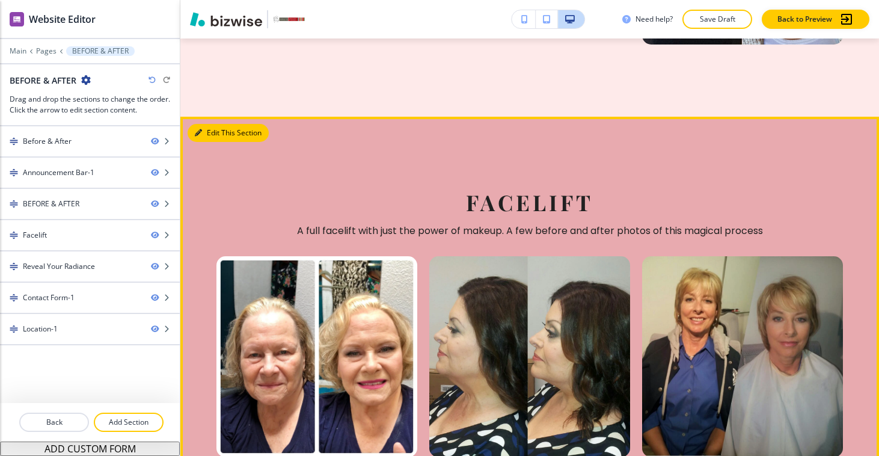
click at [213, 124] on button "Edit This Section" at bounding box center [228, 133] width 81 height 18
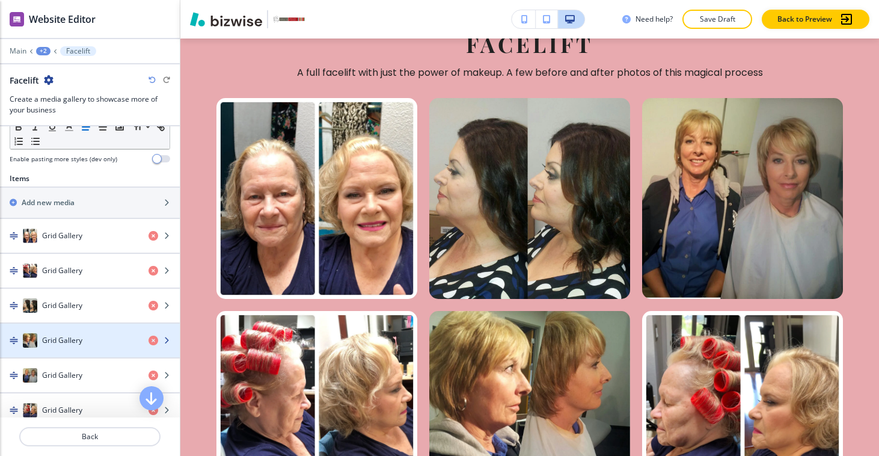
scroll to position [402, 0]
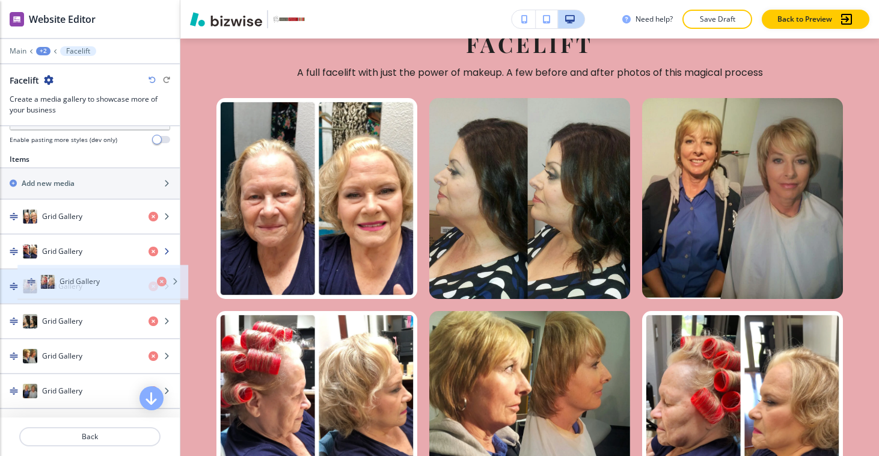
drag, startPoint x: 72, startPoint y: 379, endPoint x: 88, endPoint y: 266, distance: 114.7
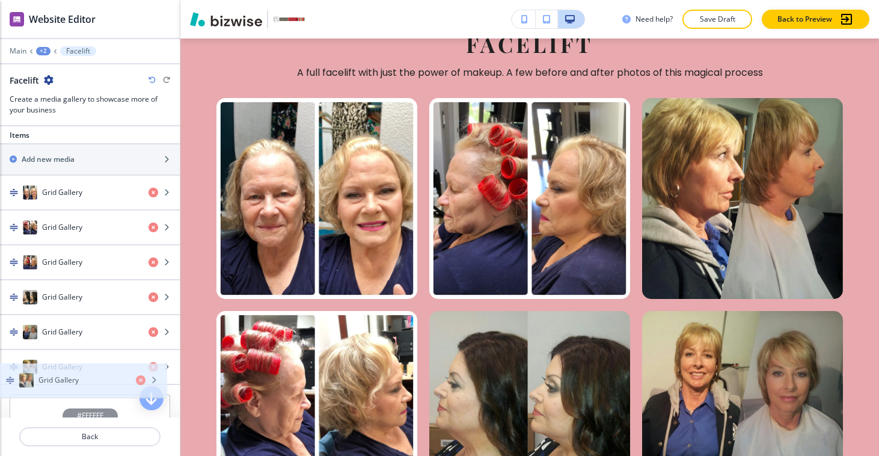
drag, startPoint x: 70, startPoint y: 365, endPoint x: 67, endPoint y: 390, distance: 25.5
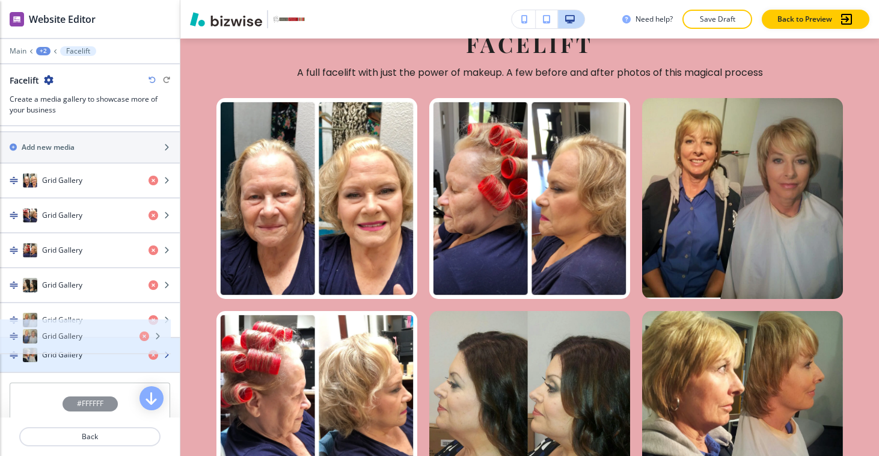
click at [66, 340] on div "Grid Gallery Grid Gallery Grid Gallery Grid Gallery Grid Gallery Grid Gallery" at bounding box center [90, 268] width 180 height 209
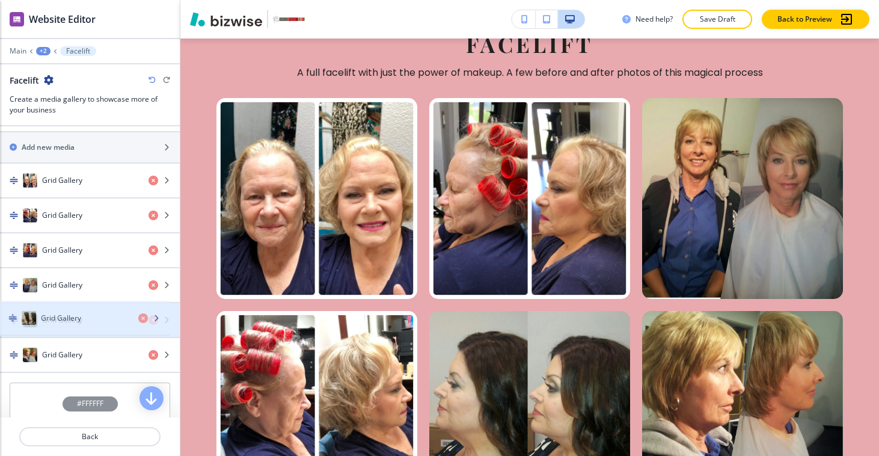
drag, startPoint x: 75, startPoint y: 289, endPoint x: 73, endPoint y: 322, distance: 33.1
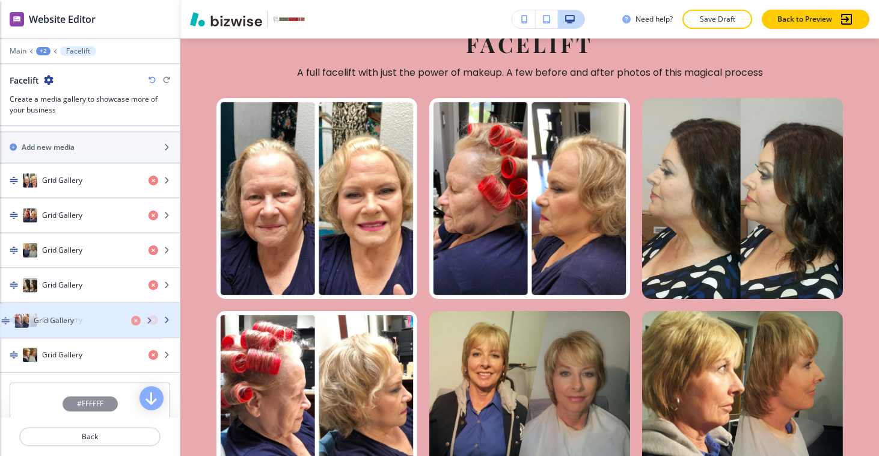
drag, startPoint x: 85, startPoint y: 226, endPoint x: 76, endPoint y: 326, distance: 100.8
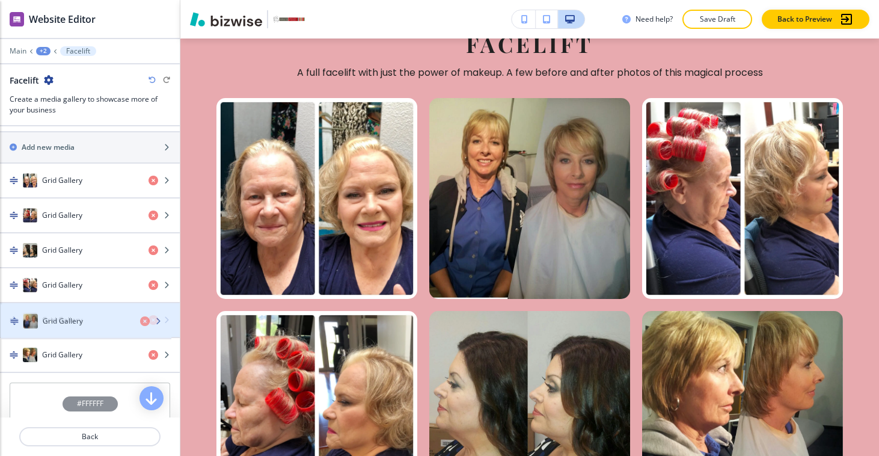
drag, startPoint x: 84, startPoint y: 252, endPoint x: 85, endPoint y: 324, distance: 71.6
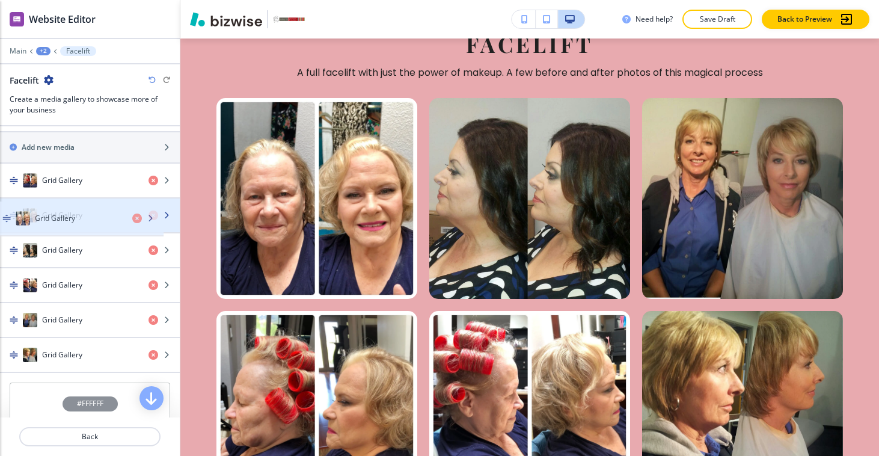
drag, startPoint x: 103, startPoint y: 186, endPoint x: 96, endPoint y: 226, distance: 39.7
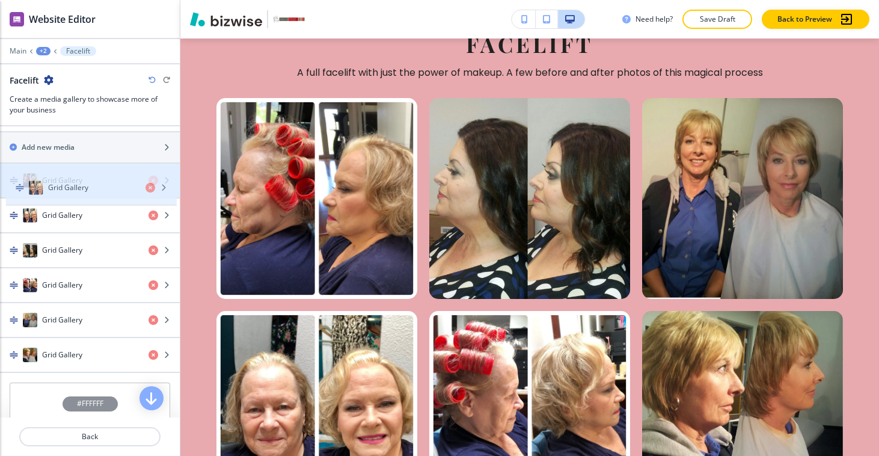
drag, startPoint x: 81, startPoint y: 222, endPoint x: 86, endPoint y: 194, distance: 28.8
click at [86, 194] on div "Grid Gallery Grid Gallery Grid Gallery Grid Gallery Grid Gallery Grid Gallery" at bounding box center [90, 268] width 180 height 209
drag, startPoint x: 76, startPoint y: 210, endPoint x: 75, endPoint y: 164, distance: 46.3
click at [75, 164] on div "button" at bounding box center [90, 169] width 180 height 10
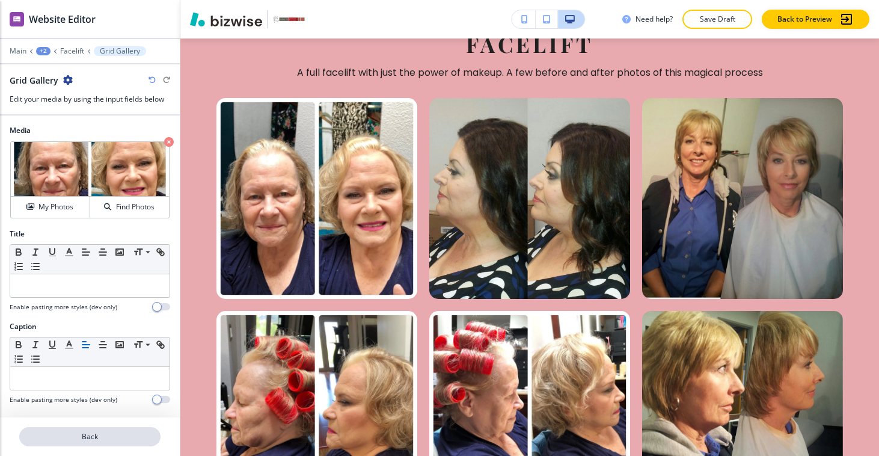
click at [92, 435] on p "Back" at bounding box center [89, 436] width 139 height 11
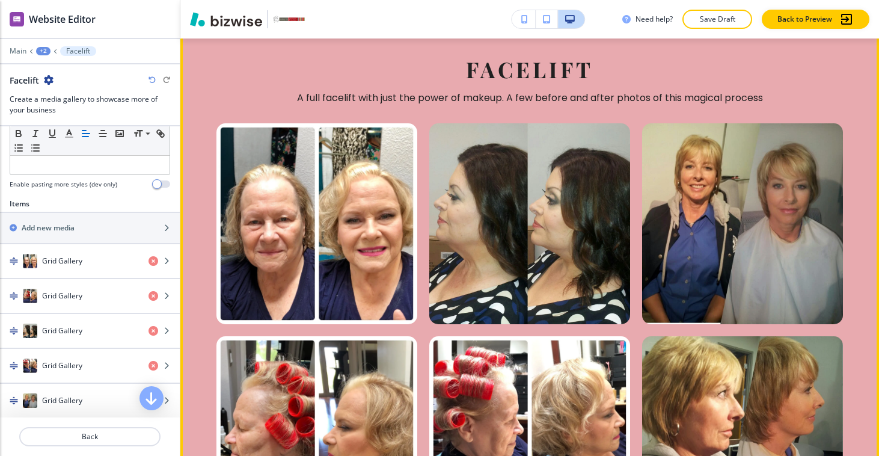
scroll to position [1795, 0]
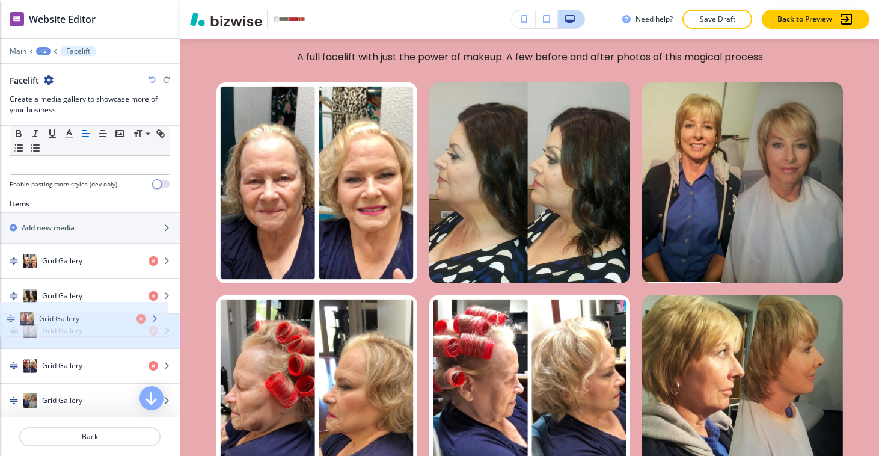
drag, startPoint x: 72, startPoint y: 301, endPoint x: 69, endPoint y: 324, distance: 23.6
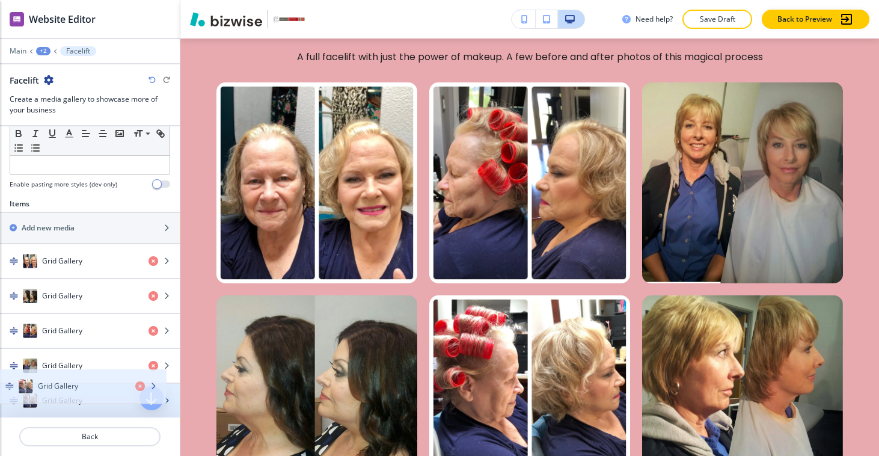
scroll to position [381, 0]
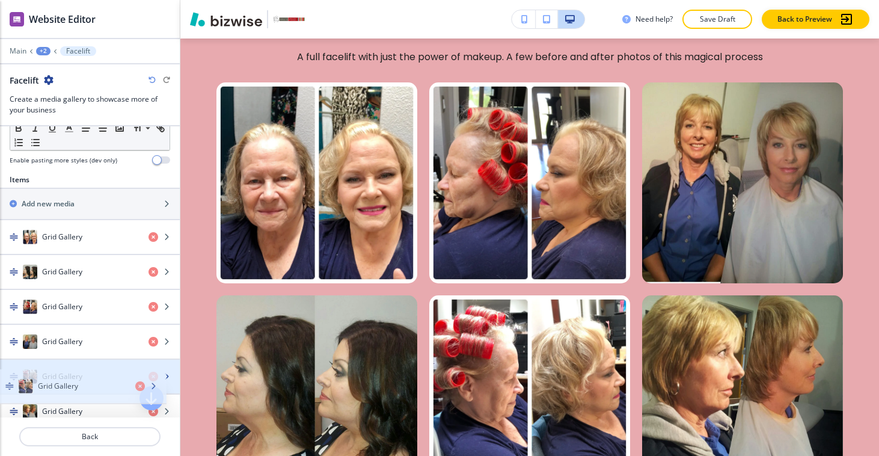
drag, startPoint x: 75, startPoint y: 373, endPoint x: 71, endPoint y: 390, distance: 17.8
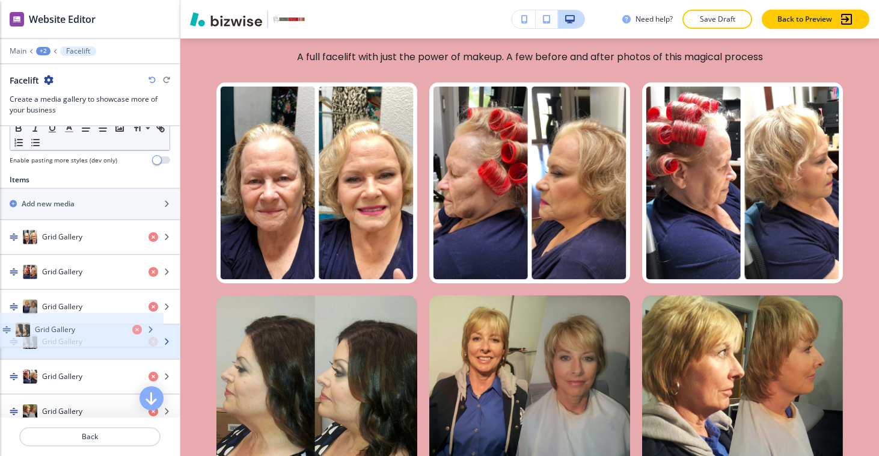
drag, startPoint x: 85, startPoint y: 275, endPoint x: 78, endPoint y: 334, distance: 59.4
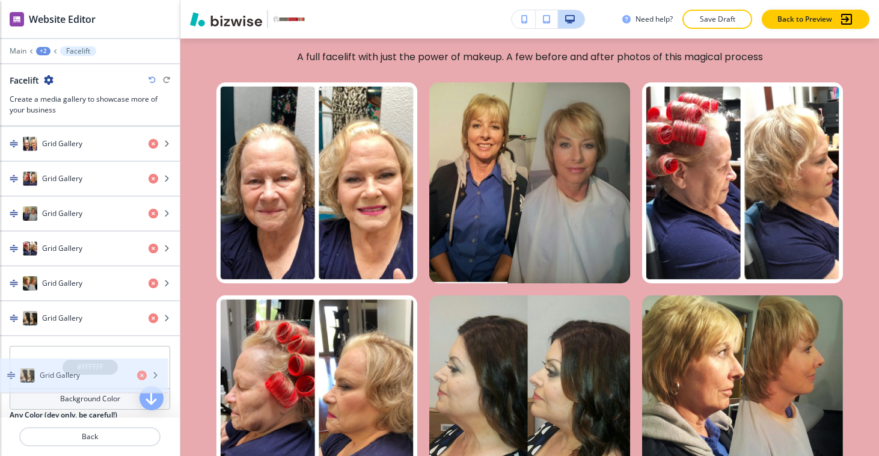
scroll to position [480, 0]
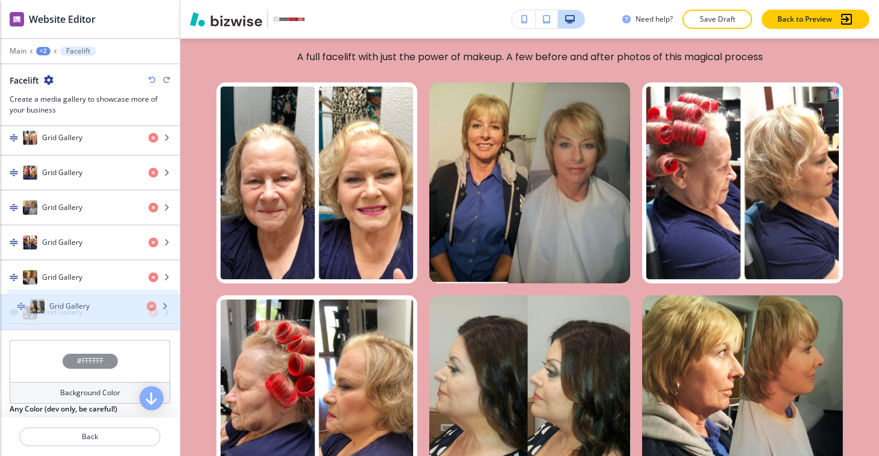
drag, startPoint x: 75, startPoint y: 331, endPoint x: 82, endPoint y: 317, distance: 15.6
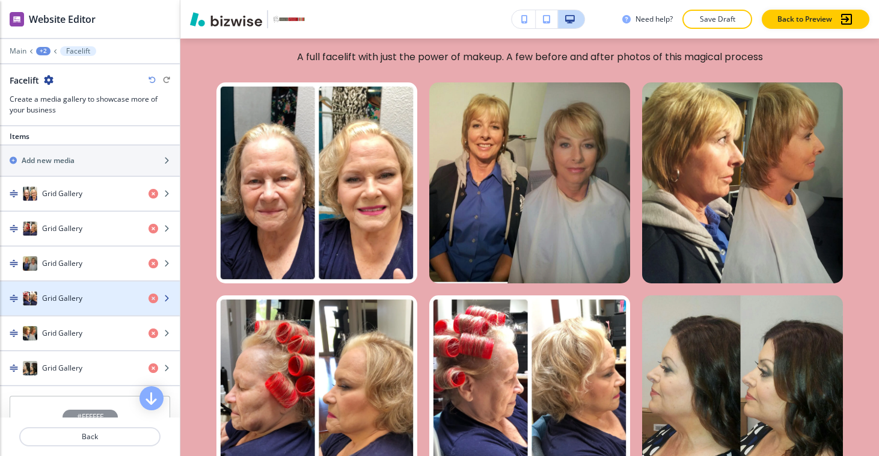
scroll to position [422, 0]
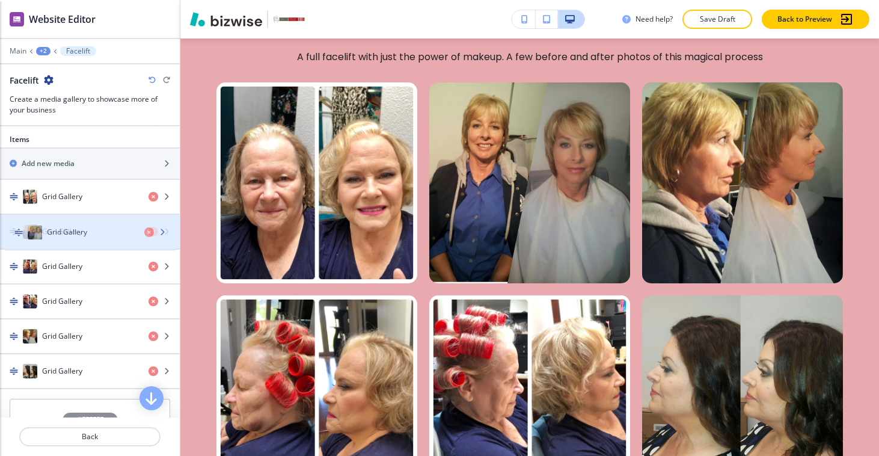
drag, startPoint x: 73, startPoint y: 271, endPoint x: 79, endPoint y: 229, distance: 42.5
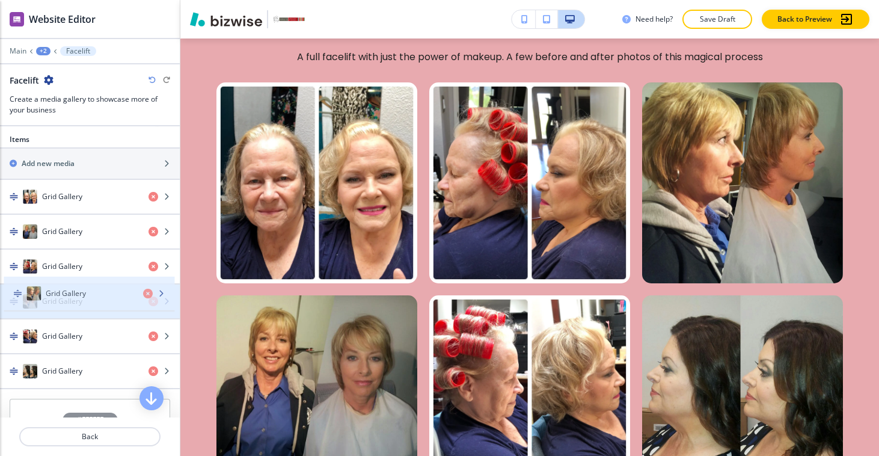
drag, startPoint x: 76, startPoint y: 327, endPoint x: 80, endPoint y: 287, distance: 39.9
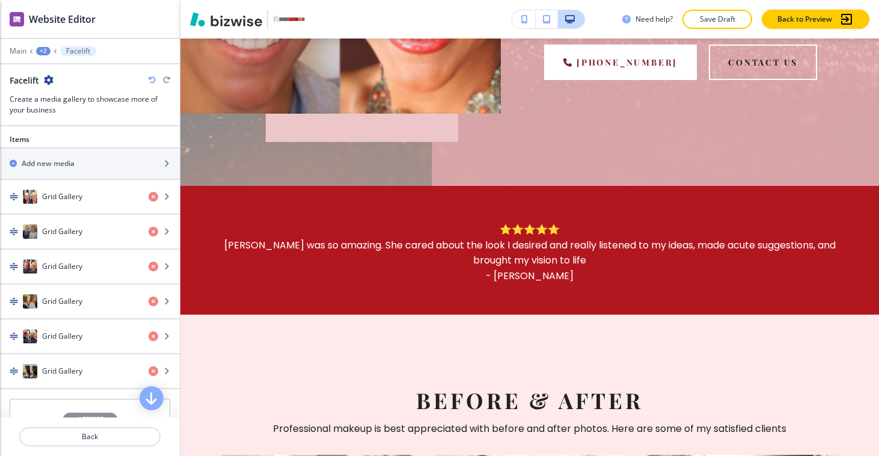
scroll to position [0, 0]
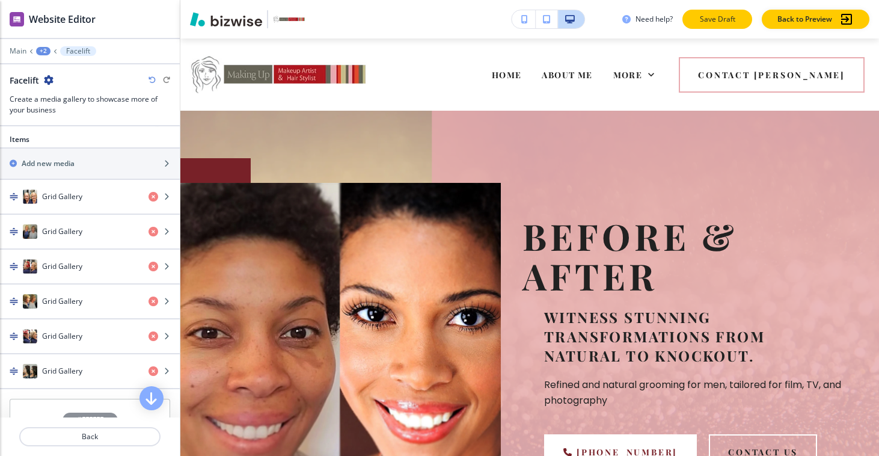
click at [732, 20] on p "Save Draft" at bounding box center [717, 19] width 38 height 11
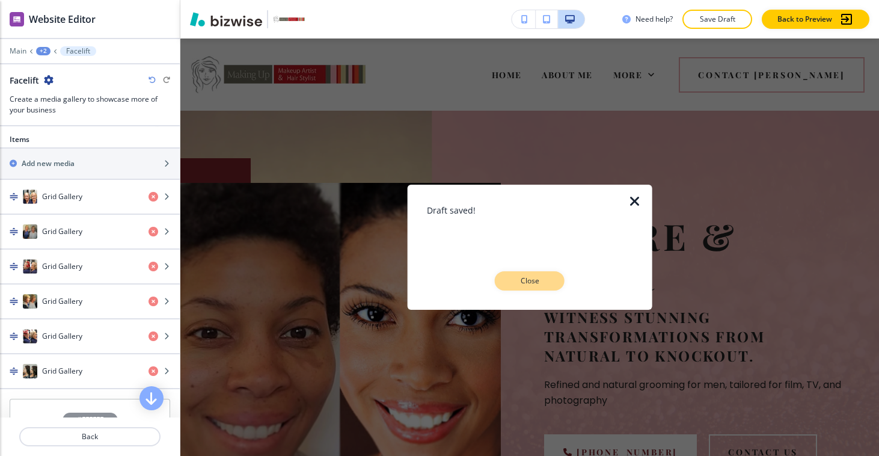
click at [520, 279] on p "Close" at bounding box center [530, 280] width 38 height 11
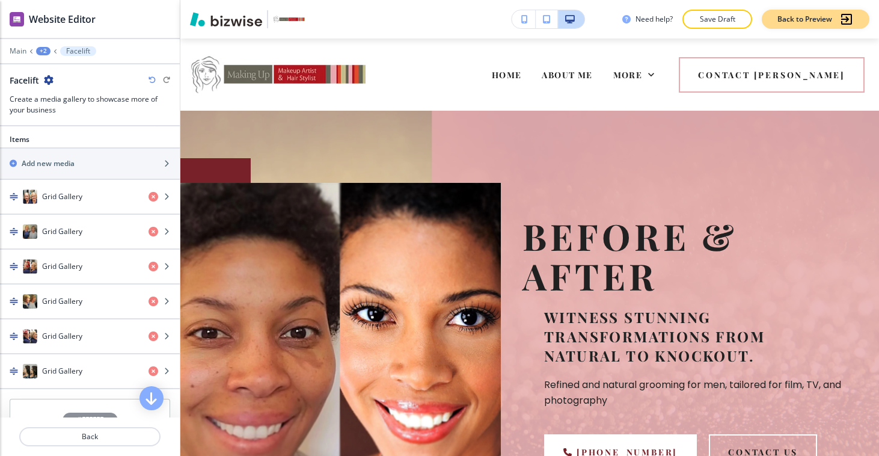
click at [820, 19] on p "Back to Preview" at bounding box center [805, 19] width 55 height 11
